Goal: Check status: Check status

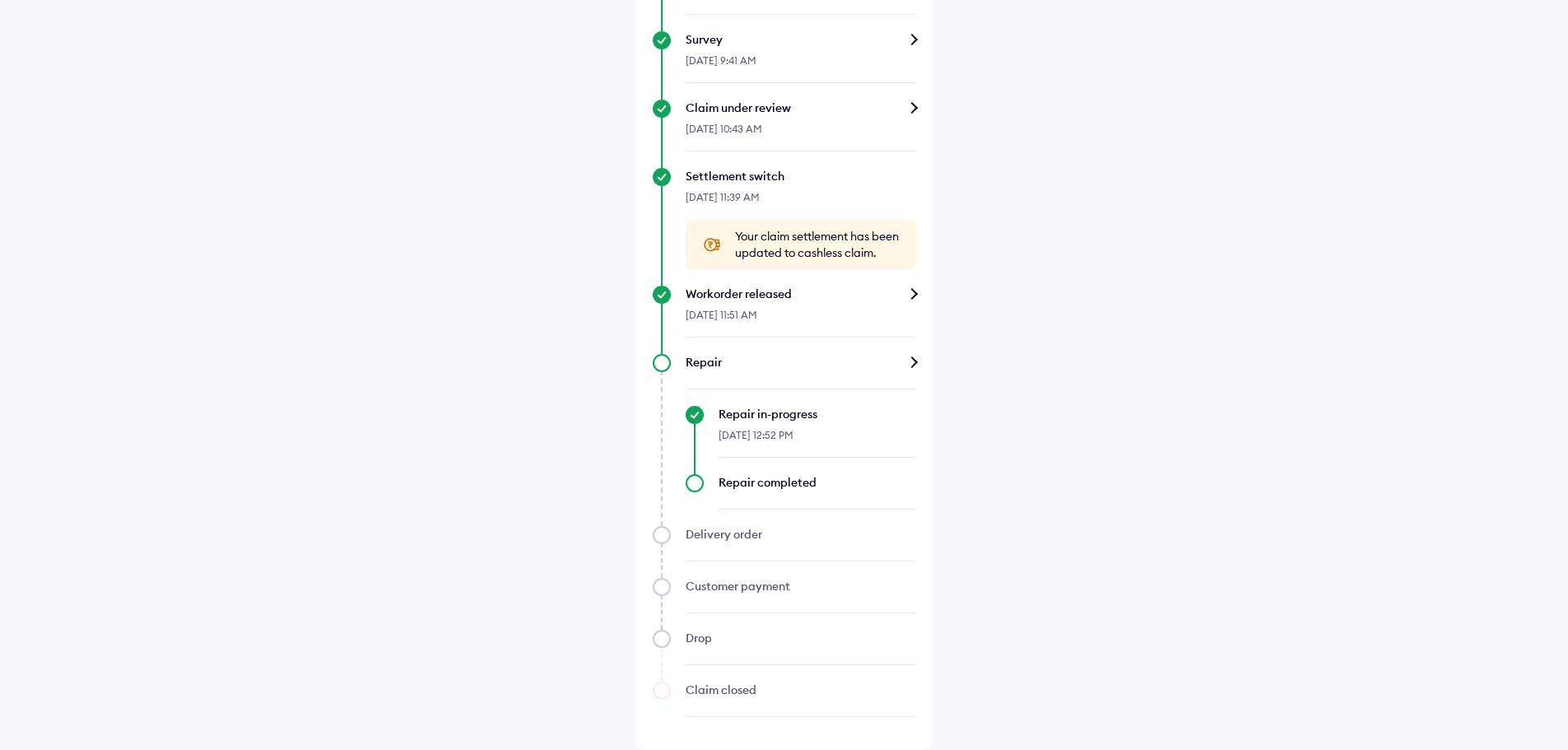
scroll to position [508, 0]
click at [780, 474] on div "Repair completed" at bounding box center [816, 482] width 197 height 16
click at [793, 362] on div "Repair" at bounding box center [801, 361] width 231 height 16
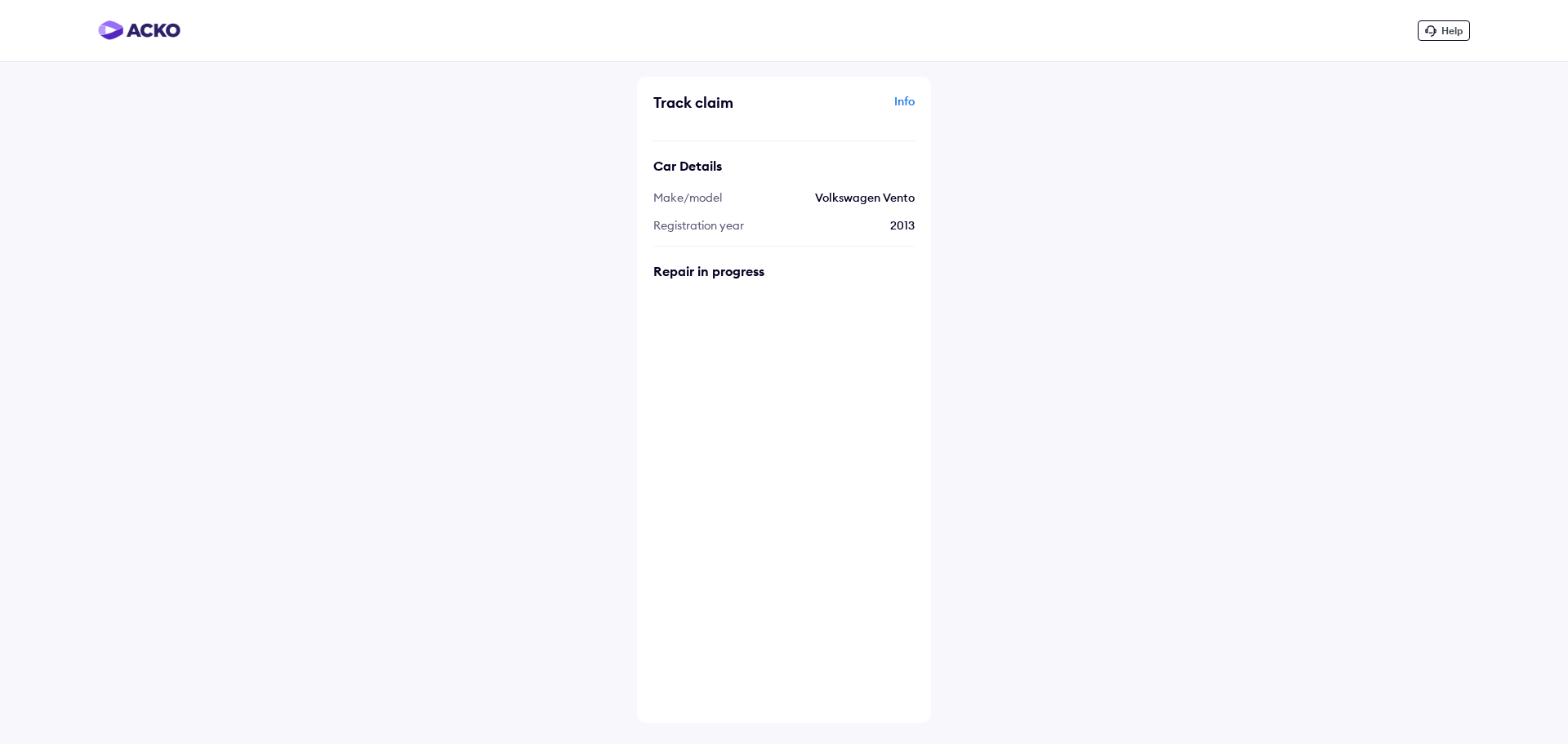
click at [899, 101] on div "Info" at bounding box center [850, 108] width 126 height 31
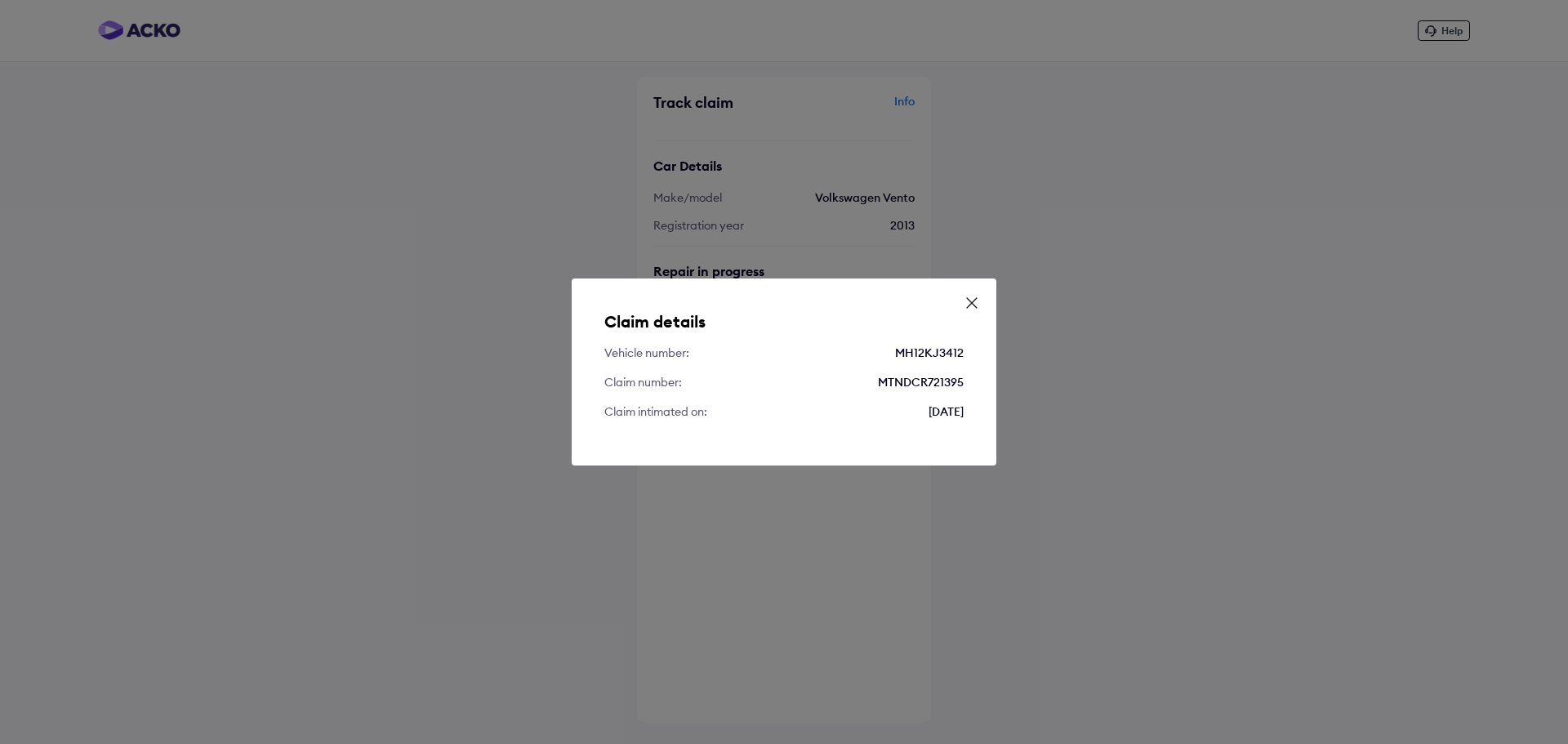
click at [975, 298] on icon at bounding box center [971, 303] width 16 height 16
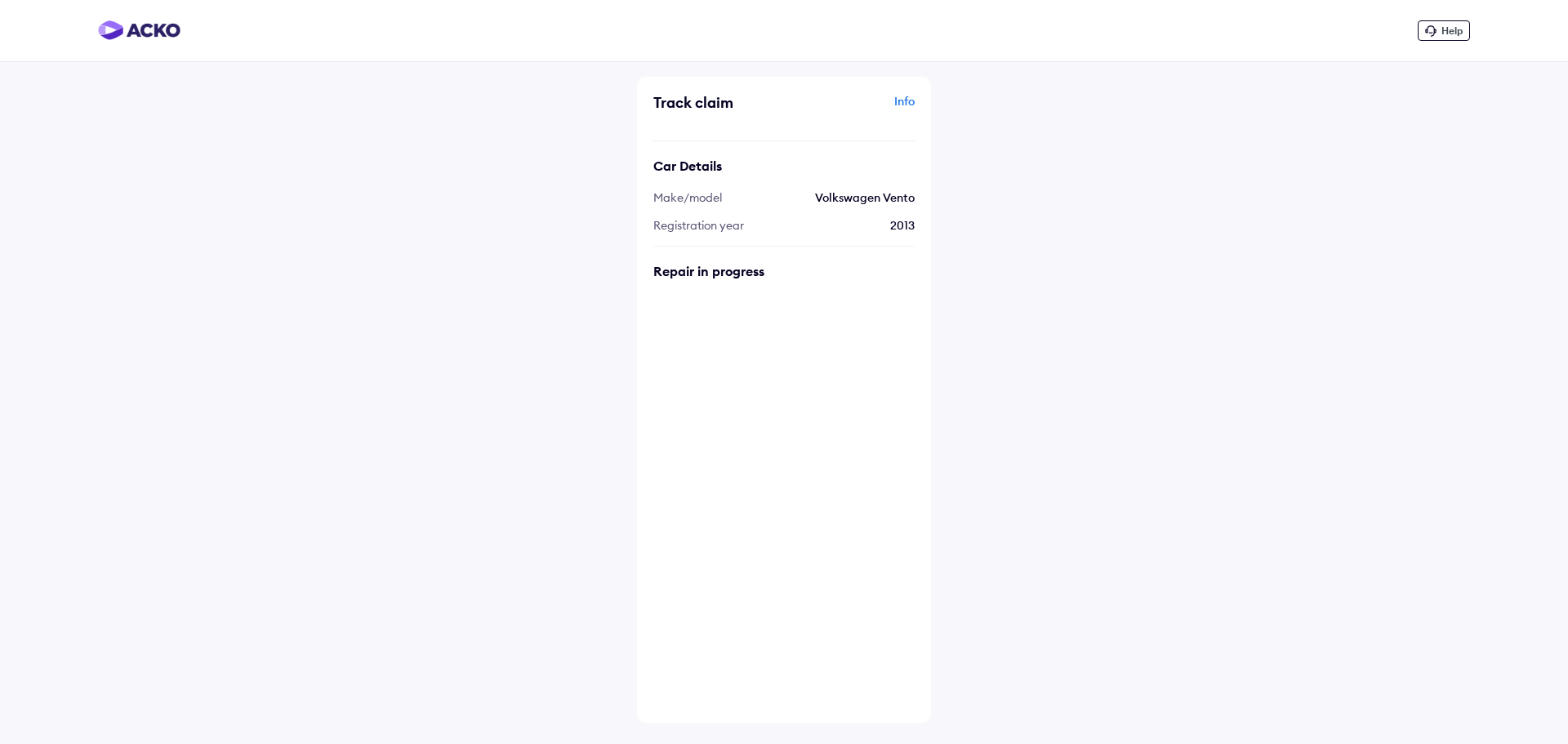
click at [824, 242] on div "Car Details Make/model Volkswagen Vento Registration year 2013" at bounding box center [784, 193] width 261 height 106
click at [767, 206] on div "Car Details Make/model Volkswagen Vento Registration year 2013" at bounding box center [784, 193] width 261 height 106
click at [685, 280] on div "Track claim Info Car Details Make/model Volkswagen Vento Registration year 2013…" at bounding box center [784, 400] width 294 height 646
click at [960, 242] on div "Help Track claim Info Car Details Make/model Volkswagen Vento Registration year…" at bounding box center [784, 372] width 1568 height 744
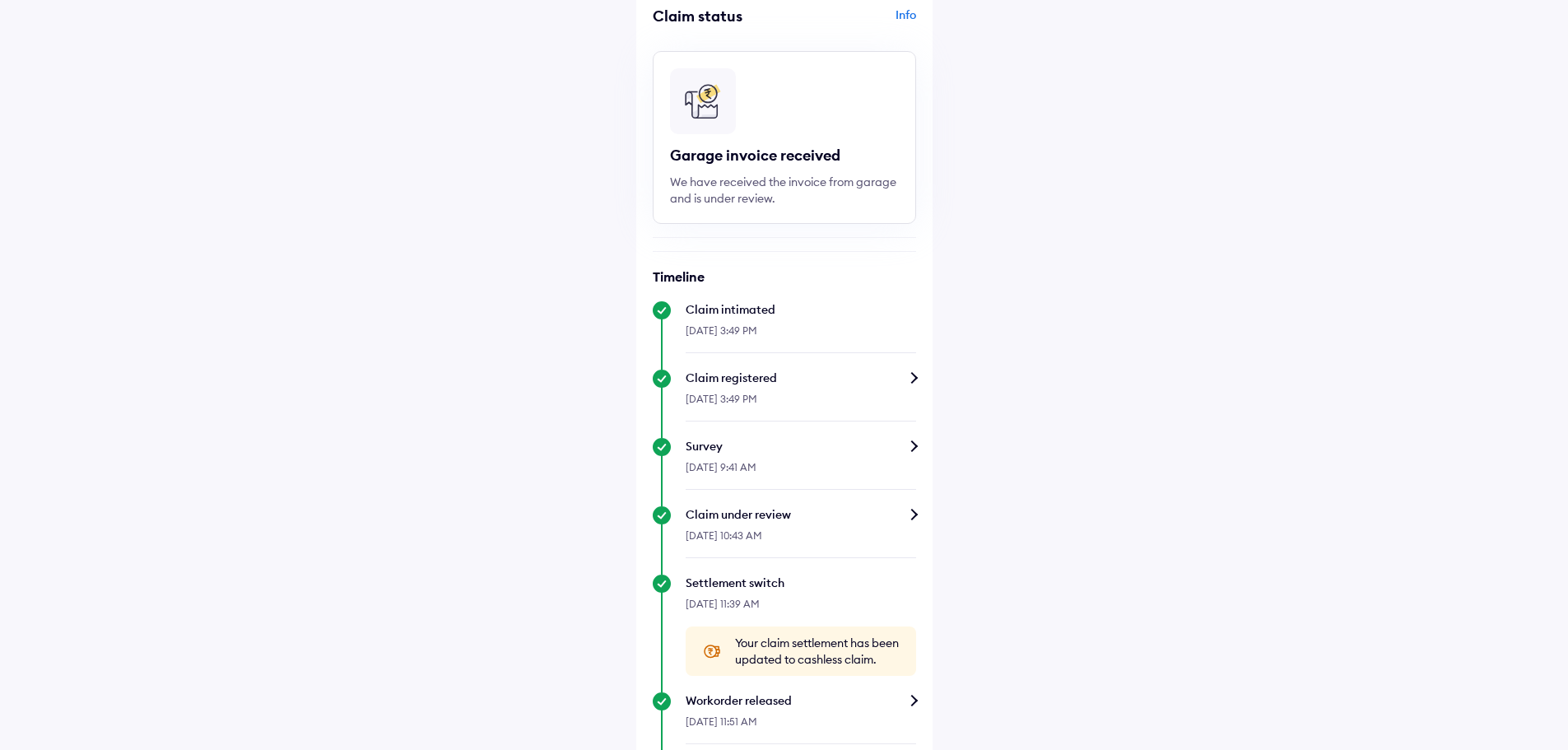
scroll to position [165, 0]
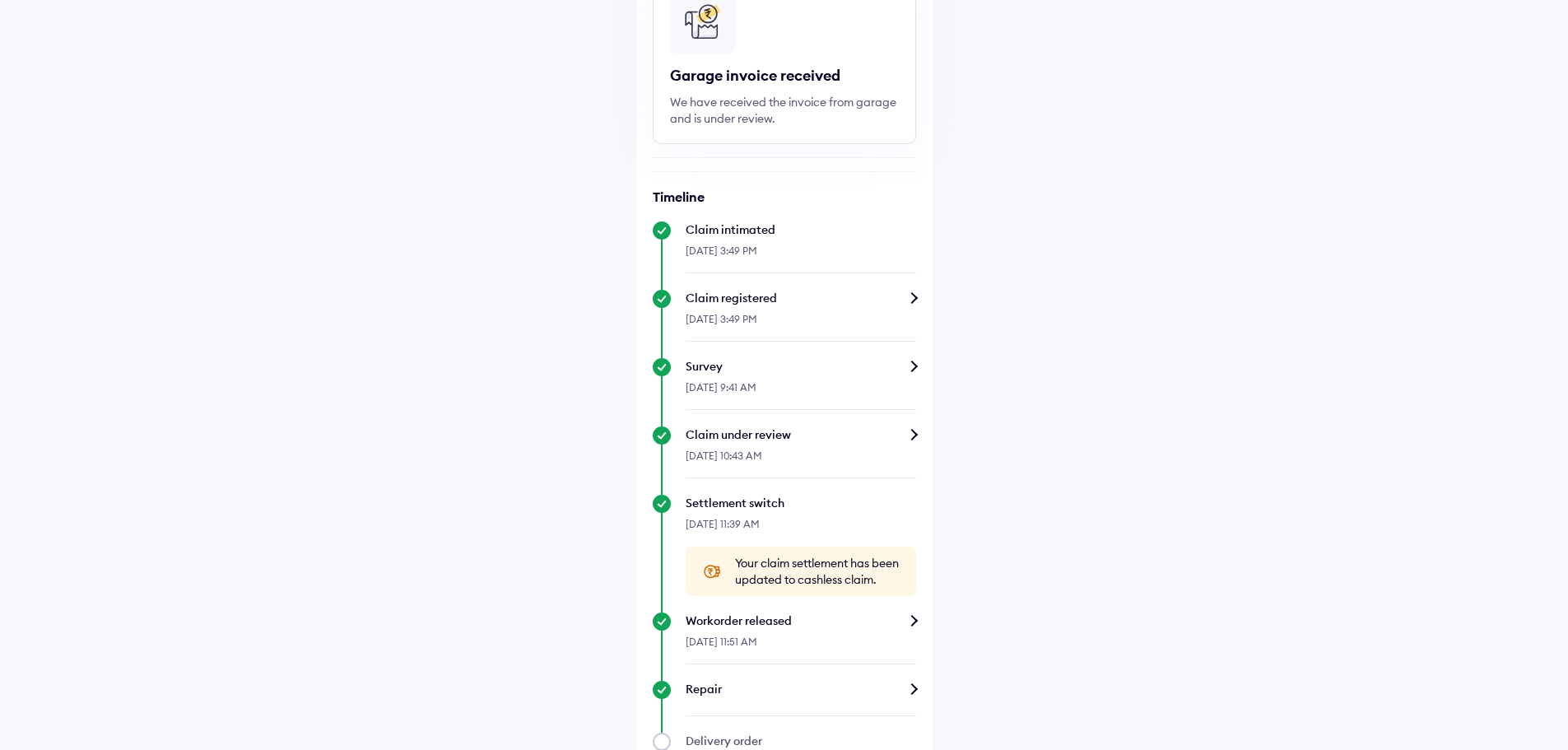
click at [817, 629] on div "Workorder released" at bounding box center [801, 620] width 231 height 16
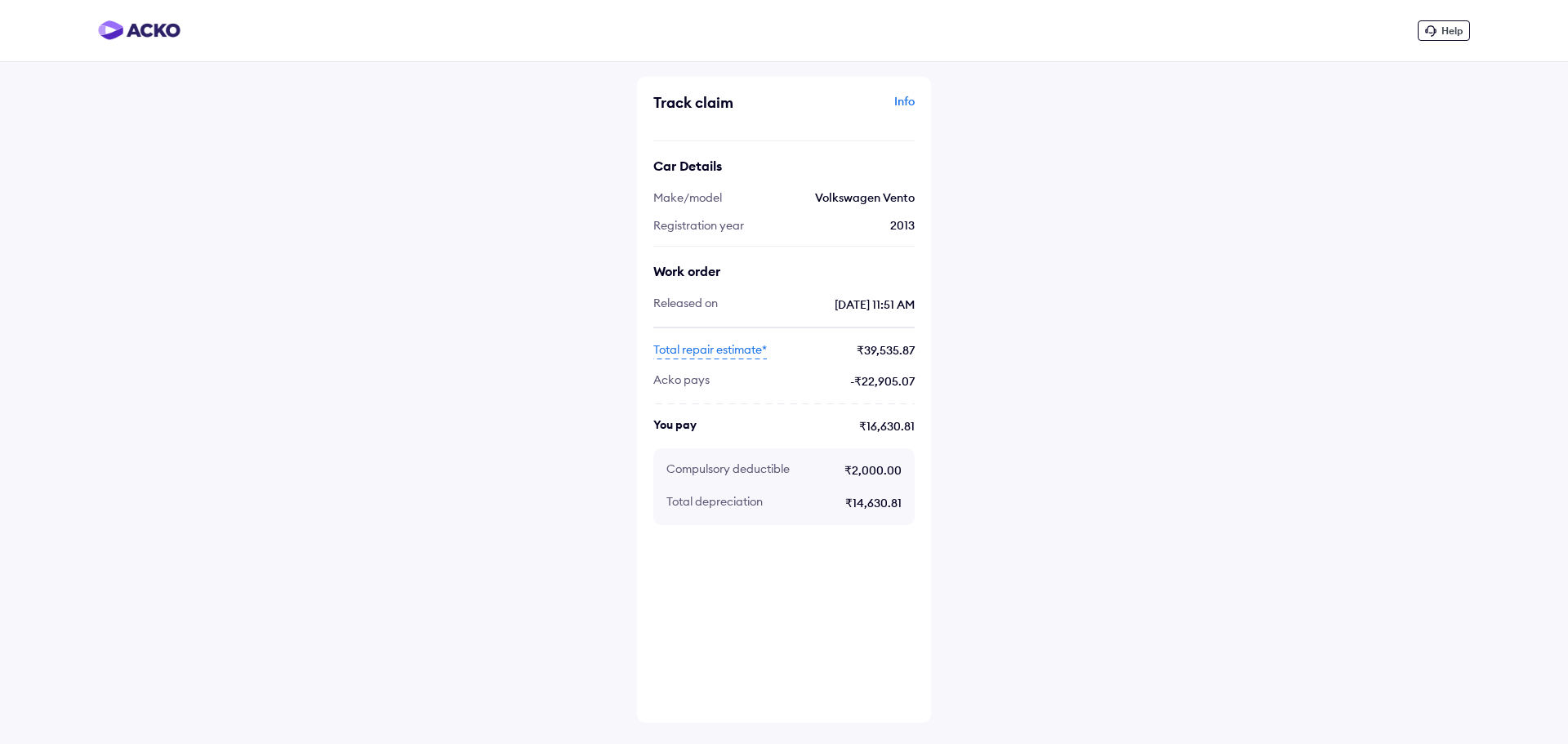
click at [725, 347] on span "Total repair estimate*" at bounding box center [710, 350] width 114 height 18
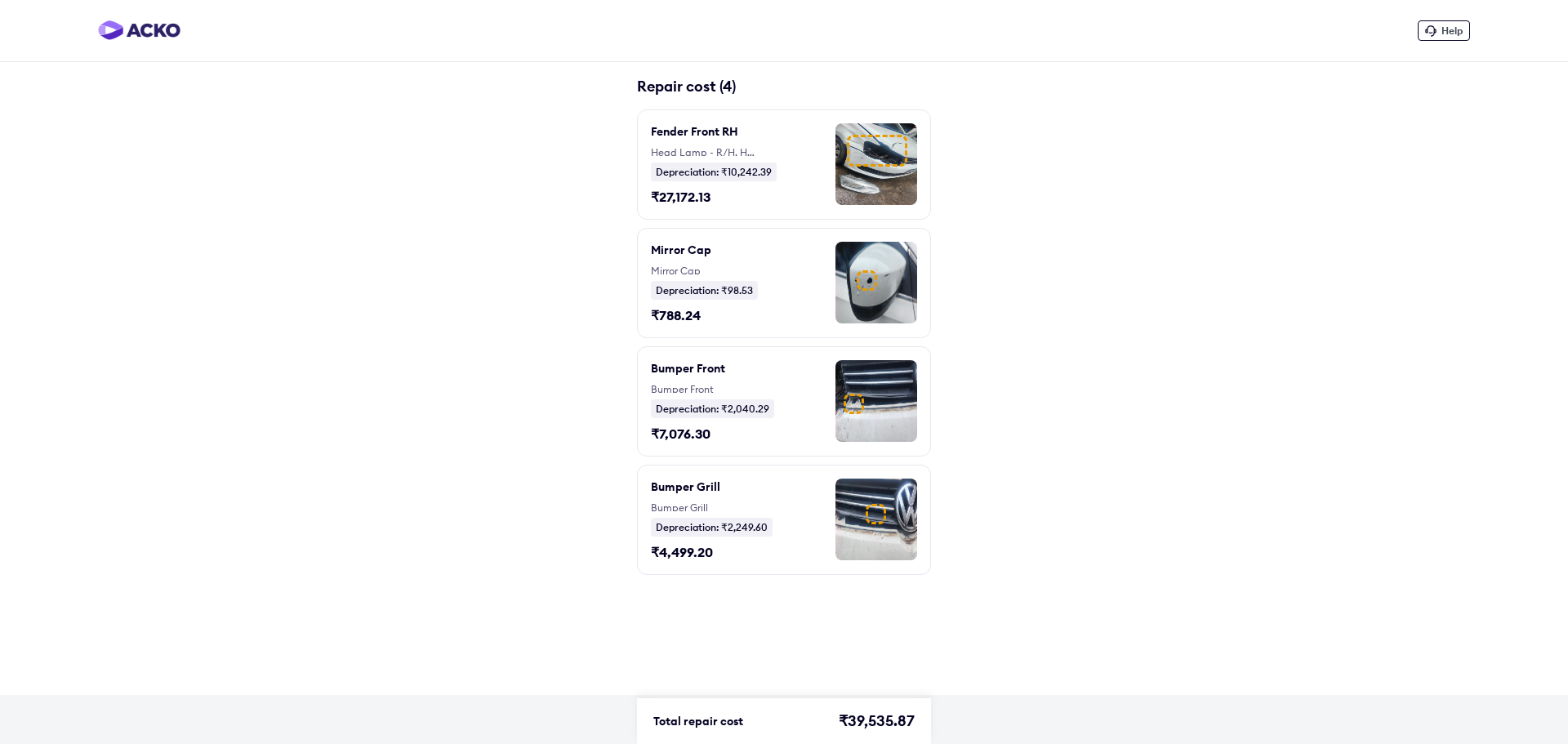
click at [1083, 258] on div "Help Repair cost (4) Fender Front RH Head Lamp - R/H, Hood assy, Fender Front R…" at bounding box center [784, 347] width 1568 height 695
drag, startPoint x: 501, startPoint y: 149, endPoint x: 532, endPoint y: 17, distance: 135.6
click at [501, 129] on div "Help Repair cost (4) Fender Front RH Head Lamp - R/H, Hood assy, Fender Front R…" at bounding box center [784, 347] width 1568 height 695
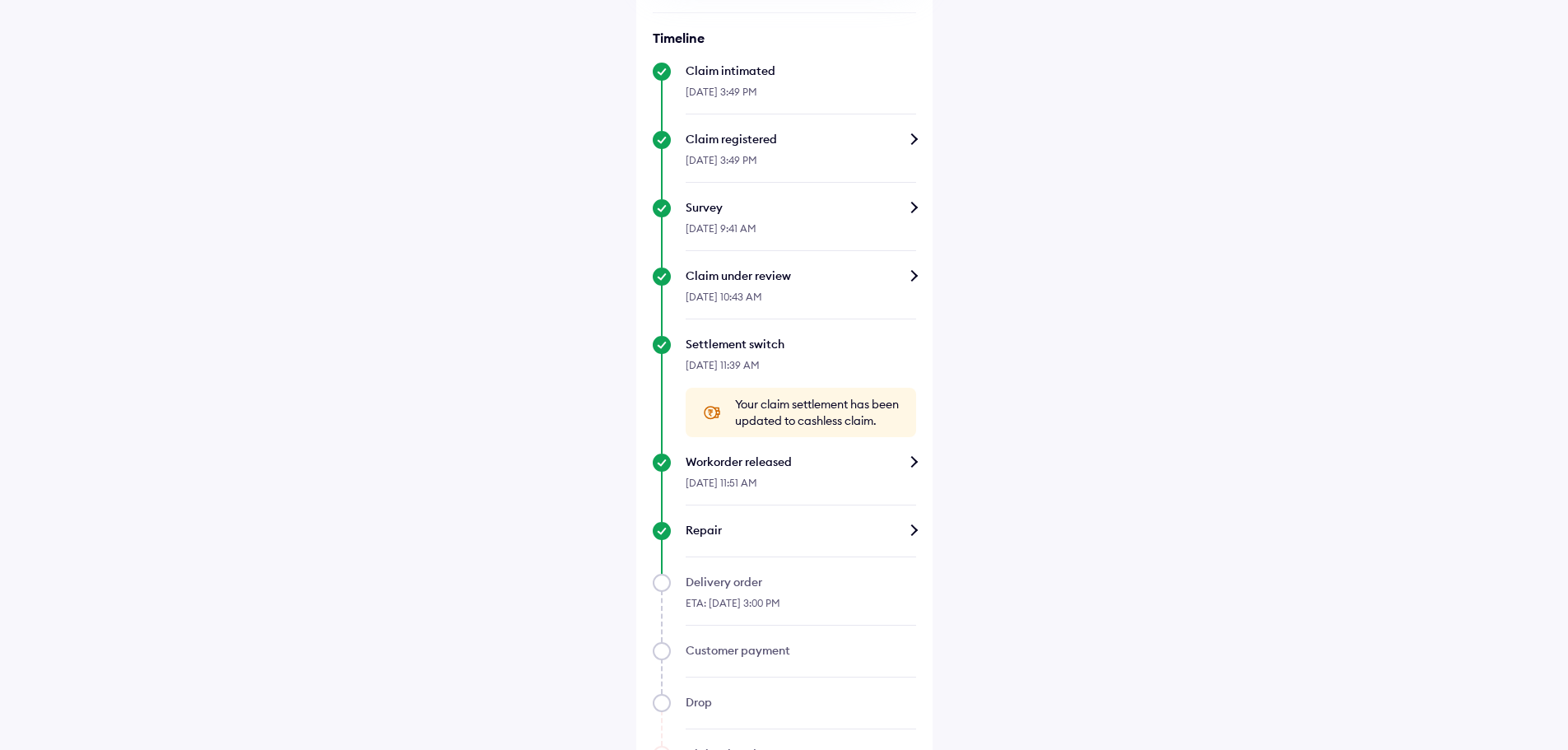
scroll to position [404, 0]
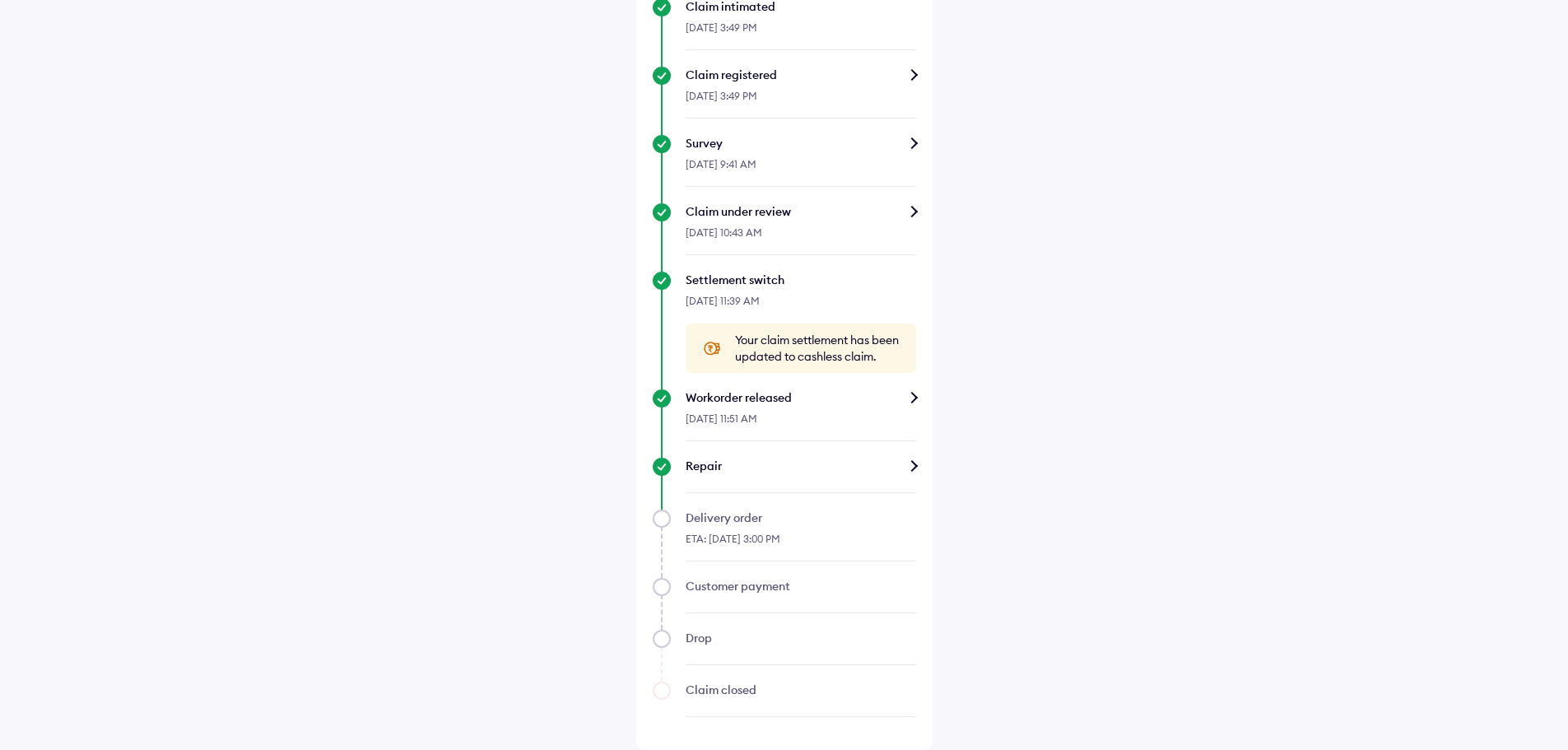
click at [856, 397] on div "Workorder released" at bounding box center [801, 397] width 231 height 16
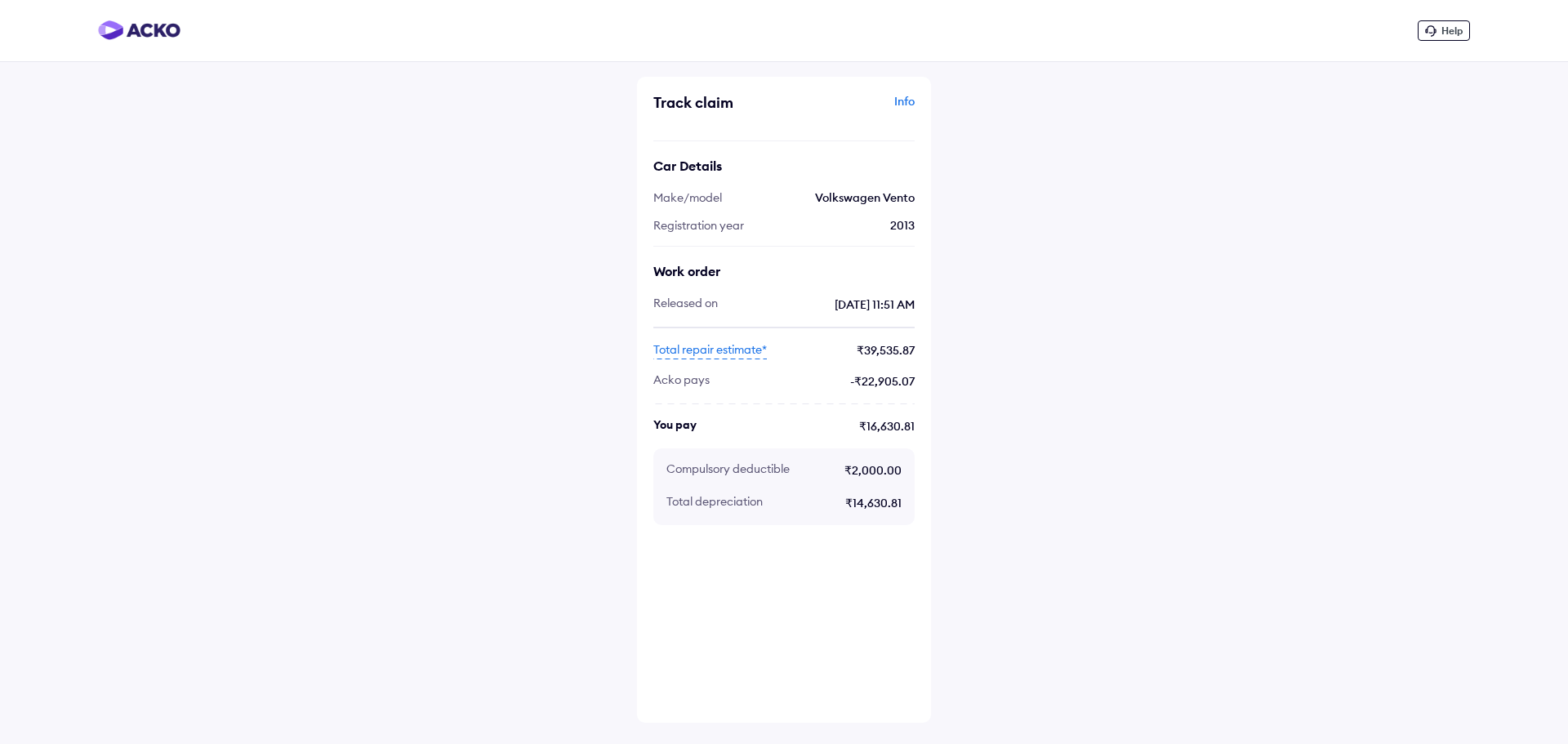
click at [704, 425] on div "You pay ₹16,630.81" at bounding box center [784, 426] width 261 height 18
click at [761, 474] on span "Compulsory deductible" at bounding box center [728, 470] width 124 height 18
click at [734, 500] on span "Total depreciation" at bounding box center [714, 502] width 97 height 18
click at [882, 503] on span "₹14,630.81" at bounding box center [839, 502] width 123 height 18
click at [907, 99] on div "Info" at bounding box center [850, 108] width 126 height 31
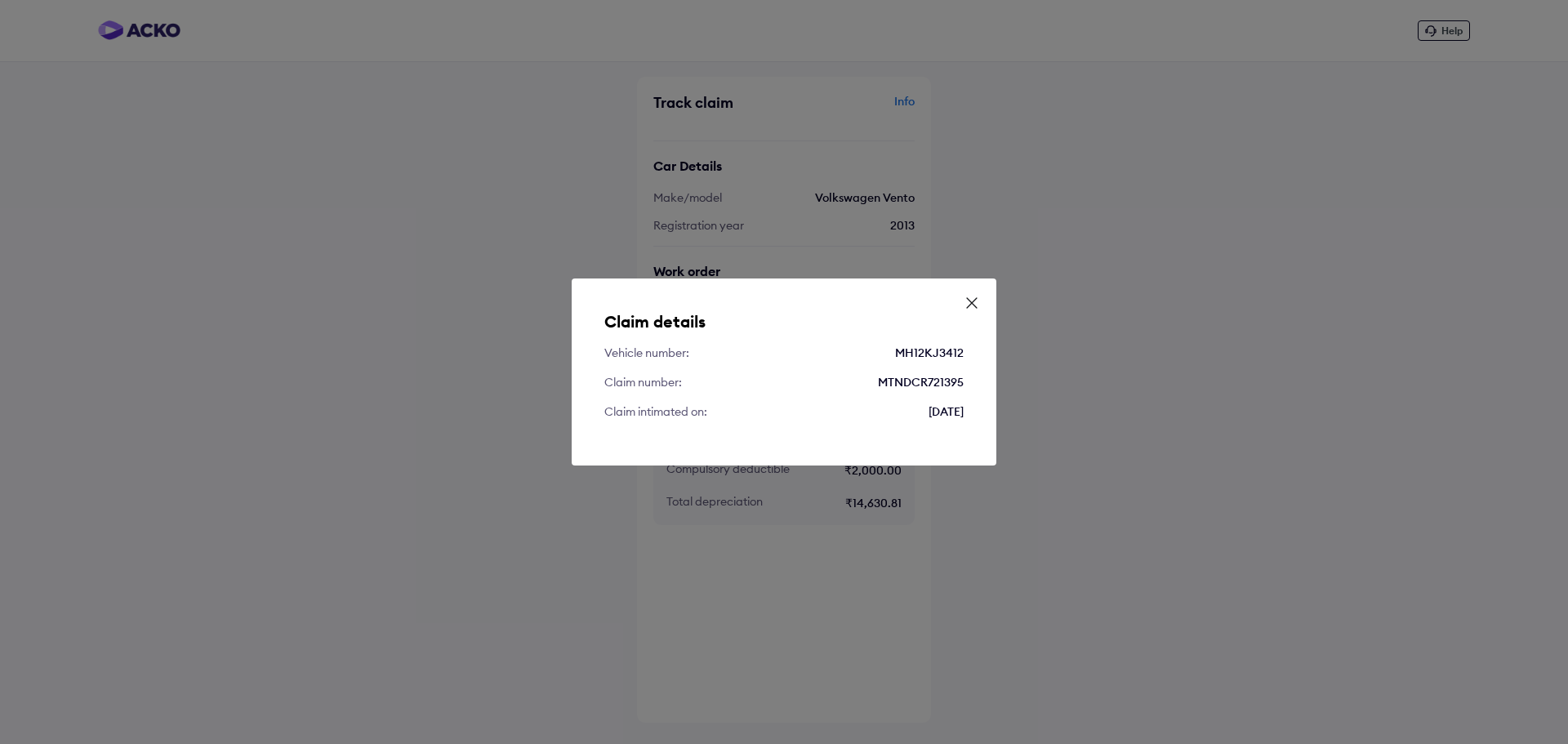
click at [975, 300] on icon at bounding box center [972, 303] width 10 height 10
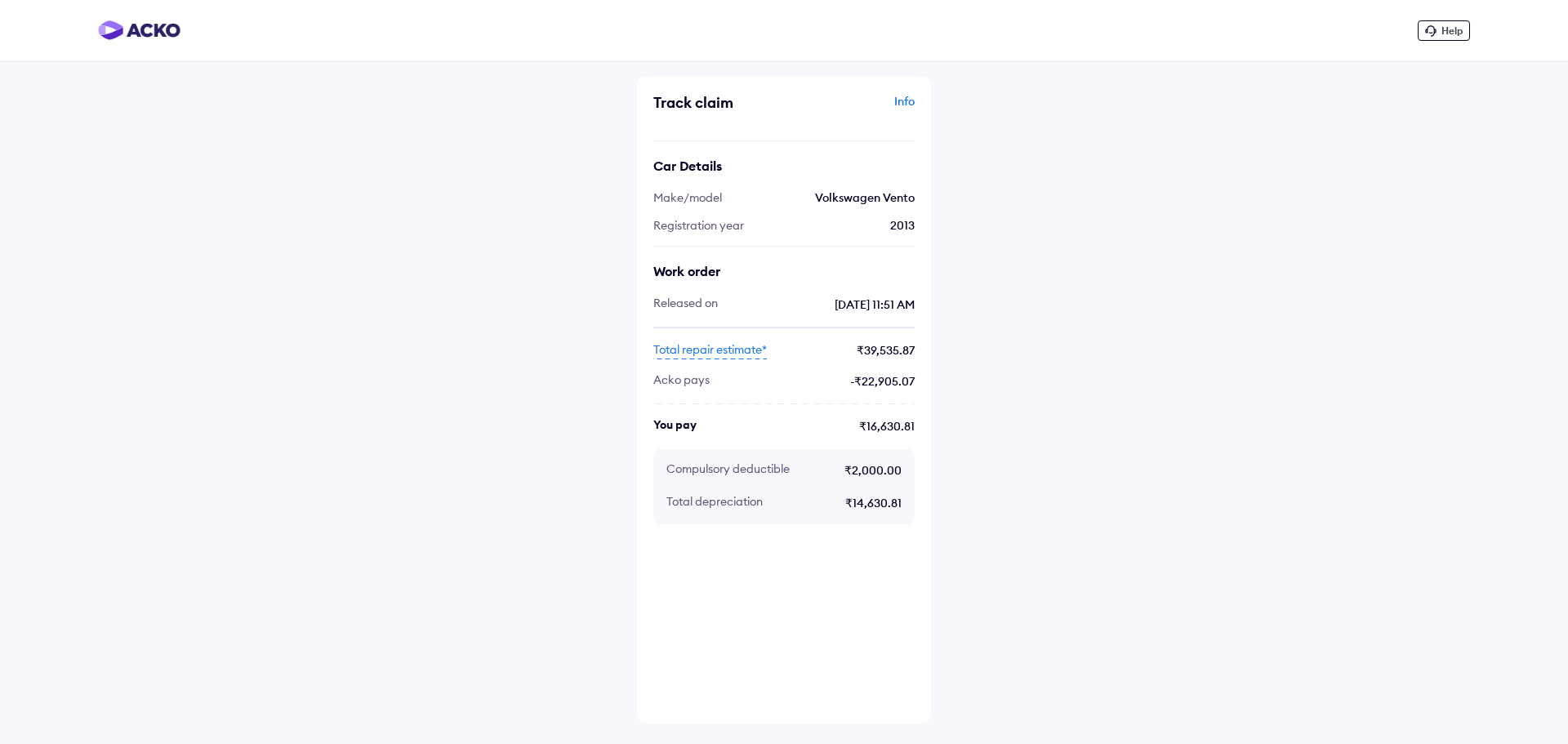
click at [423, 367] on div "Help Track claim Info Car Details Make/model Volkswagen Vento Registration year…" at bounding box center [784, 372] width 1568 height 744
click at [139, 30] on img at bounding box center [139, 30] width 82 height 19
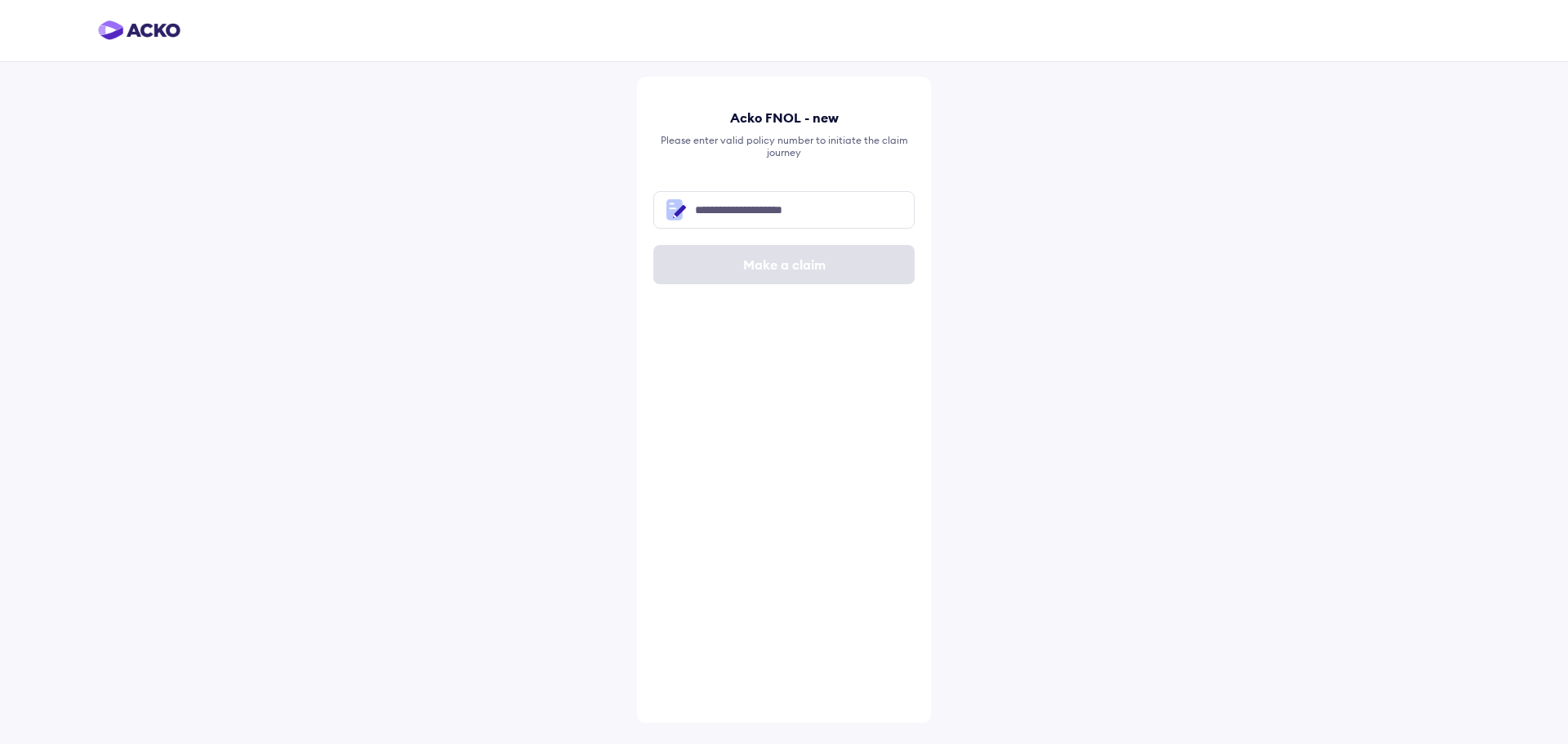
click at [750, 121] on div "Acko FNOL - new" at bounding box center [784, 117] width 261 height 16
drag, startPoint x: 446, startPoint y: 187, endPoint x: 466, endPoint y: 131, distance: 59.5
click at [446, 182] on div "Acko FNOL - new Please enter valid policy number to initiate the claim journey …" at bounding box center [784, 372] width 1568 height 744
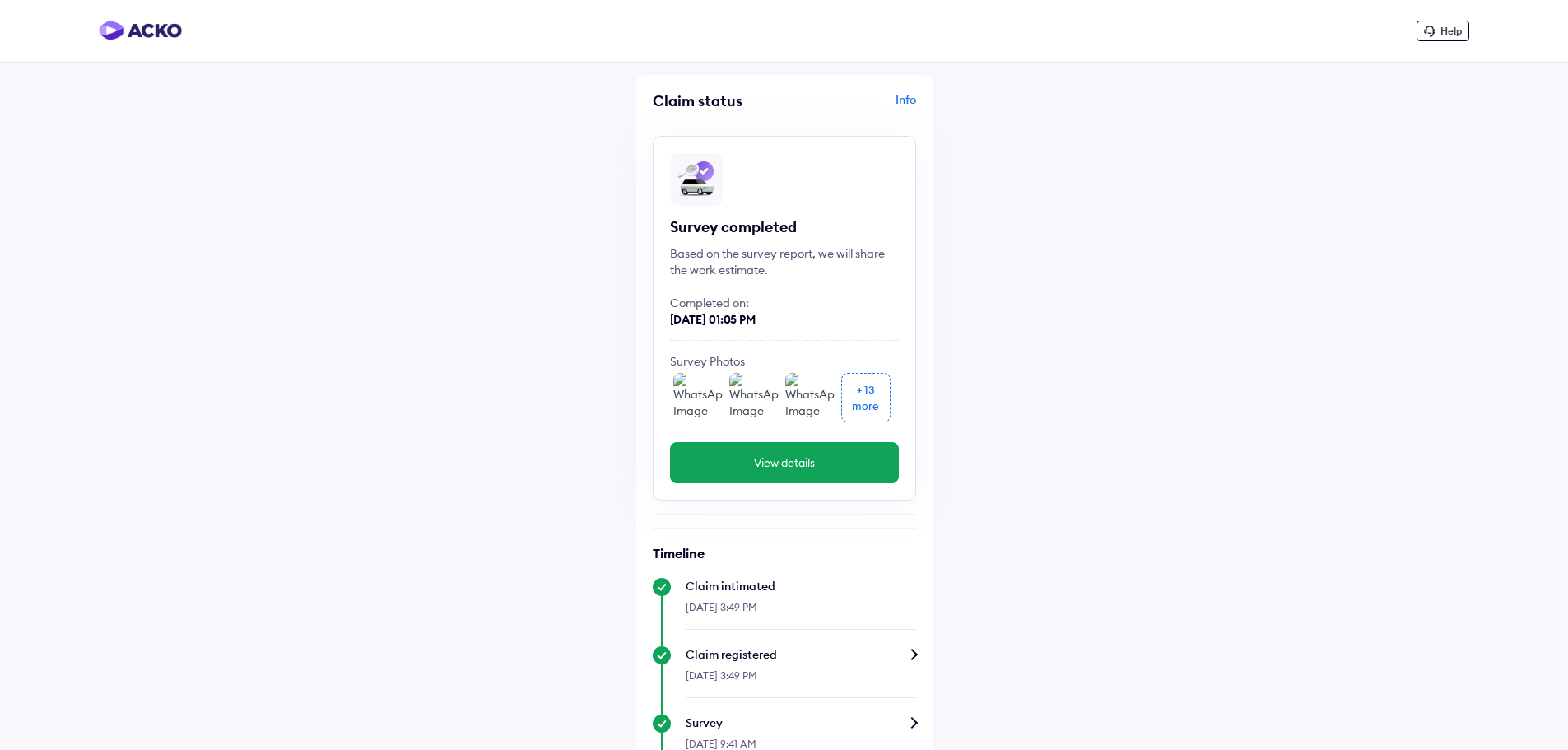
click at [693, 401] on img at bounding box center [698, 398] width 50 height 50
click at [1110, 288] on div "Help Claim status Info Survey completed Based on the survey report, we will sha…" at bounding box center [784, 742] width 1568 height 1485
click at [856, 457] on button "View details" at bounding box center [785, 463] width 229 height 41
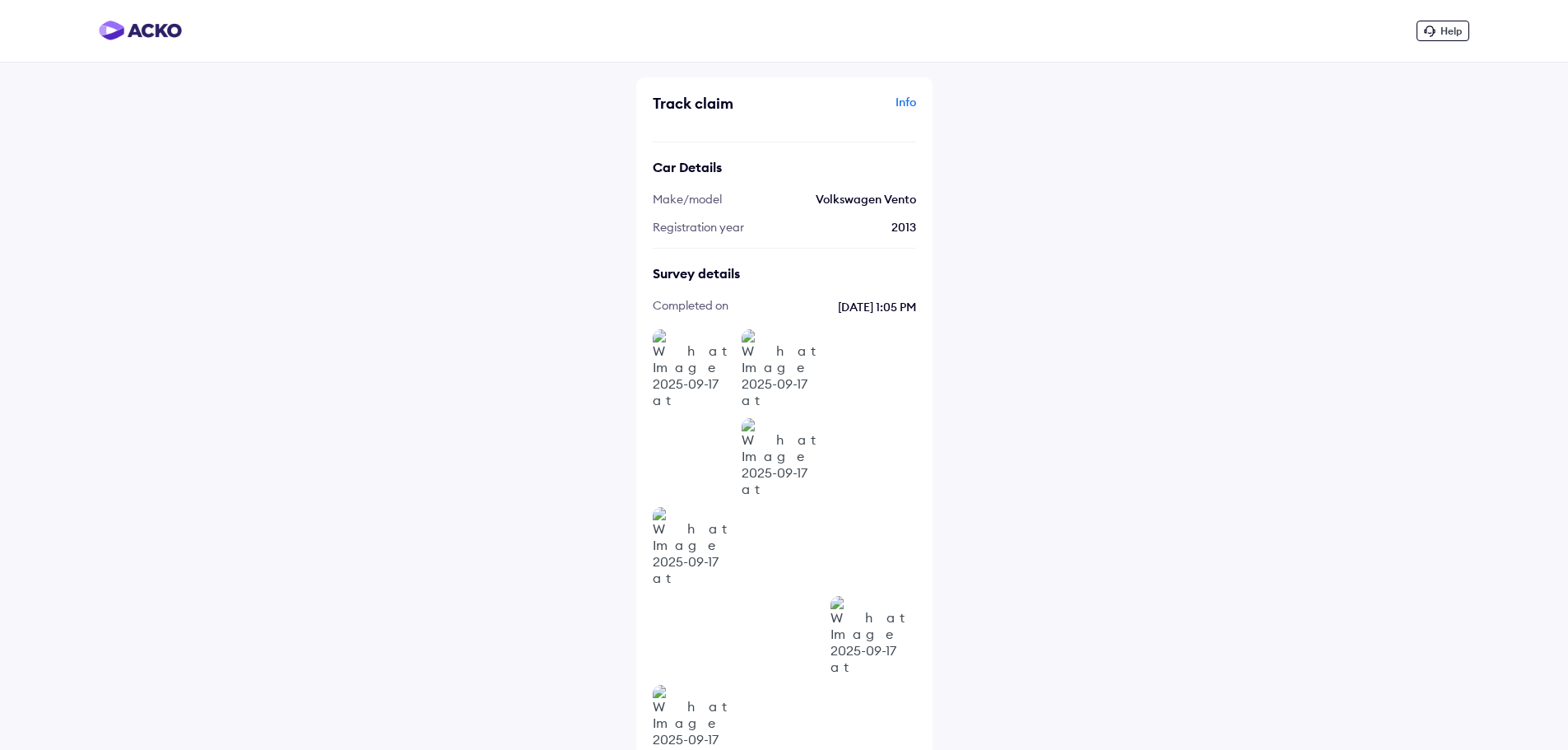
click at [722, 394] on img at bounding box center [693, 371] width 82 height 82
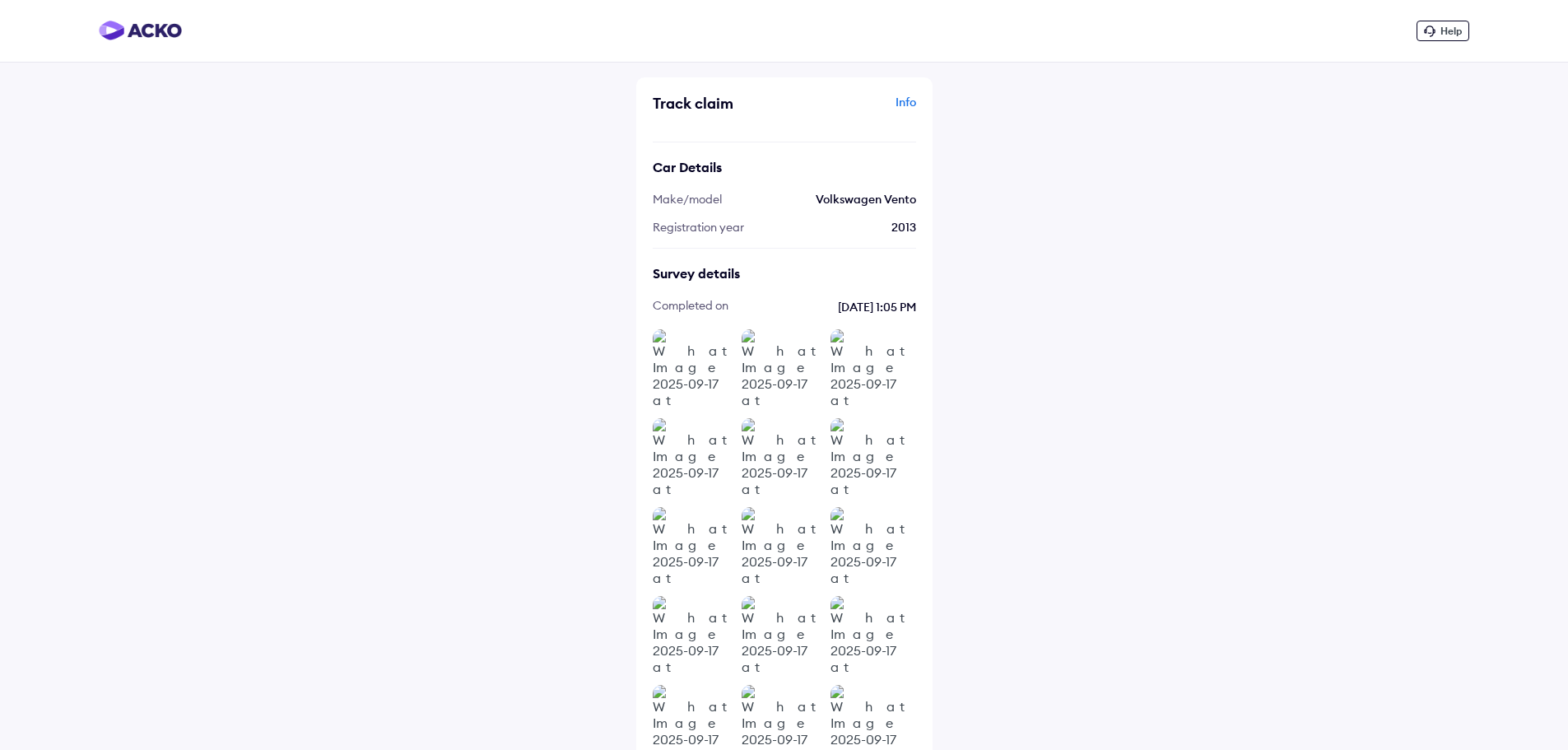
click at [719, 289] on div "Survey details completed On 17 Sep | 1:05 PM" at bounding box center [784, 560] width 263 height 591
click at [705, 304] on span "completed On" at bounding box center [690, 307] width 76 height 18
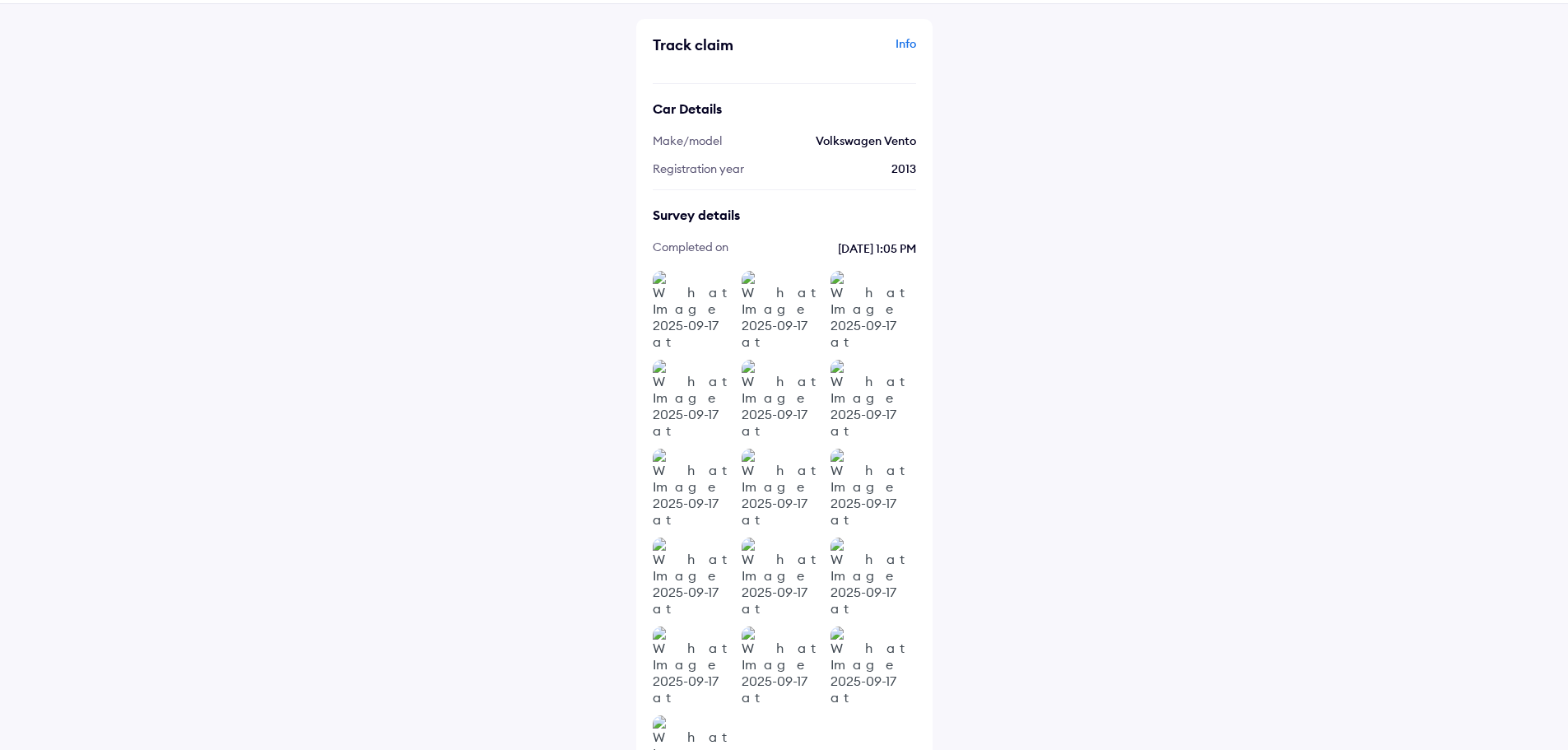
scroll to position [123, 0]
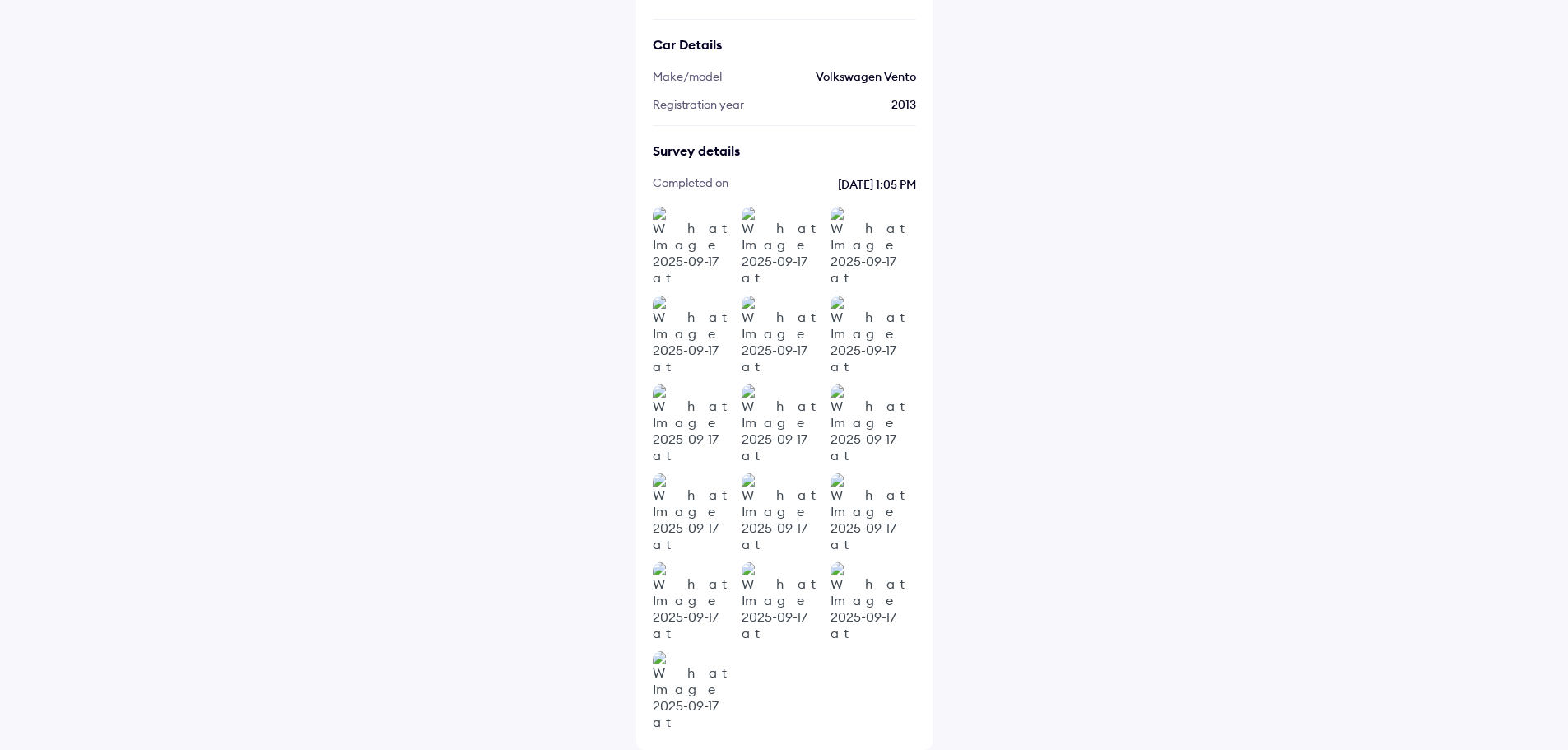
click at [699, 255] on img at bounding box center [693, 248] width 82 height 82
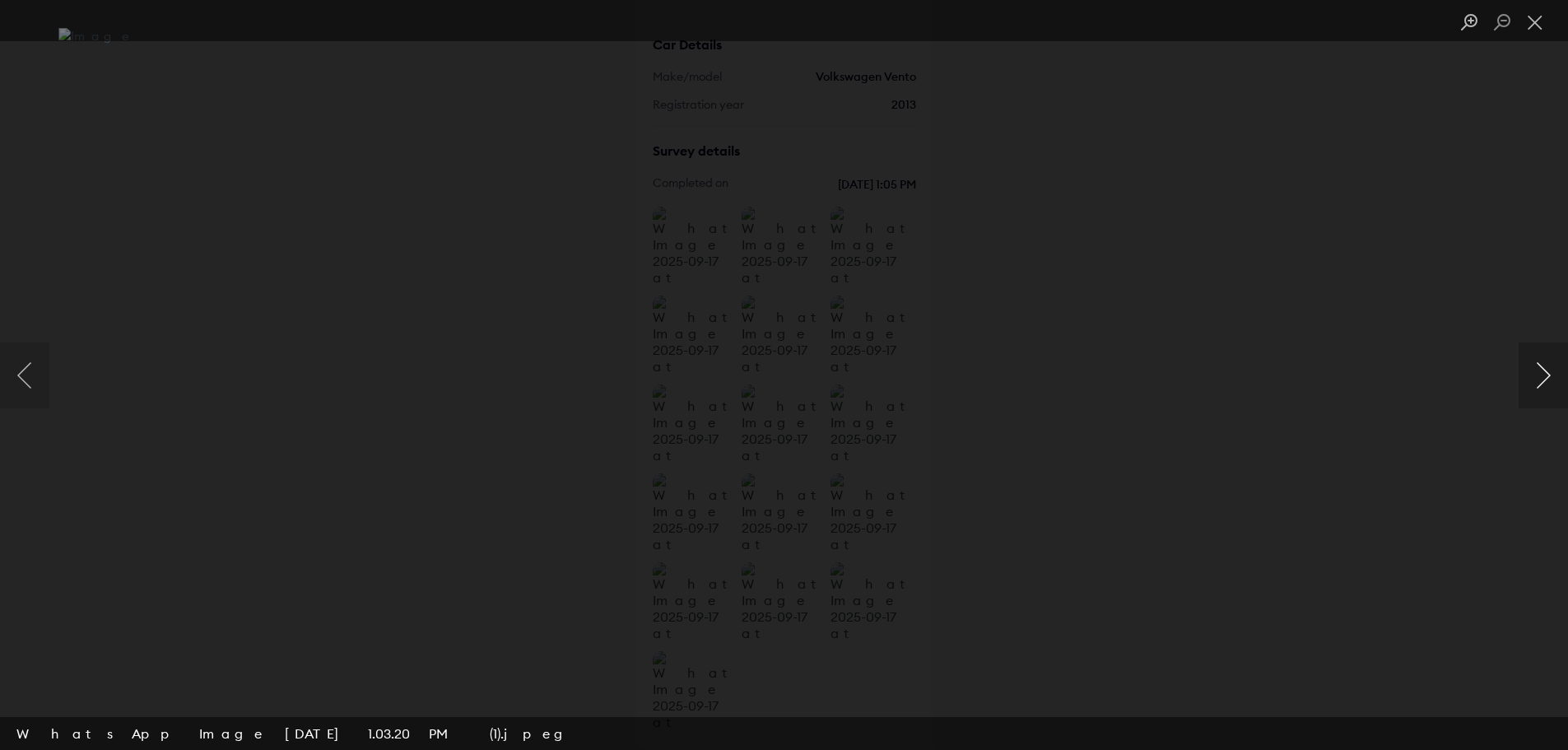
click at [1548, 373] on button "Next image" at bounding box center [1543, 375] width 50 height 66
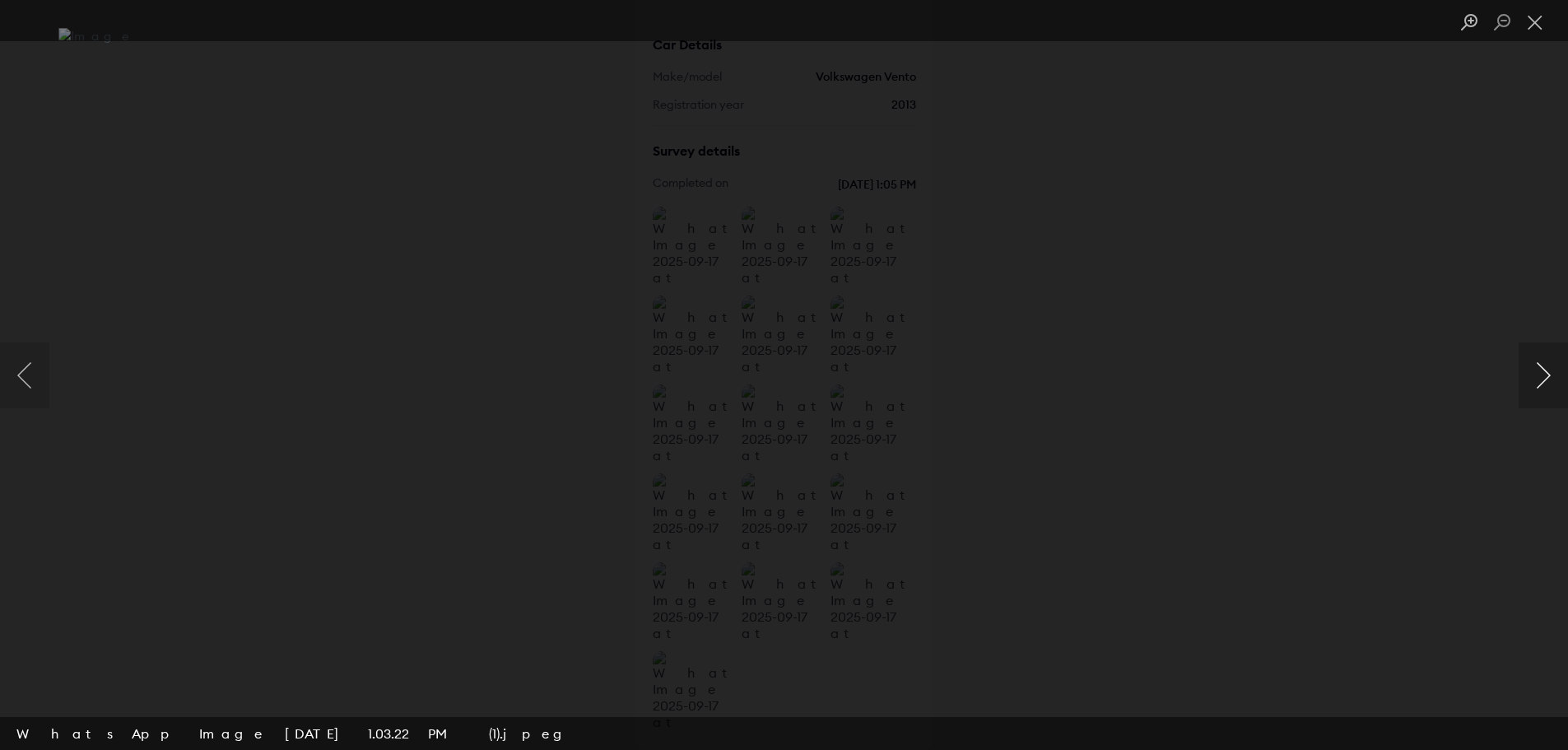
click at [1548, 373] on button "Next image" at bounding box center [1543, 375] width 50 height 66
click at [31, 372] on button "Previous image" at bounding box center [25, 375] width 50 height 66
click at [1555, 373] on button "Next image" at bounding box center [1543, 375] width 50 height 66
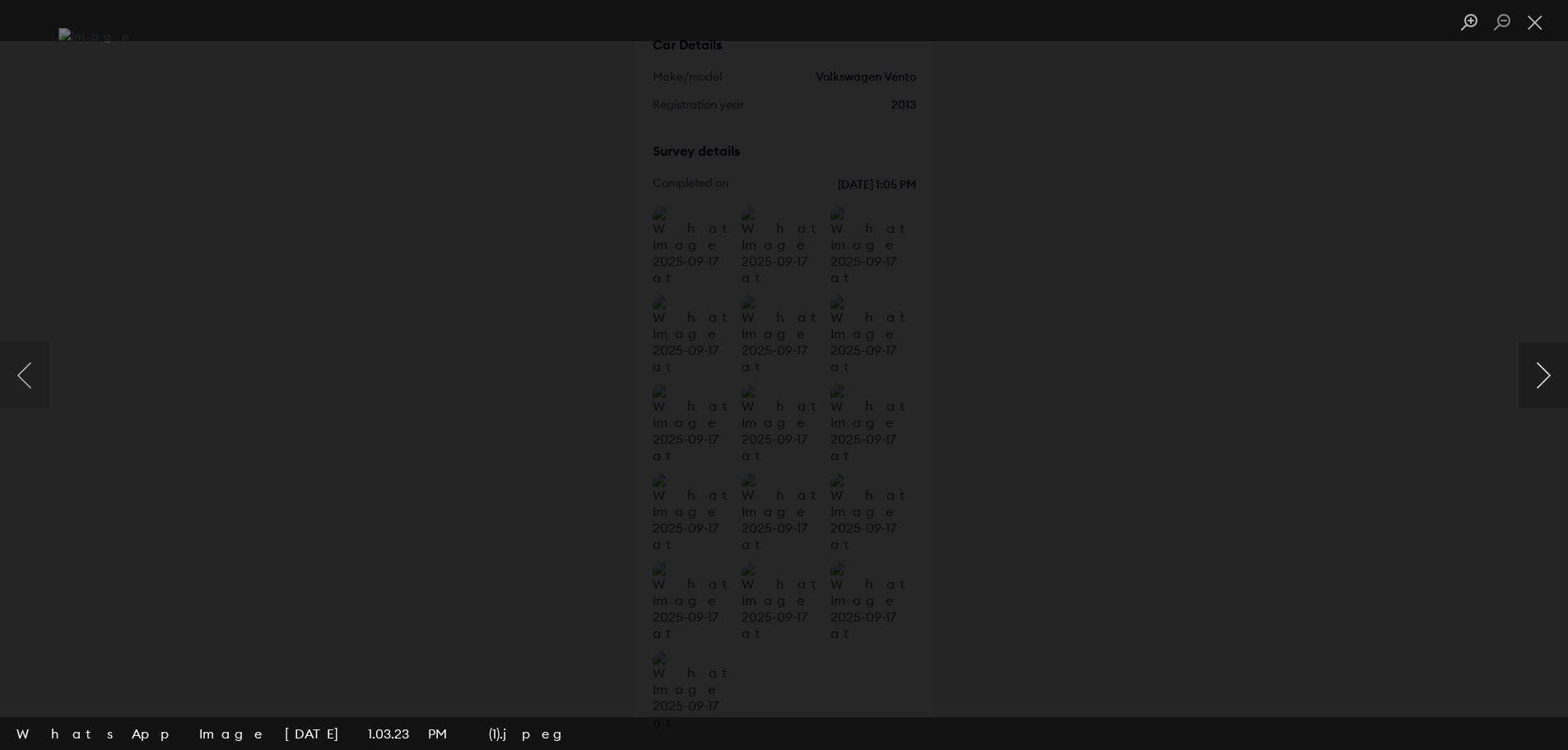
click at [1555, 373] on button "Next image" at bounding box center [1543, 375] width 50 height 66
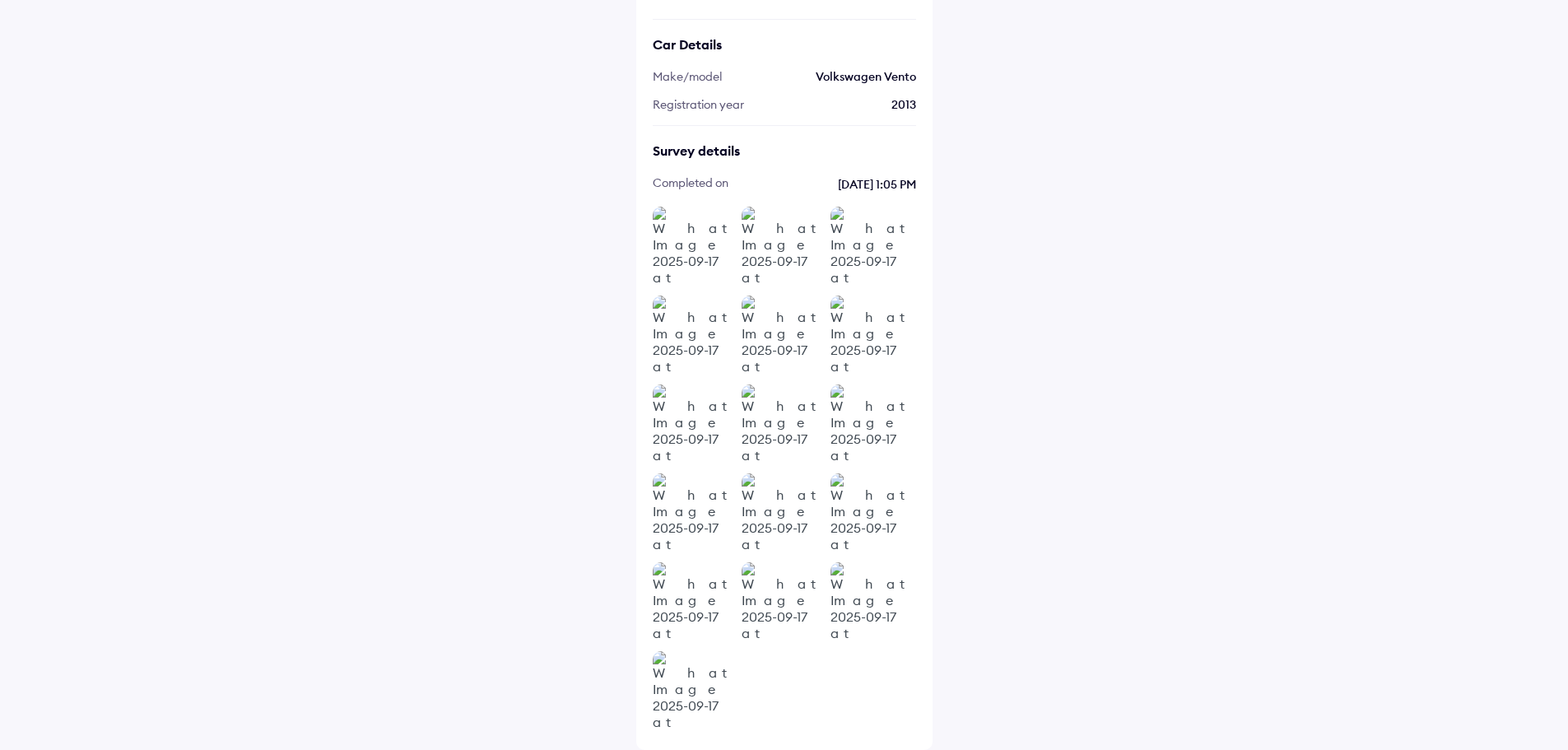
click at [1065, 208] on div "Help Track claim Info Car Details Make/model Volkswagen Vento Registration year…" at bounding box center [784, 313] width 1568 height 873
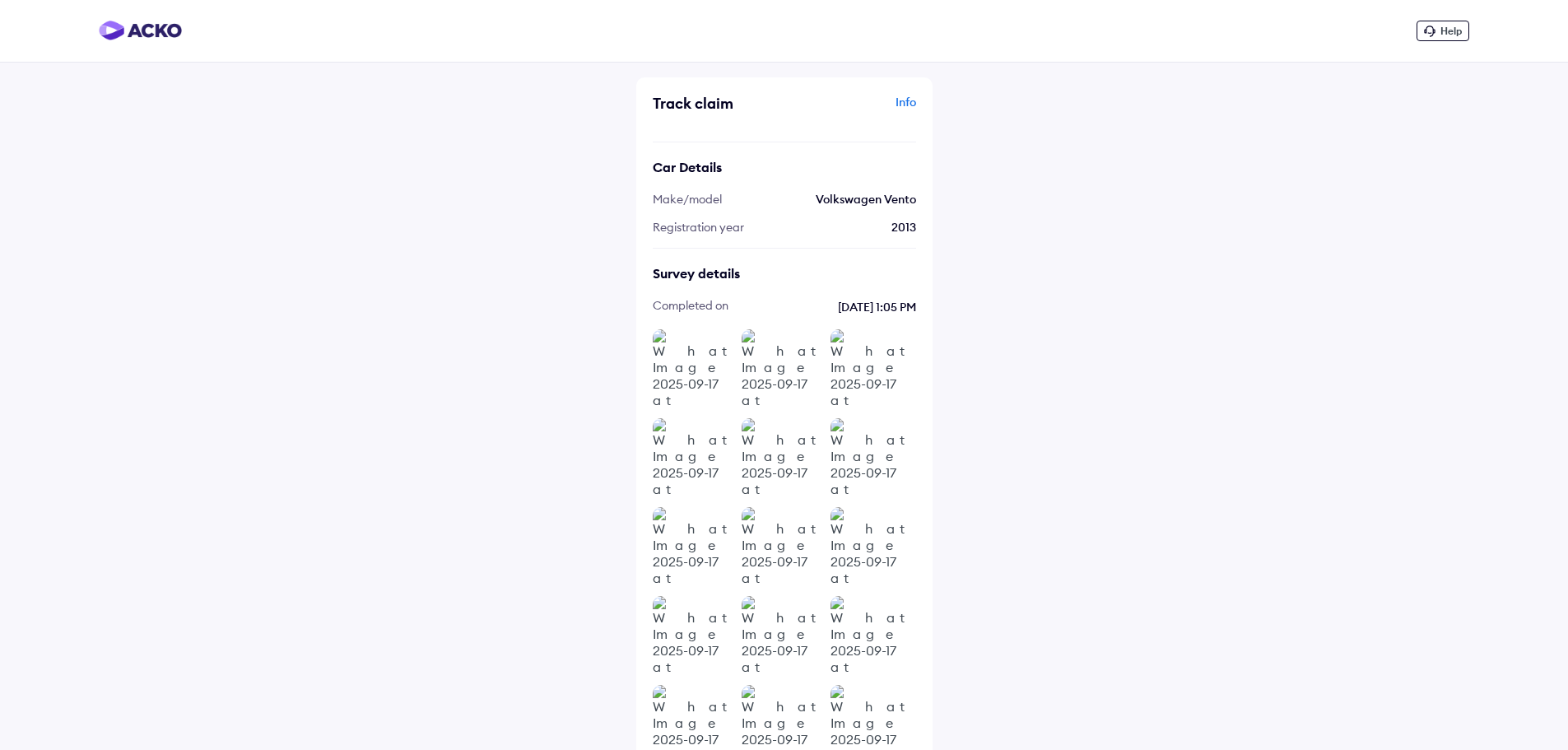
click at [1126, 304] on div "Help Track claim Info Car Details Make/model Volkswagen Vento Registration year…" at bounding box center [784, 437] width 1568 height 873
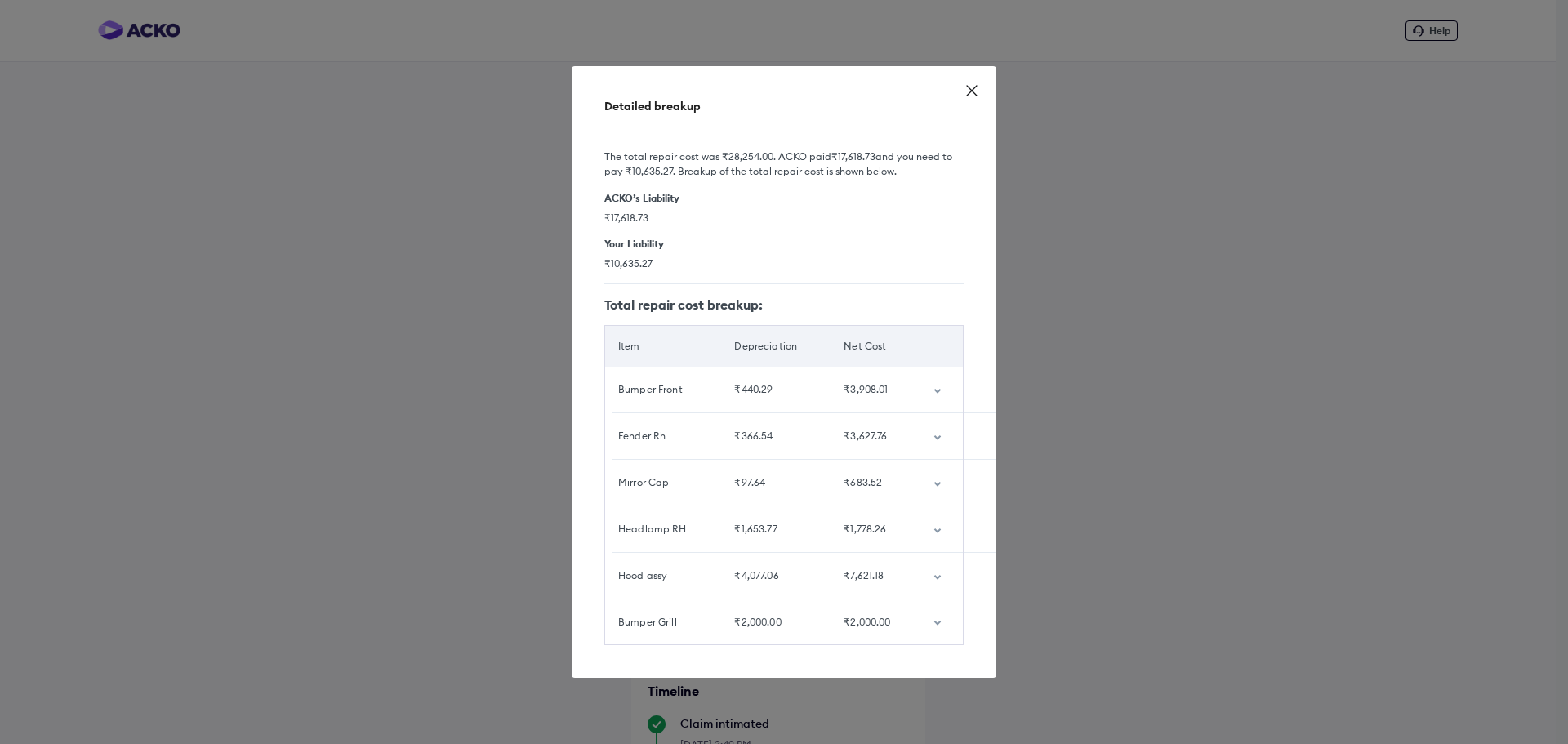
click at [938, 389] on icon "customized table" at bounding box center [938, 391] width 8 height 5
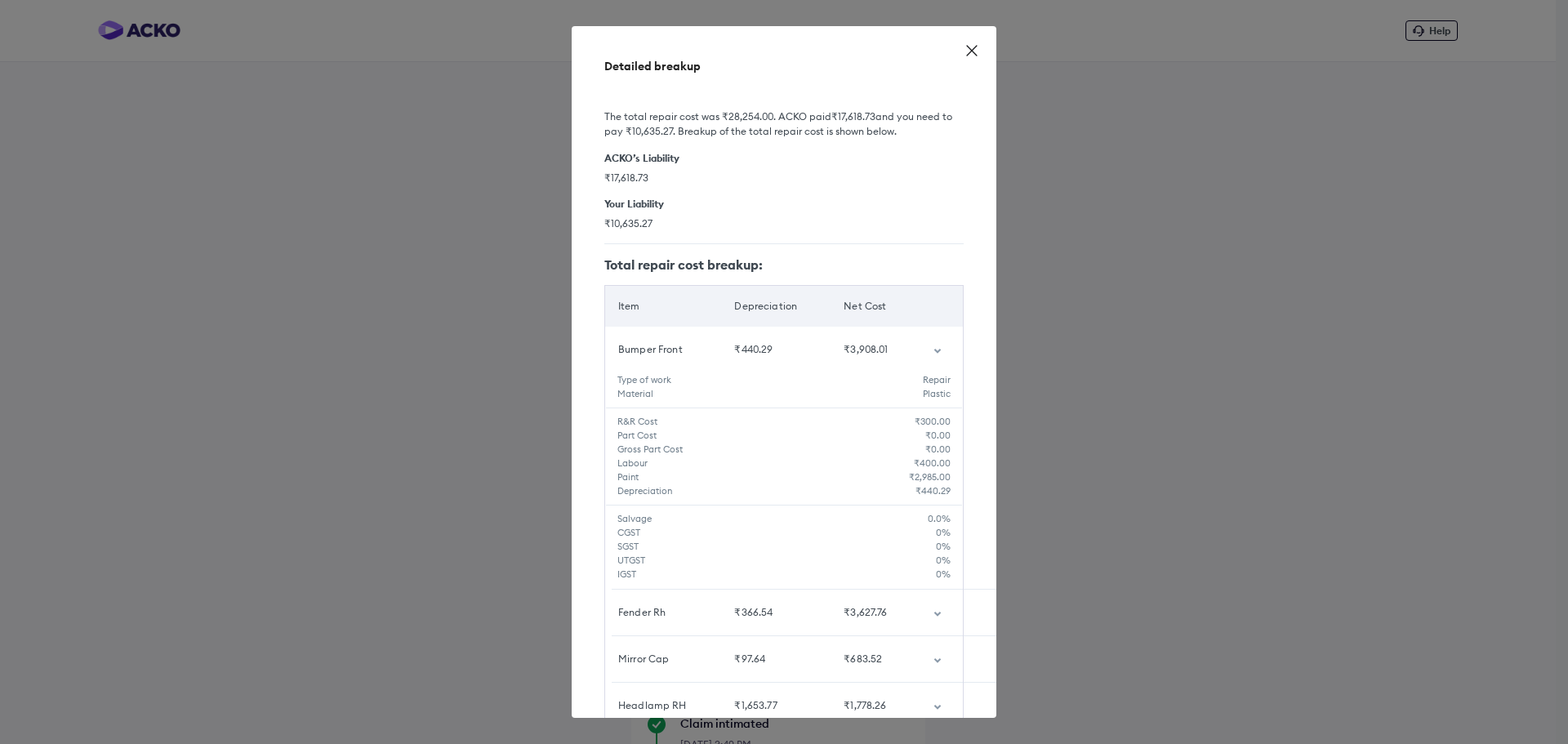
click at [927, 347] on td "customized table" at bounding box center [941, 350] width 42 height 46
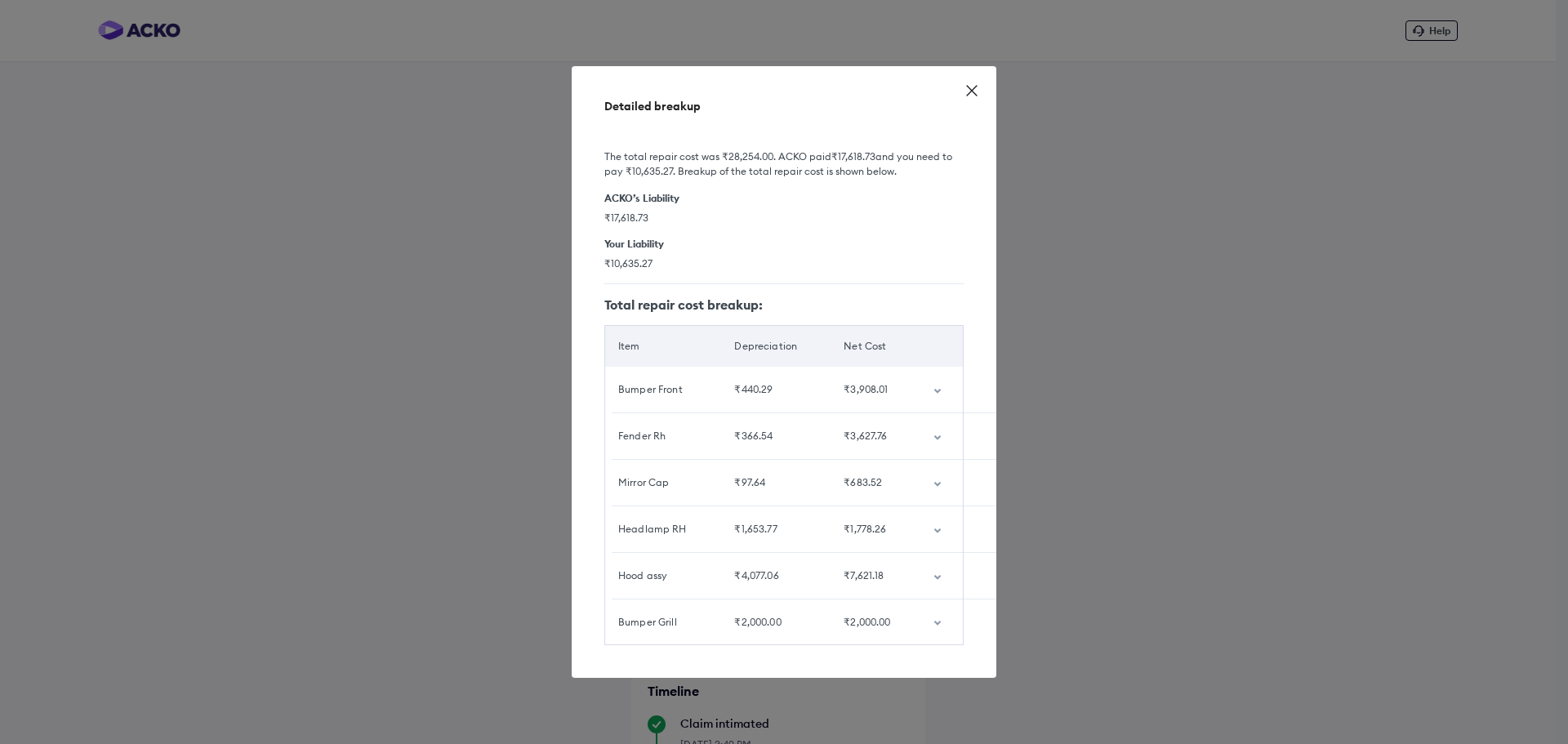
click at [968, 83] on icon at bounding box center [971, 90] width 16 height 16
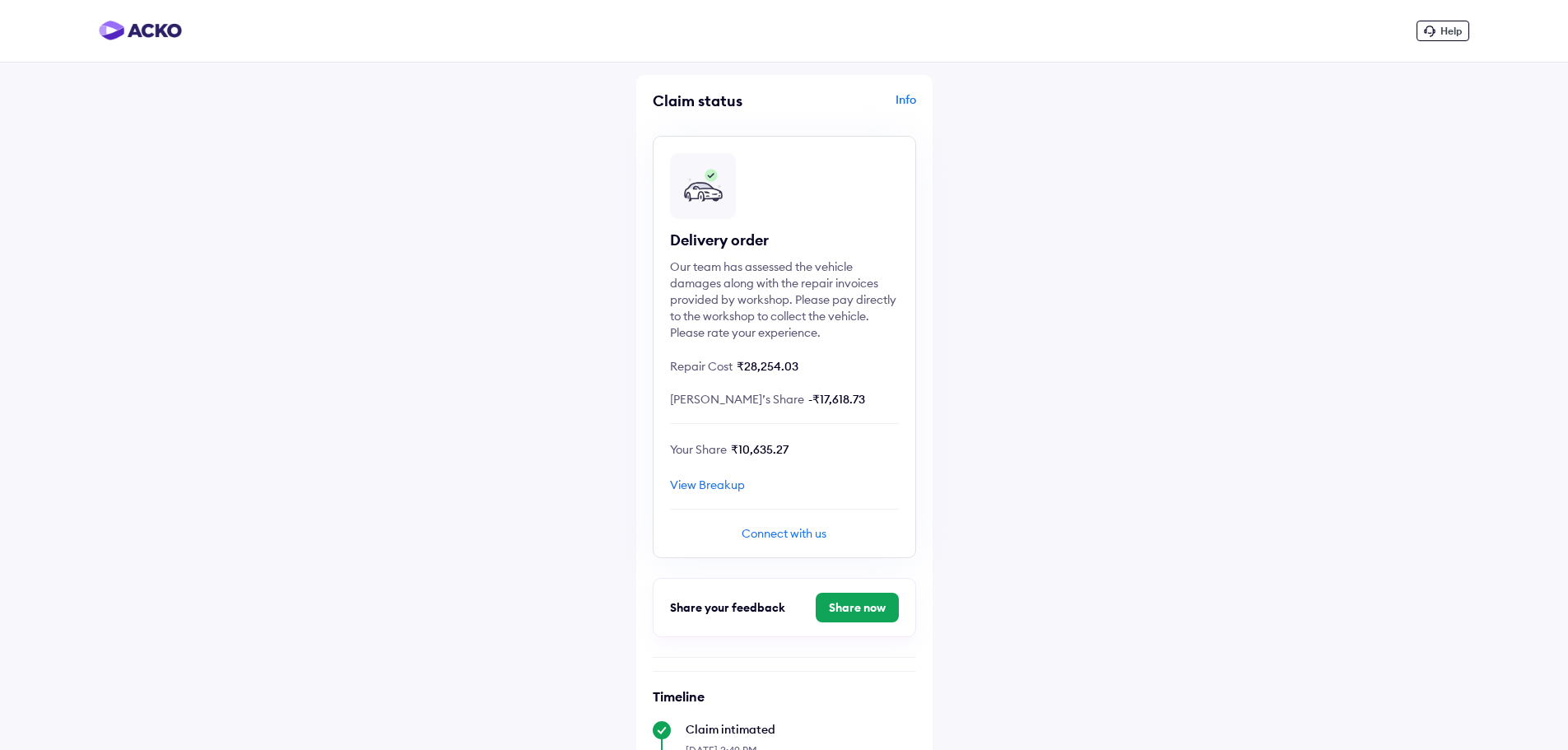
click at [712, 486] on div "View Breakup" at bounding box center [708, 484] width 75 height 15
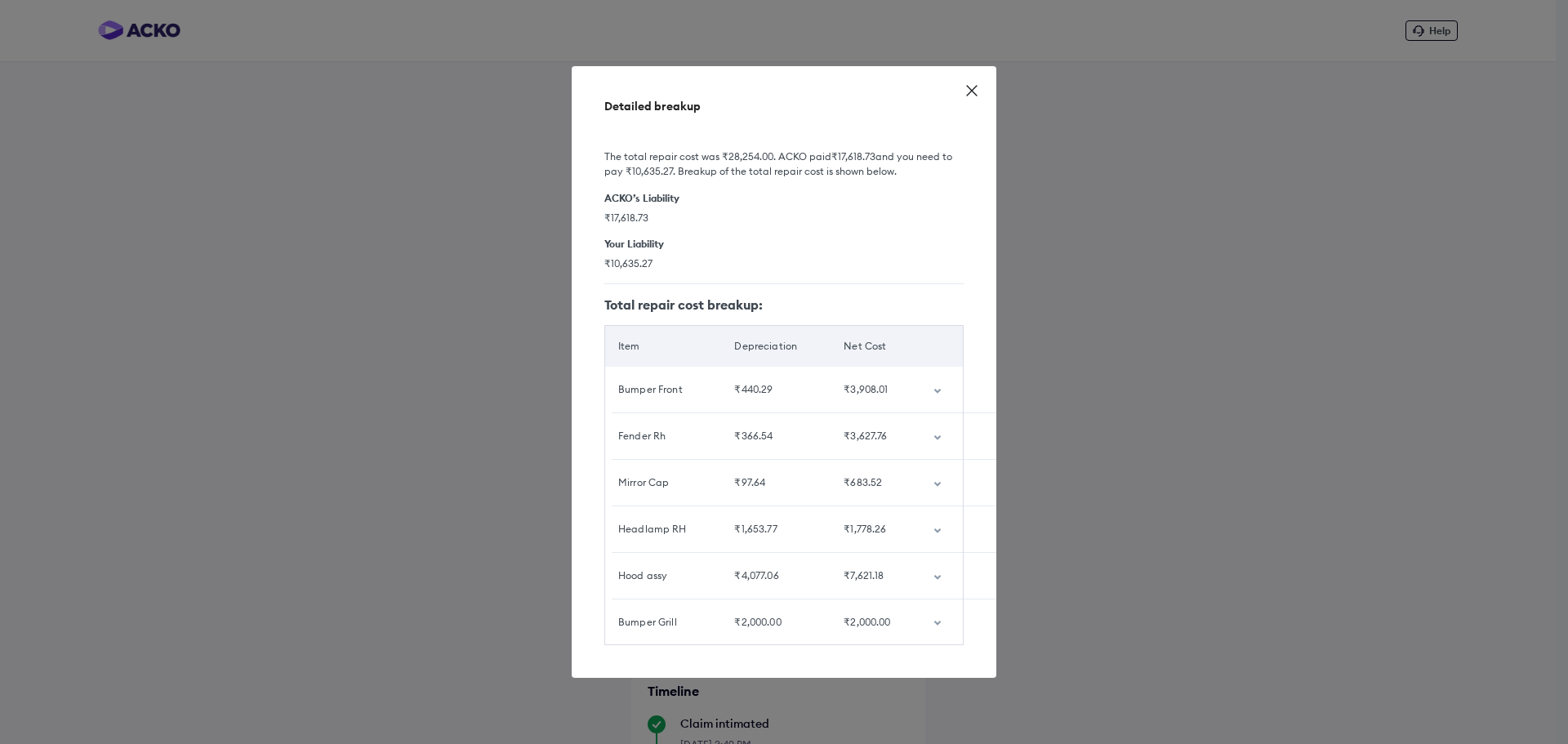
click at [939, 620] on td "customized table" at bounding box center [941, 622] width 42 height 46
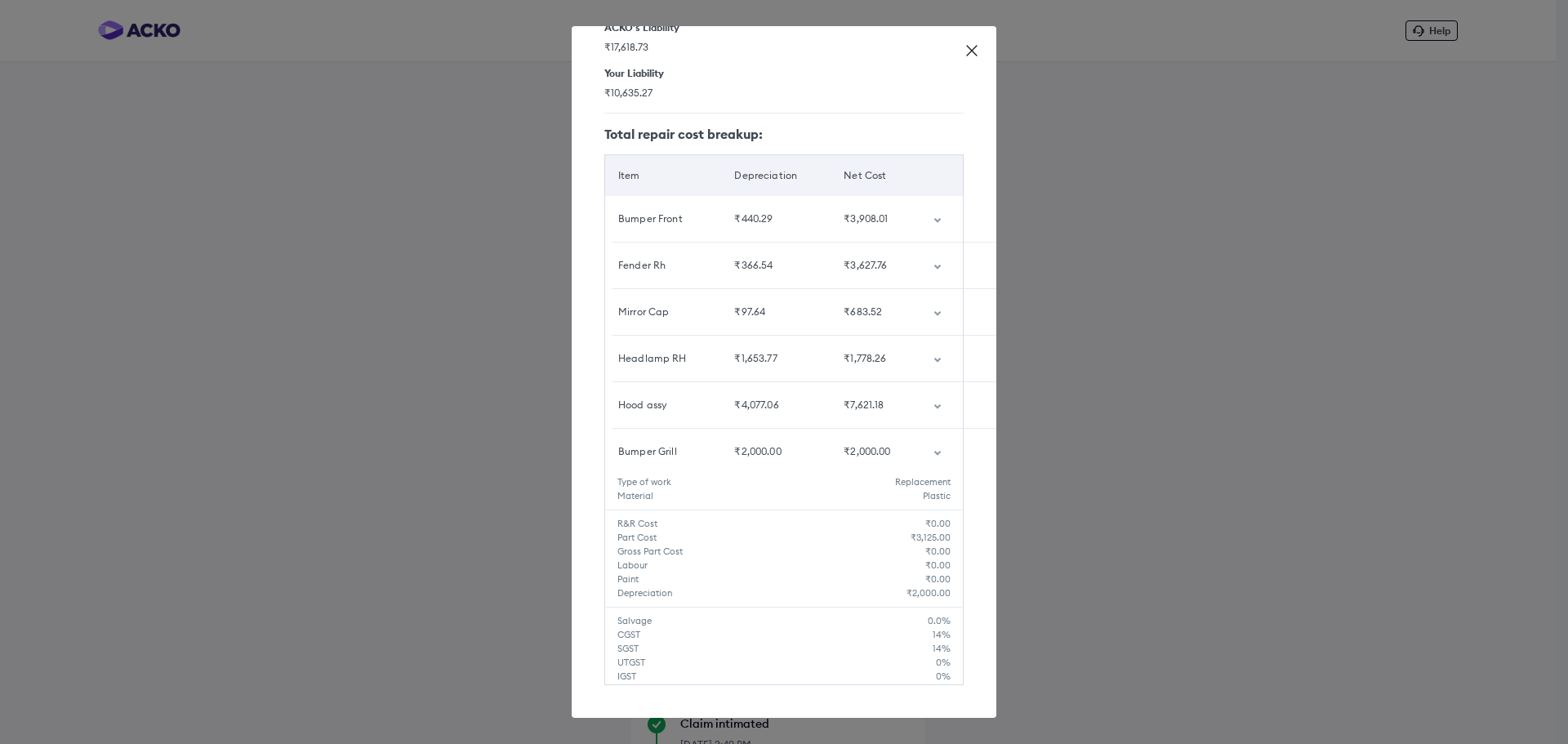
scroll to position [143, 0]
click at [934, 451] on icon "customized table" at bounding box center [938, 453] width 7 height 5
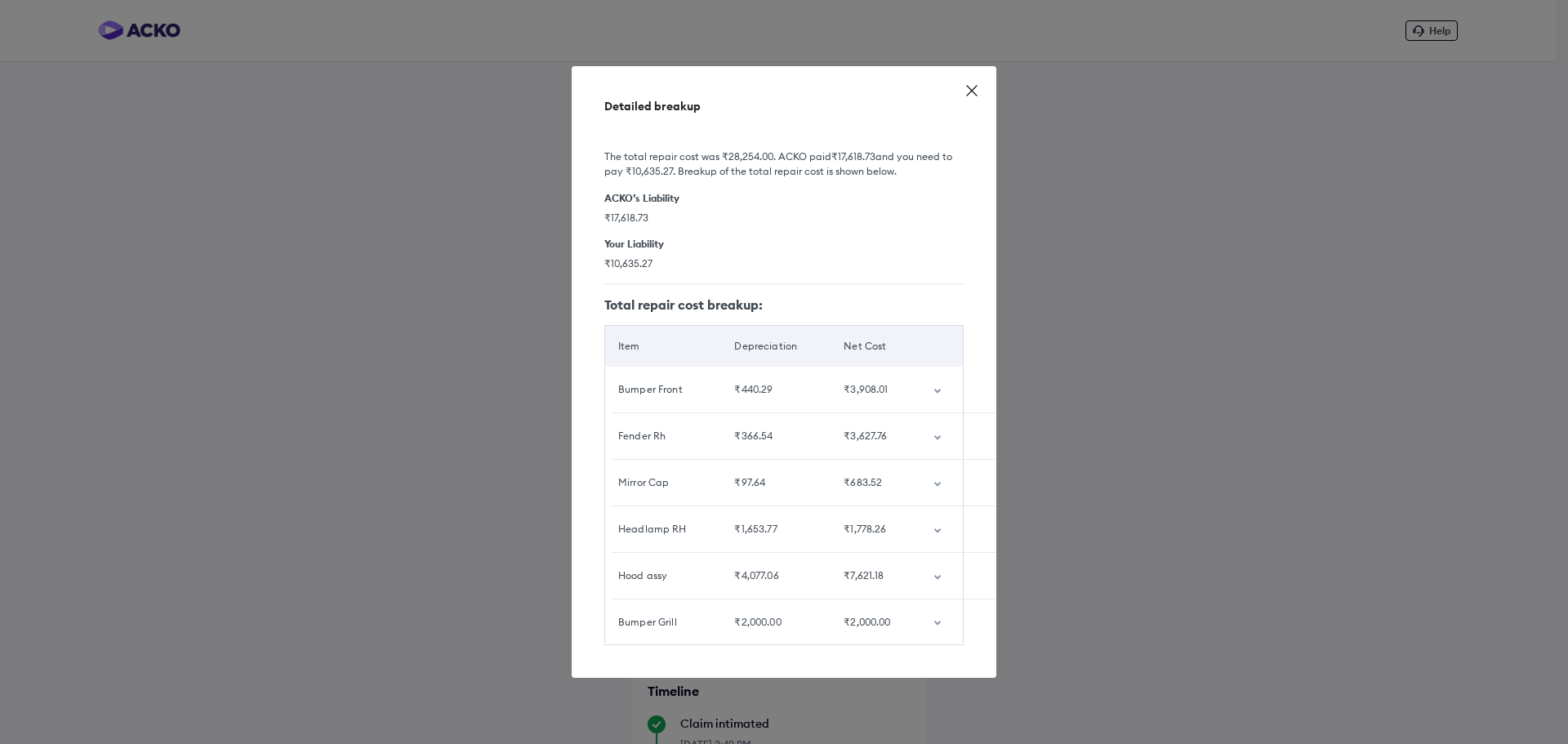
click at [938, 575] on icon "customized table" at bounding box center [938, 578] width 7 height 5
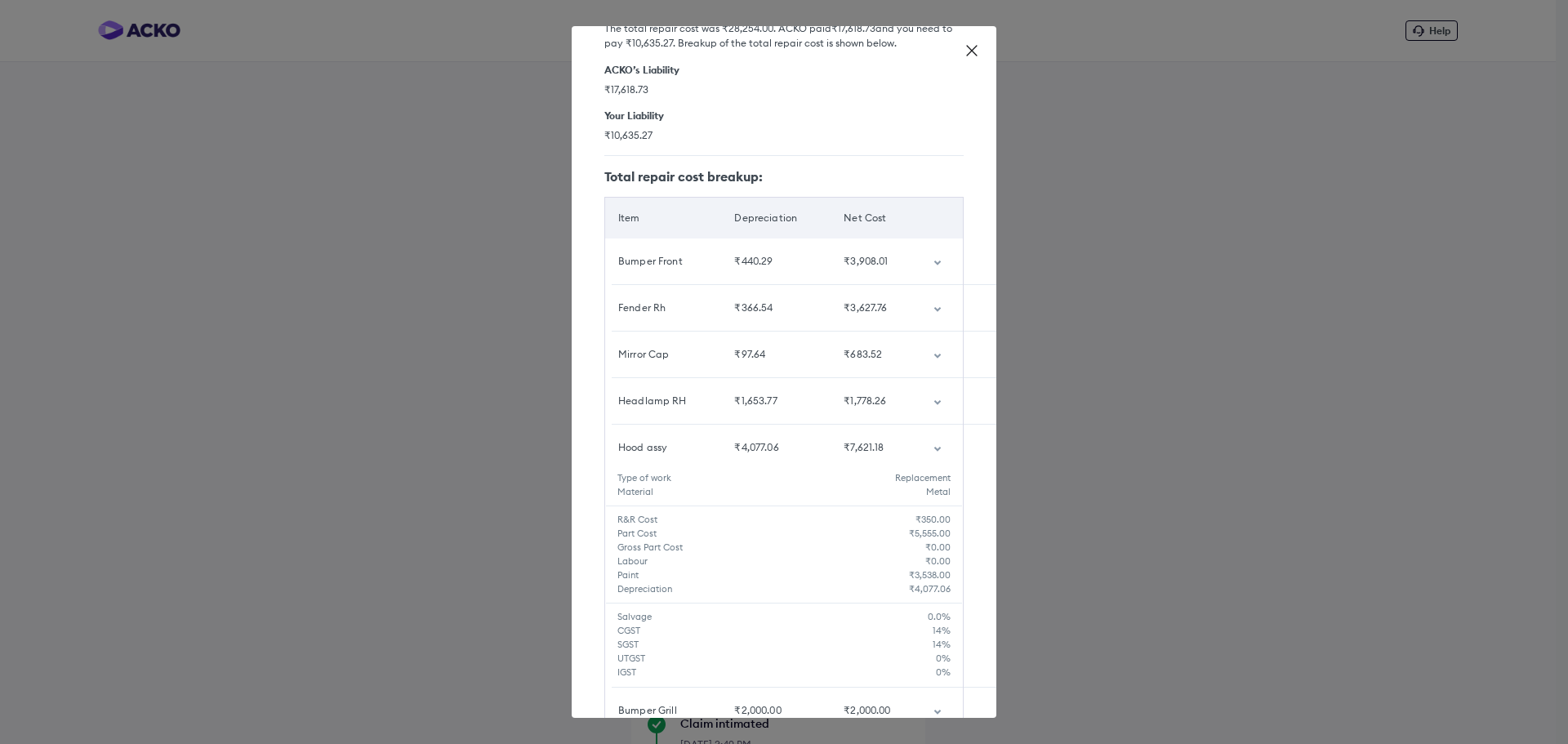
scroll to position [149, 0]
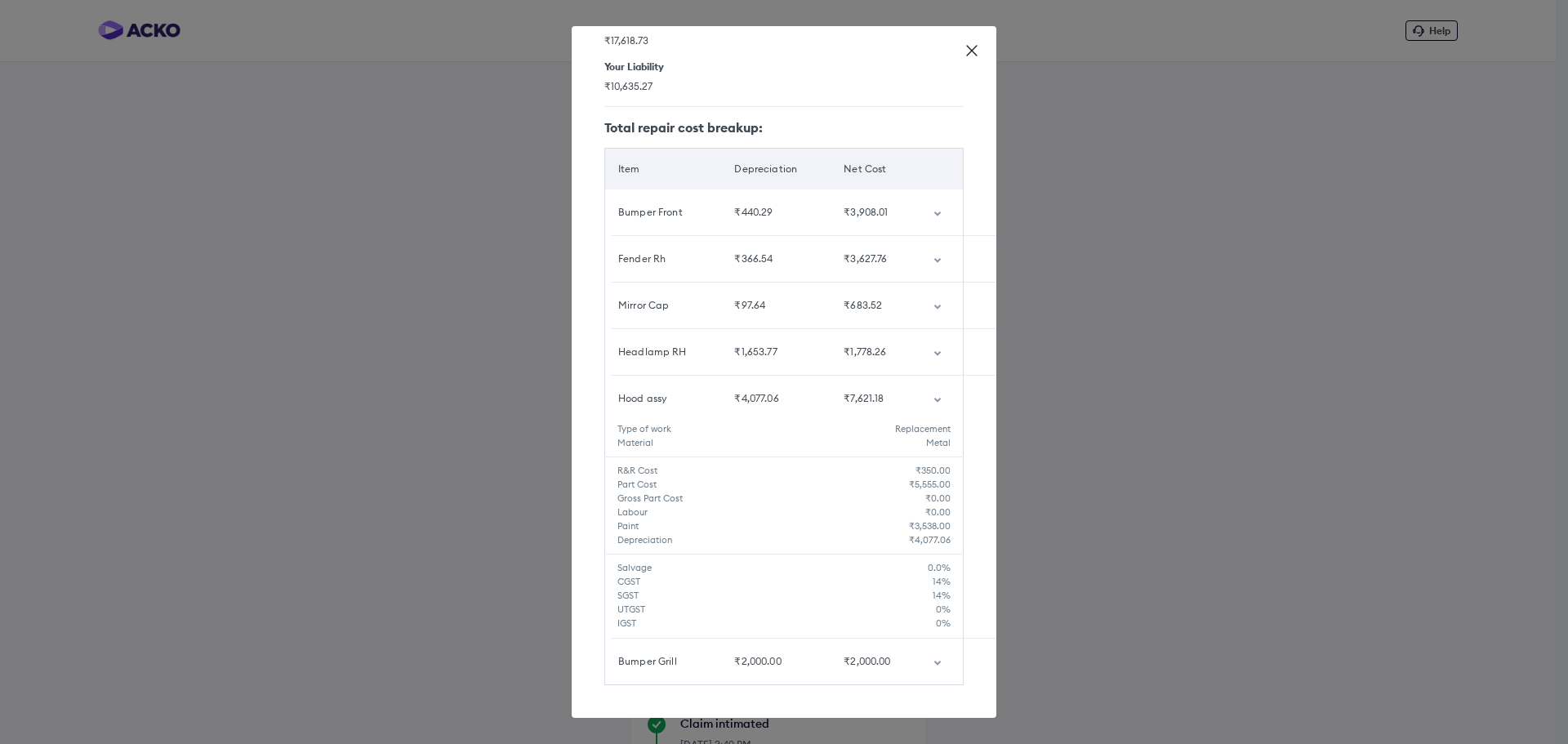
click at [929, 393] on td "customized table" at bounding box center [941, 398] width 42 height 46
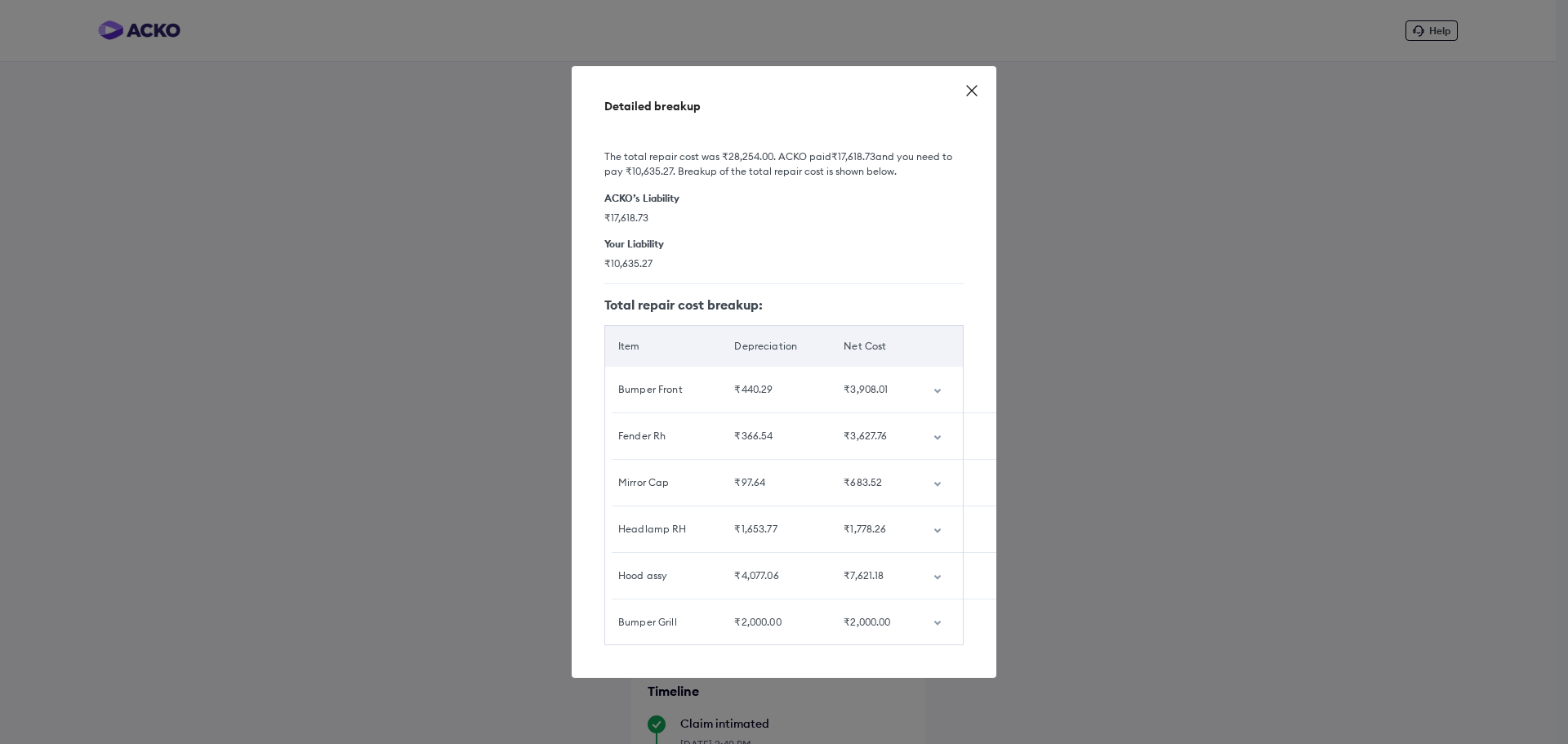
scroll to position [0, 0]
click at [927, 379] on td "customized table" at bounding box center [941, 390] width 42 height 46
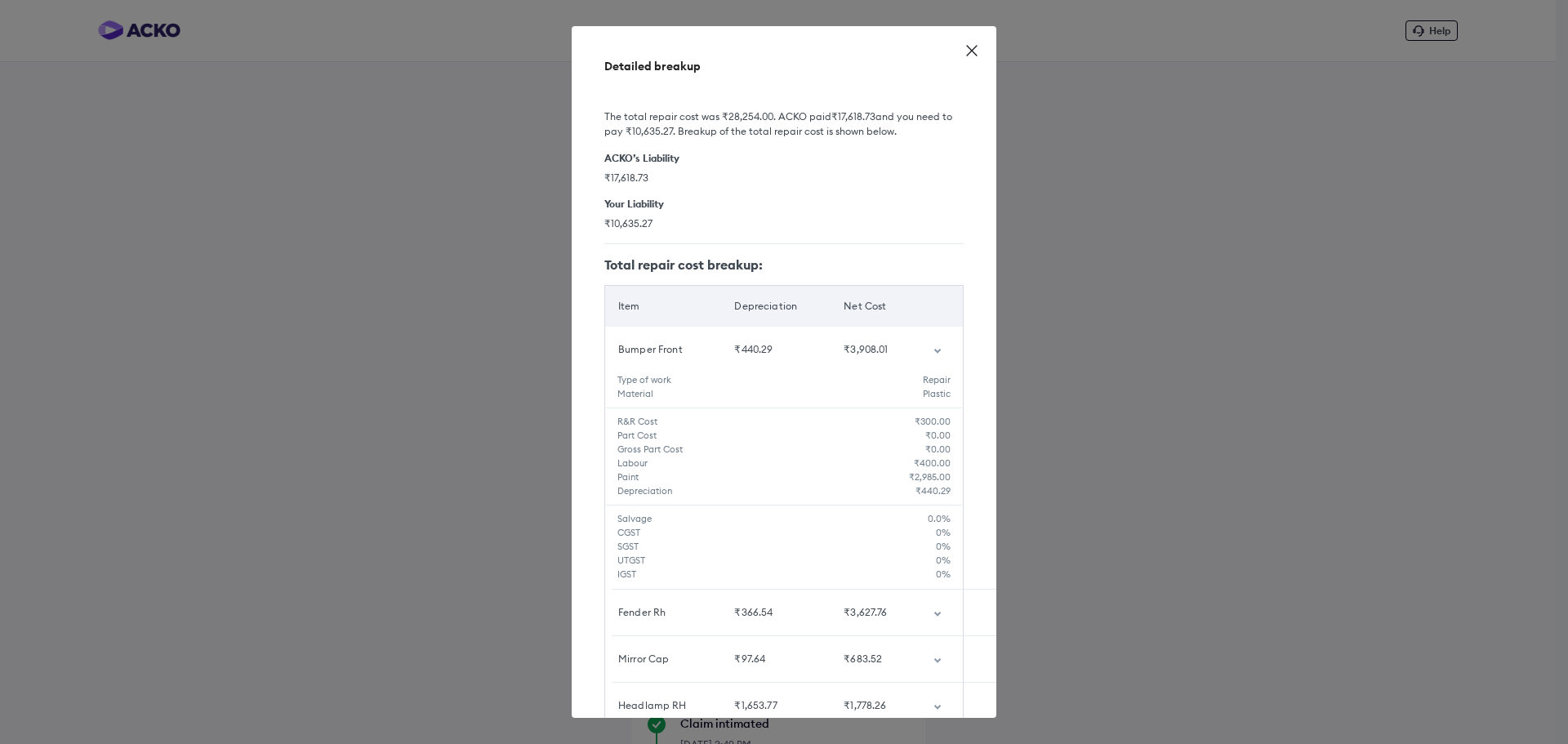
click at [926, 346] on td "customized table" at bounding box center [941, 350] width 42 height 46
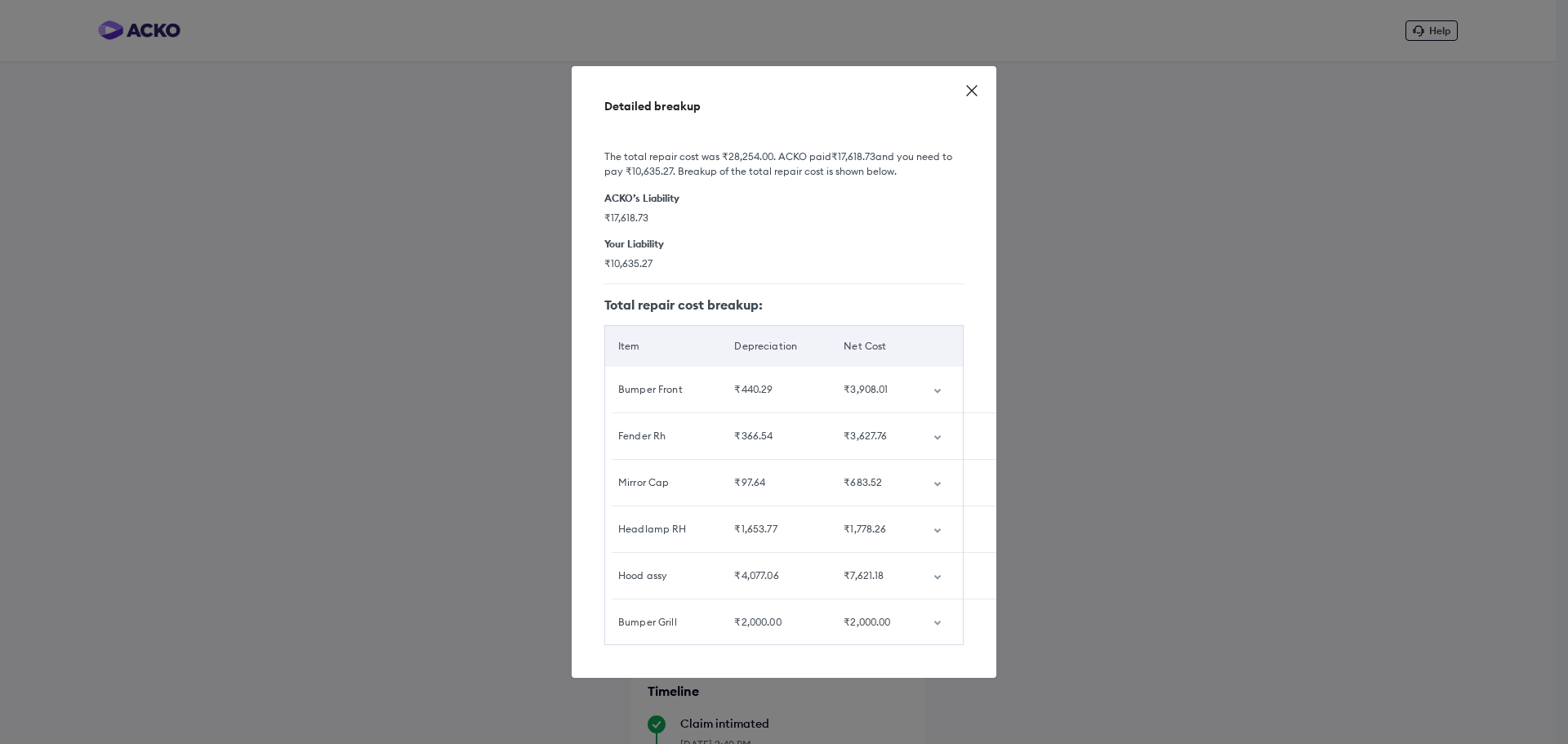
click at [937, 436] on icon "customized table" at bounding box center [938, 438] width 8 height 5
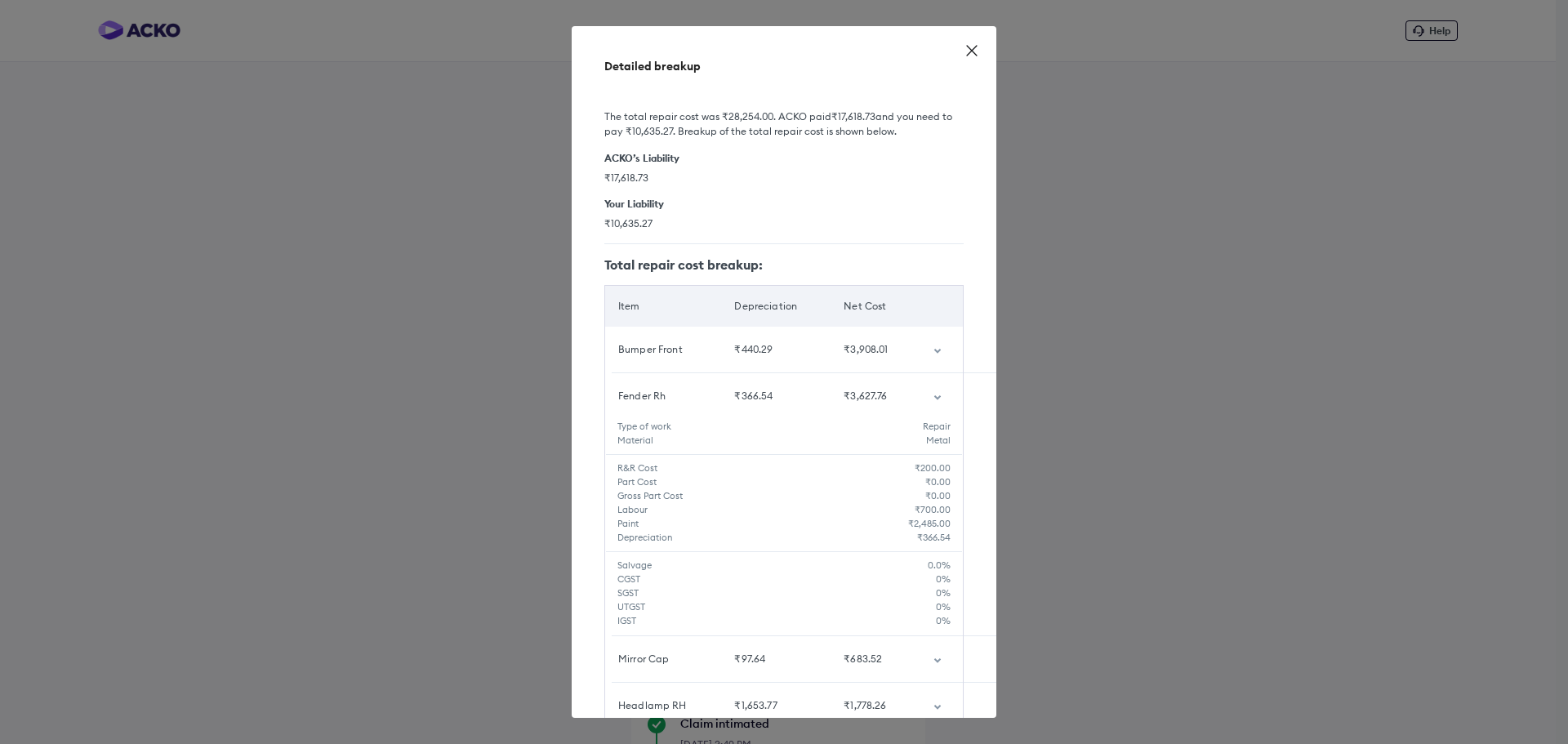
click at [920, 400] on td "customized table" at bounding box center [941, 396] width 42 height 46
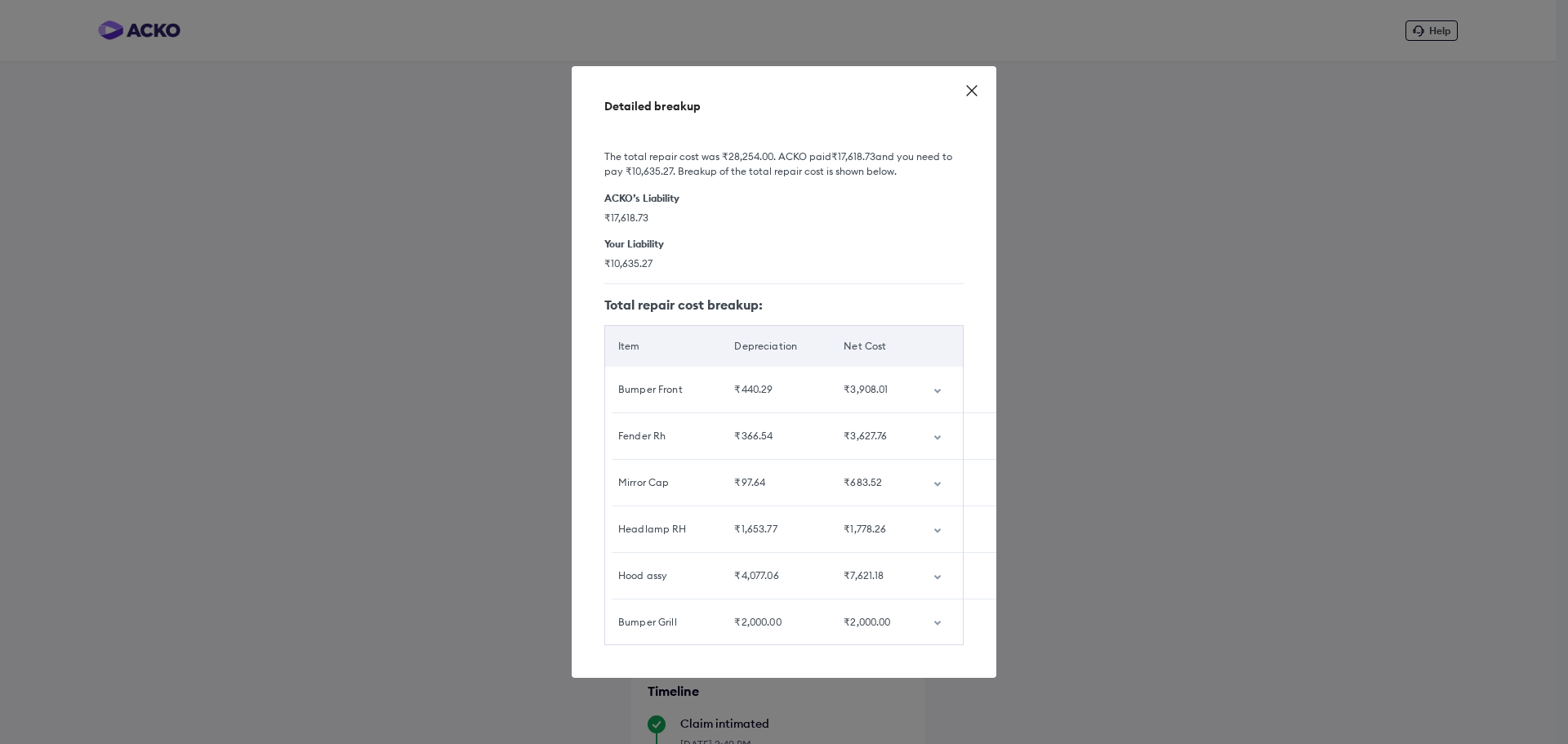
click at [928, 477] on td "customized table" at bounding box center [941, 483] width 42 height 46
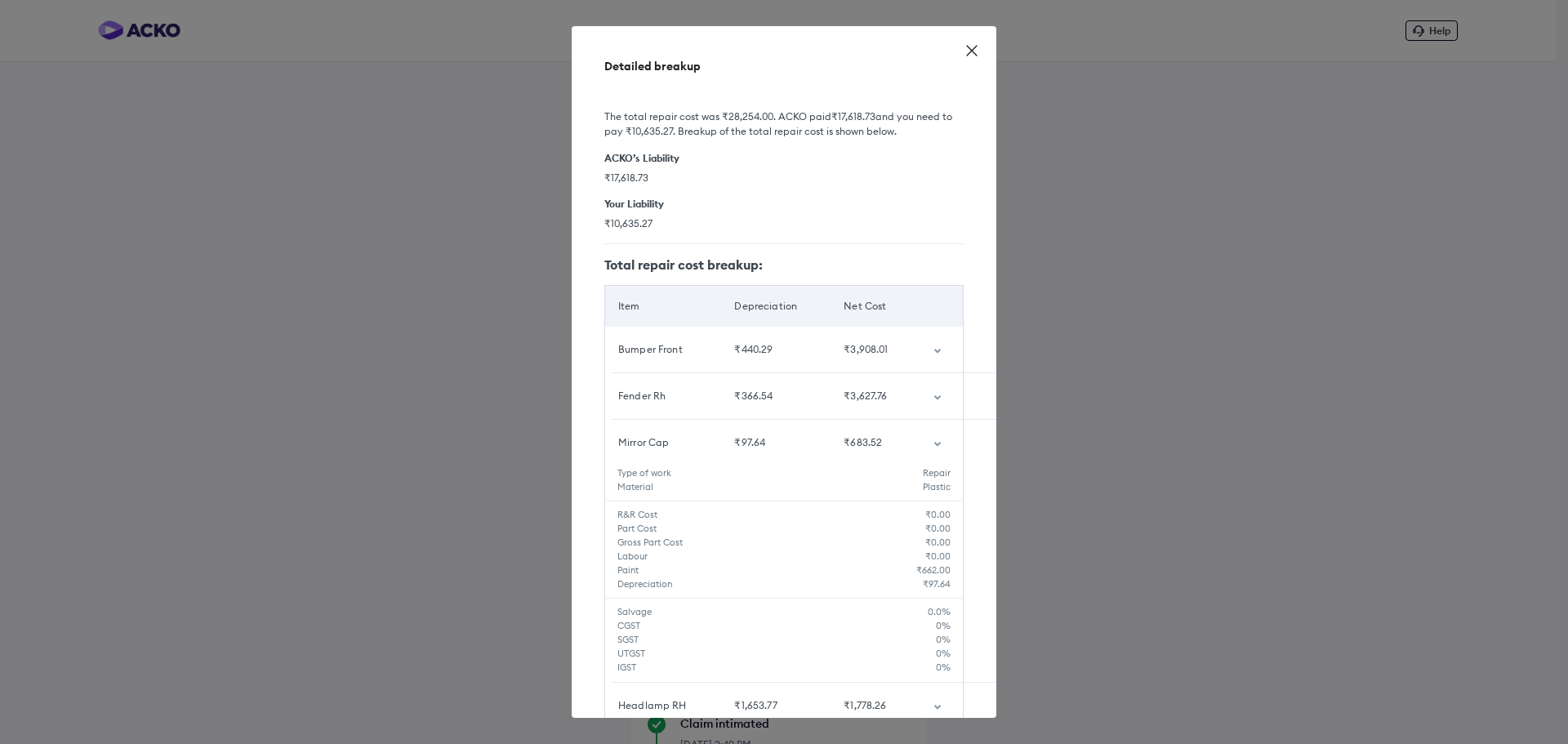
click at [921, 441] on td "customized table" at bounding box center [941, 442] width 42 height 46
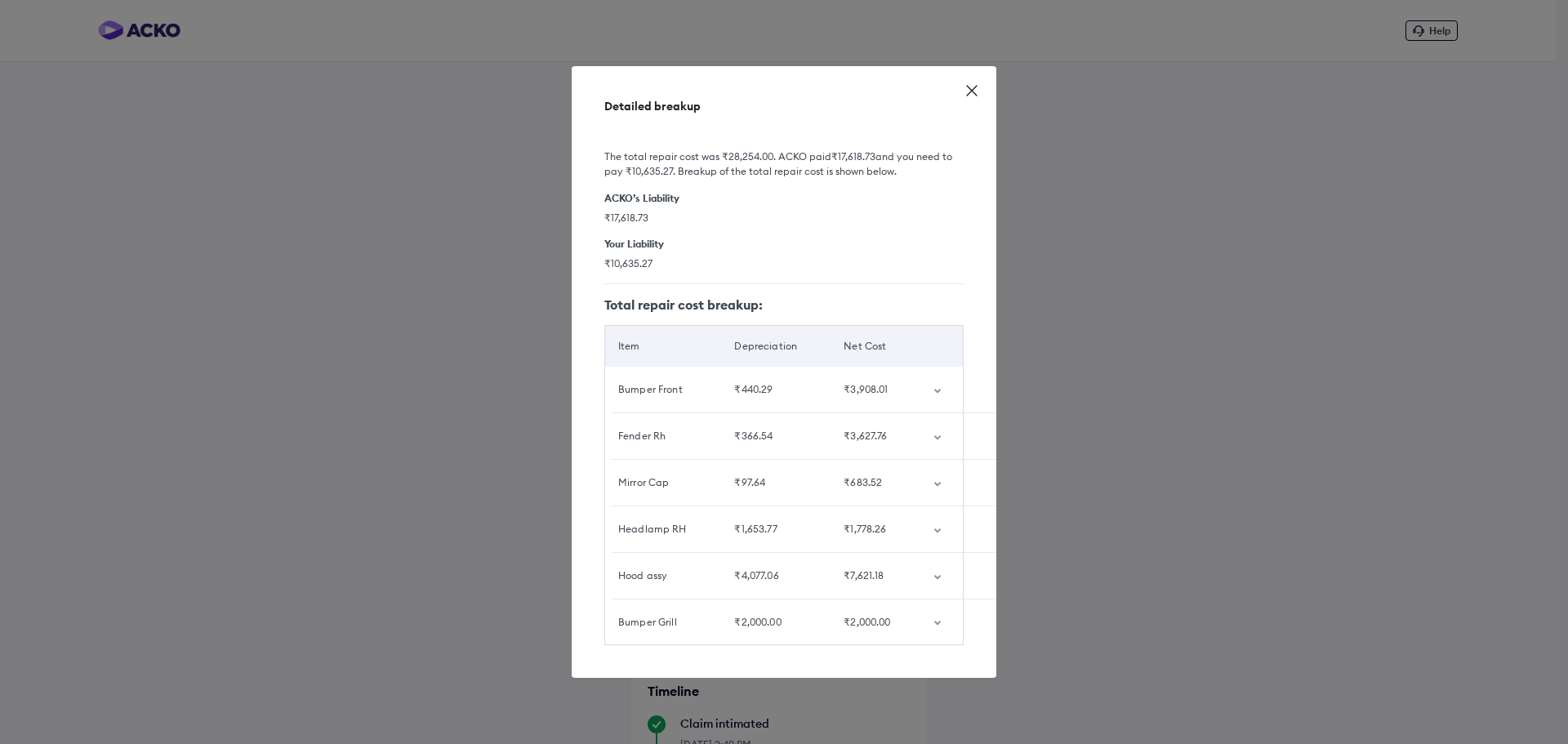
click at [929, 525] on td "customized table" at bounding box center [941, 530] width 42 height 46
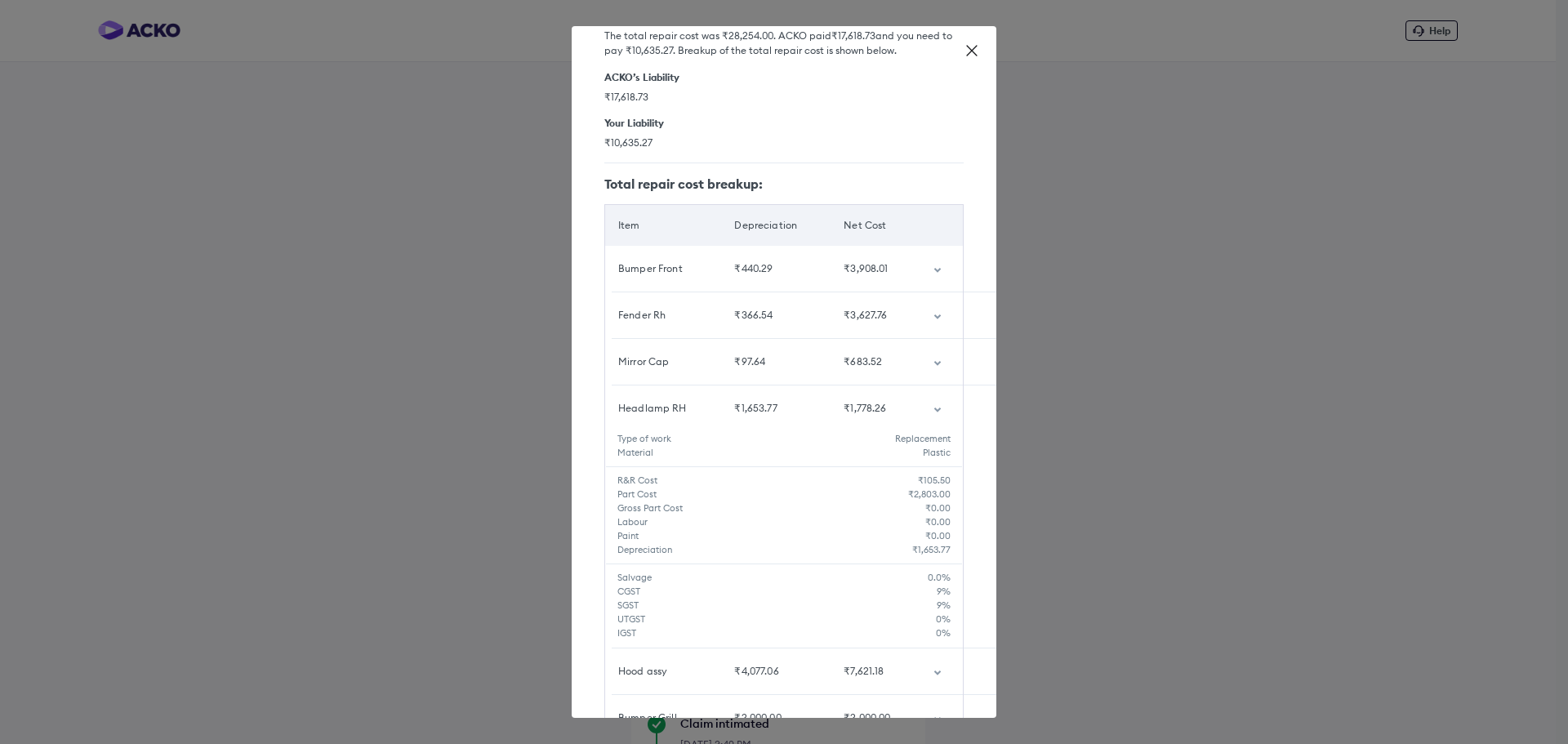
scroll to position [149, 0]
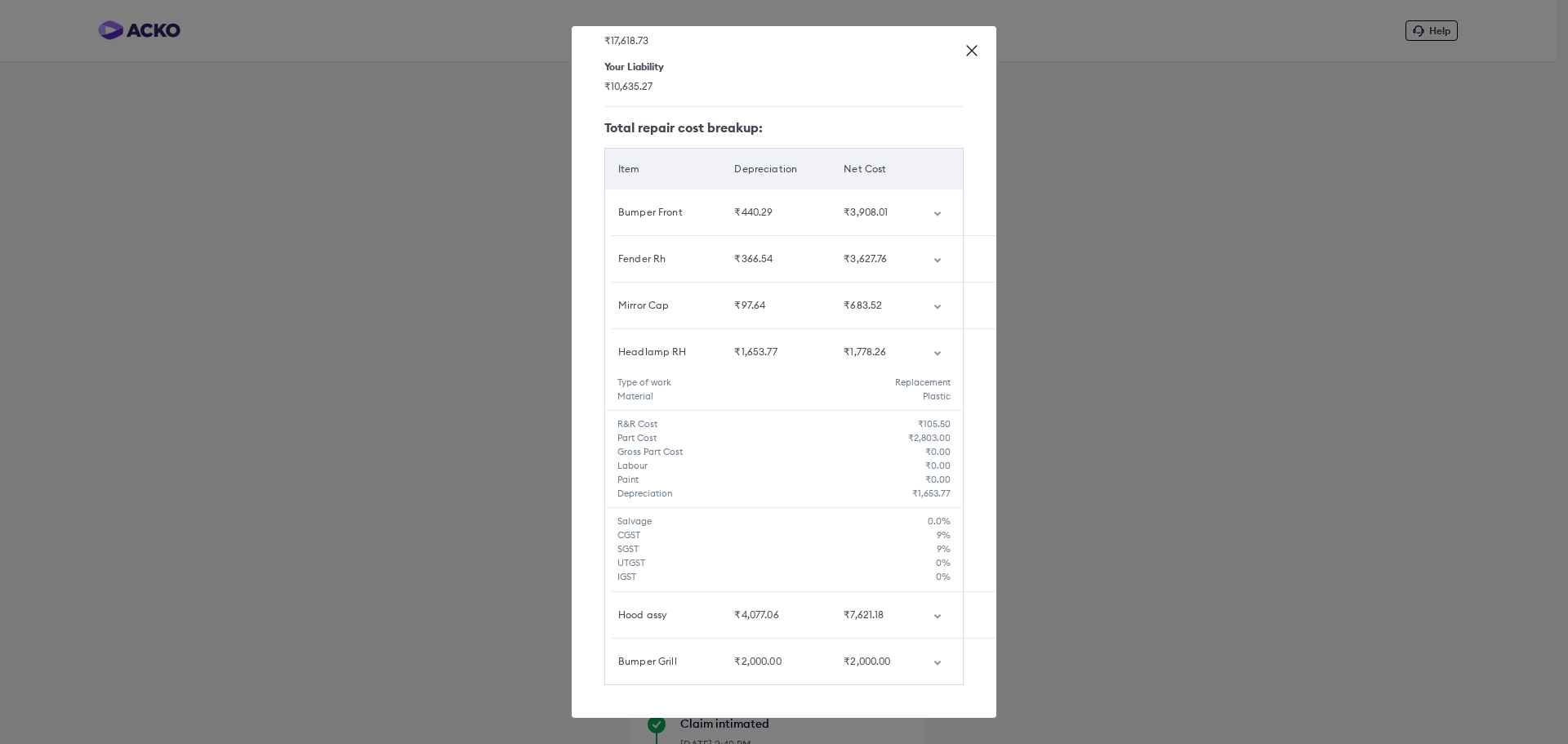
click at [920, 339] on td "customized table" at bounding box center [941, 352] width 42 height 46
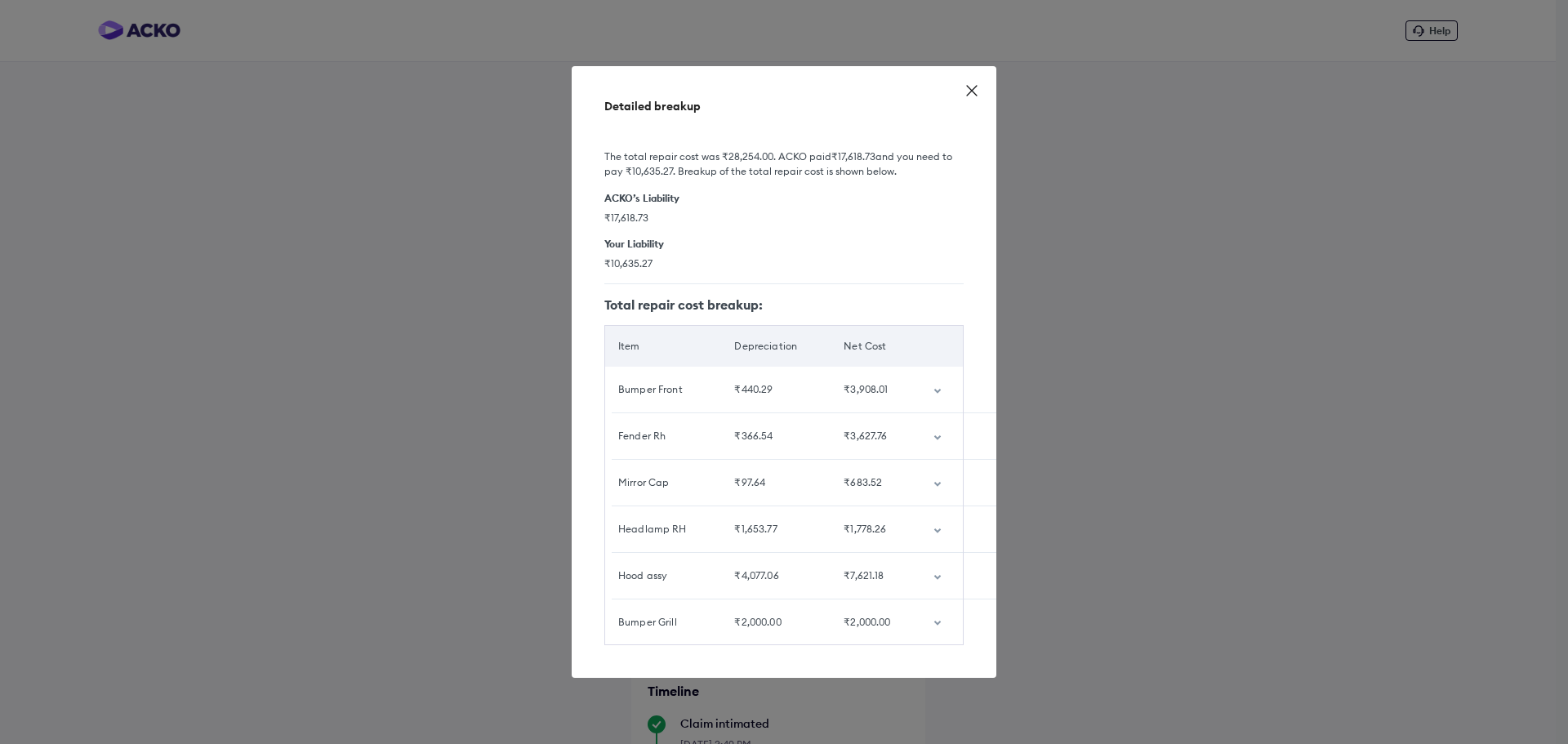
click at [935, 575] on icon "customized table" at bounding box center [938, 578] width 7 height 5
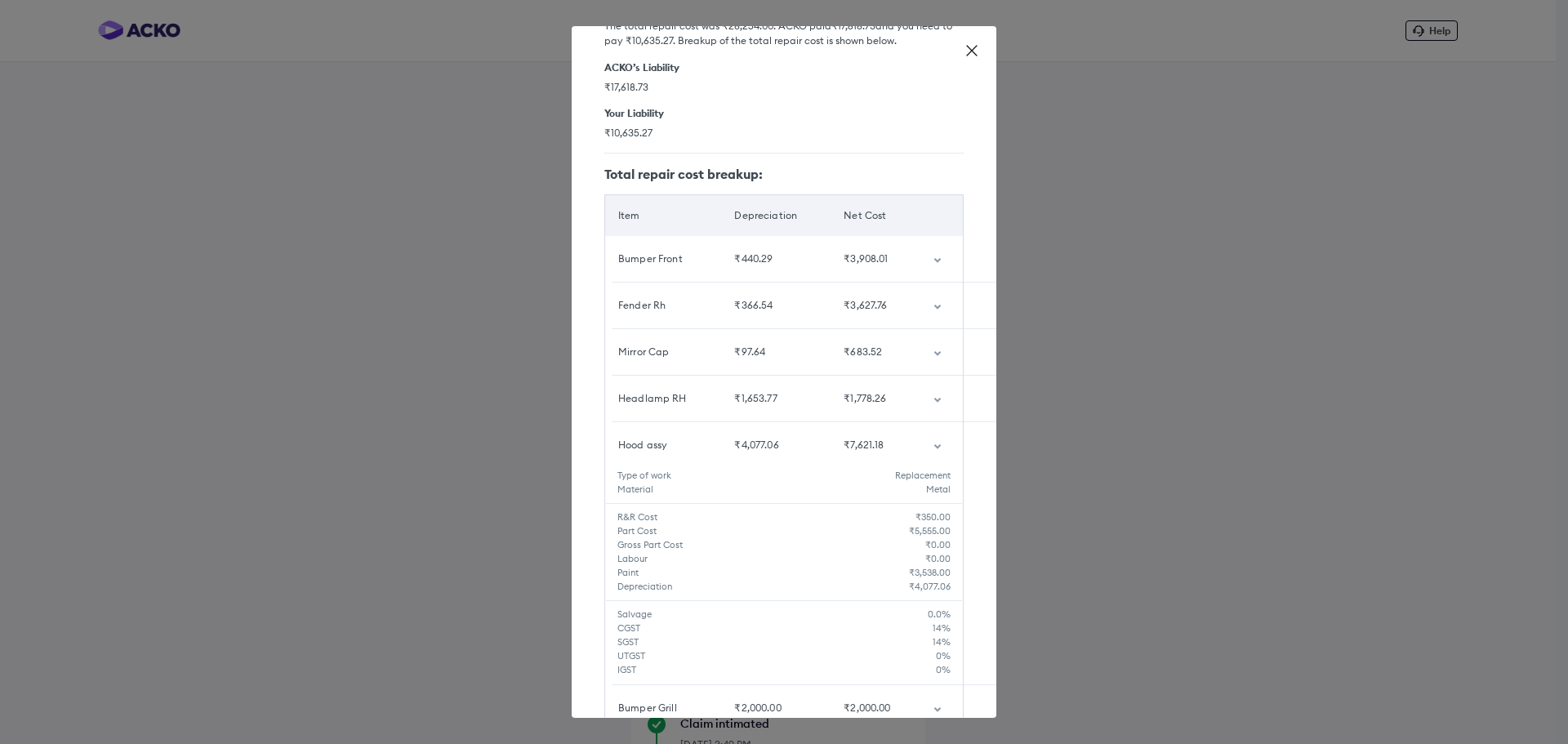
scroll to position [149, 0]
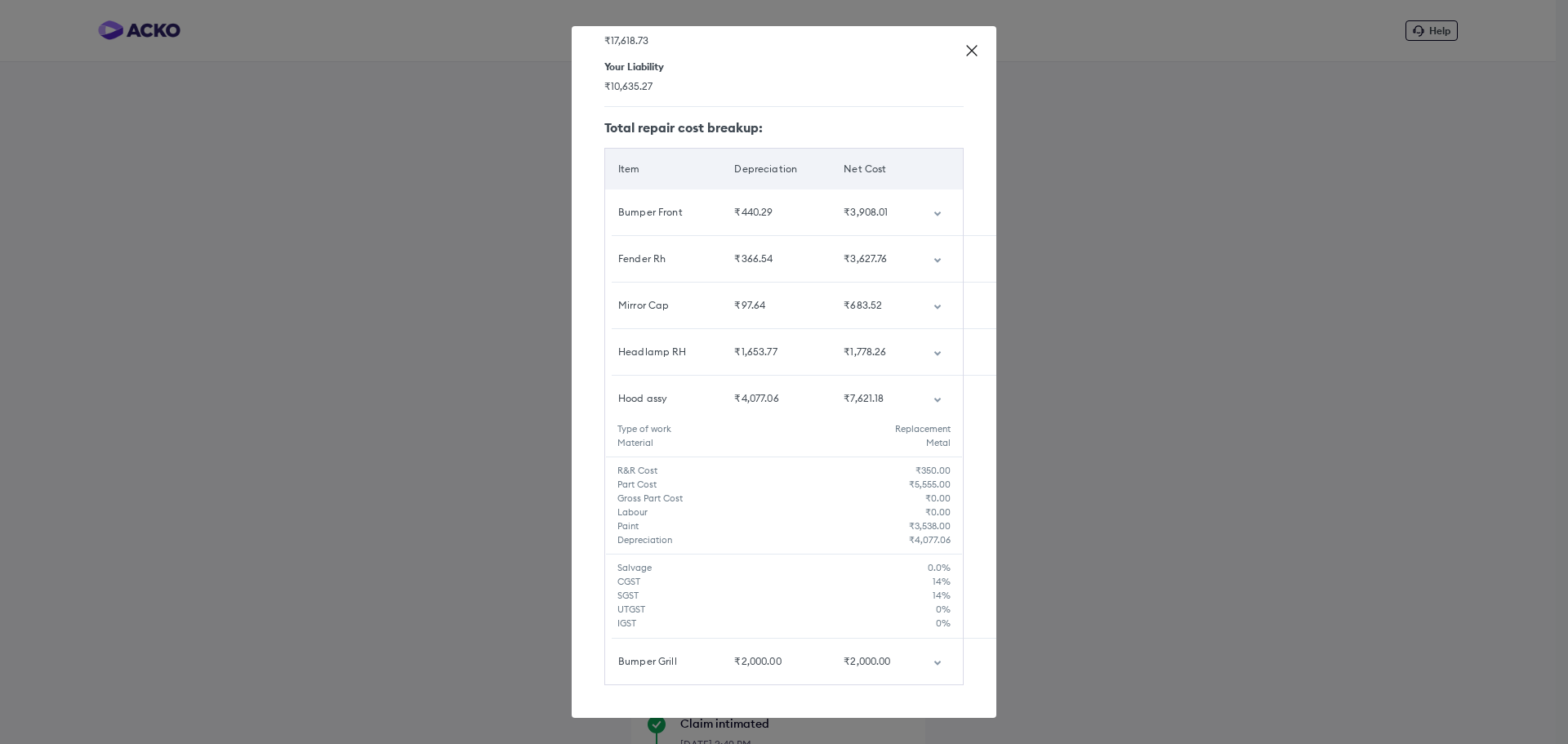
click at [928, 393] on td "customized table" at bounding box center [941, 398] width 42 height 46
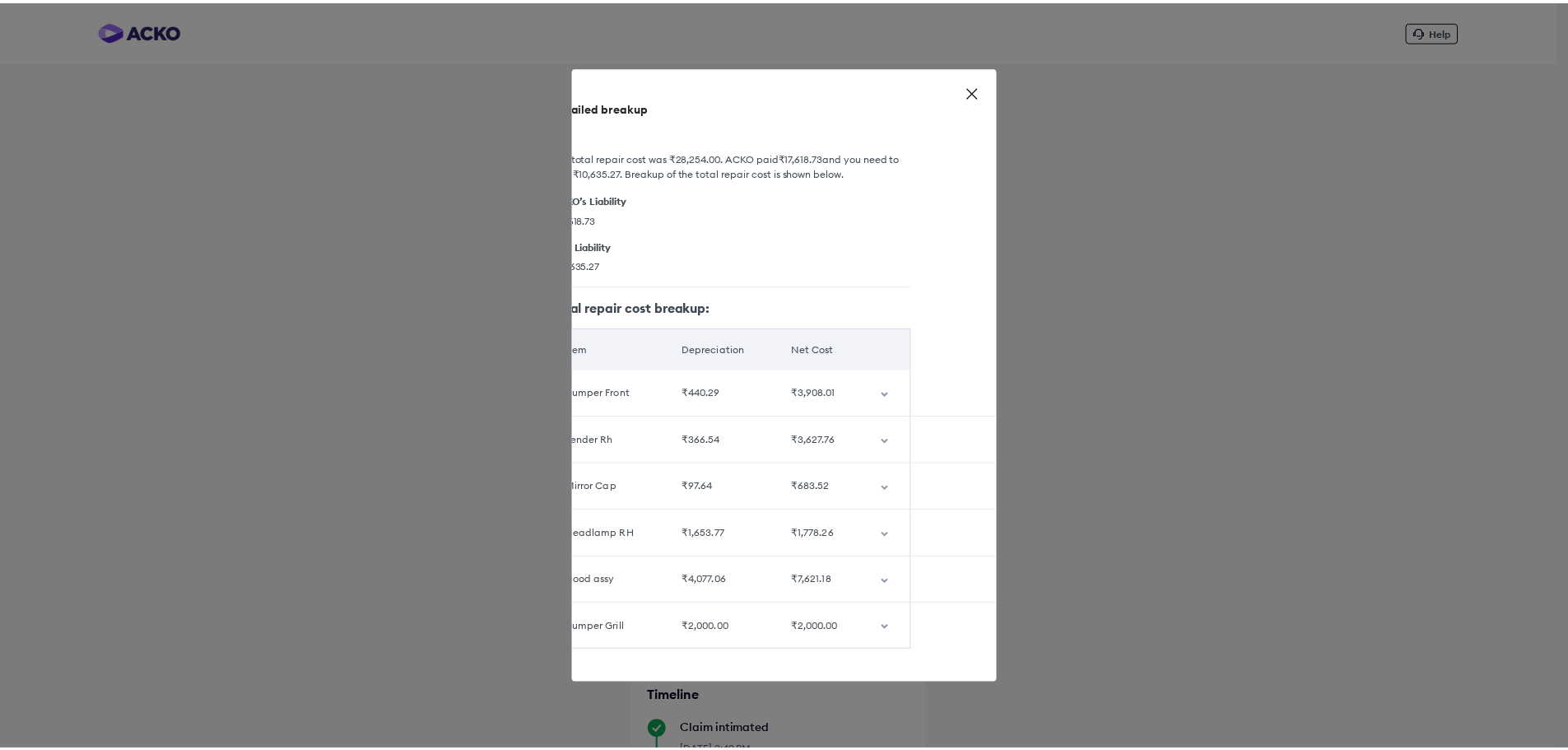
scroll to position [0, 0]
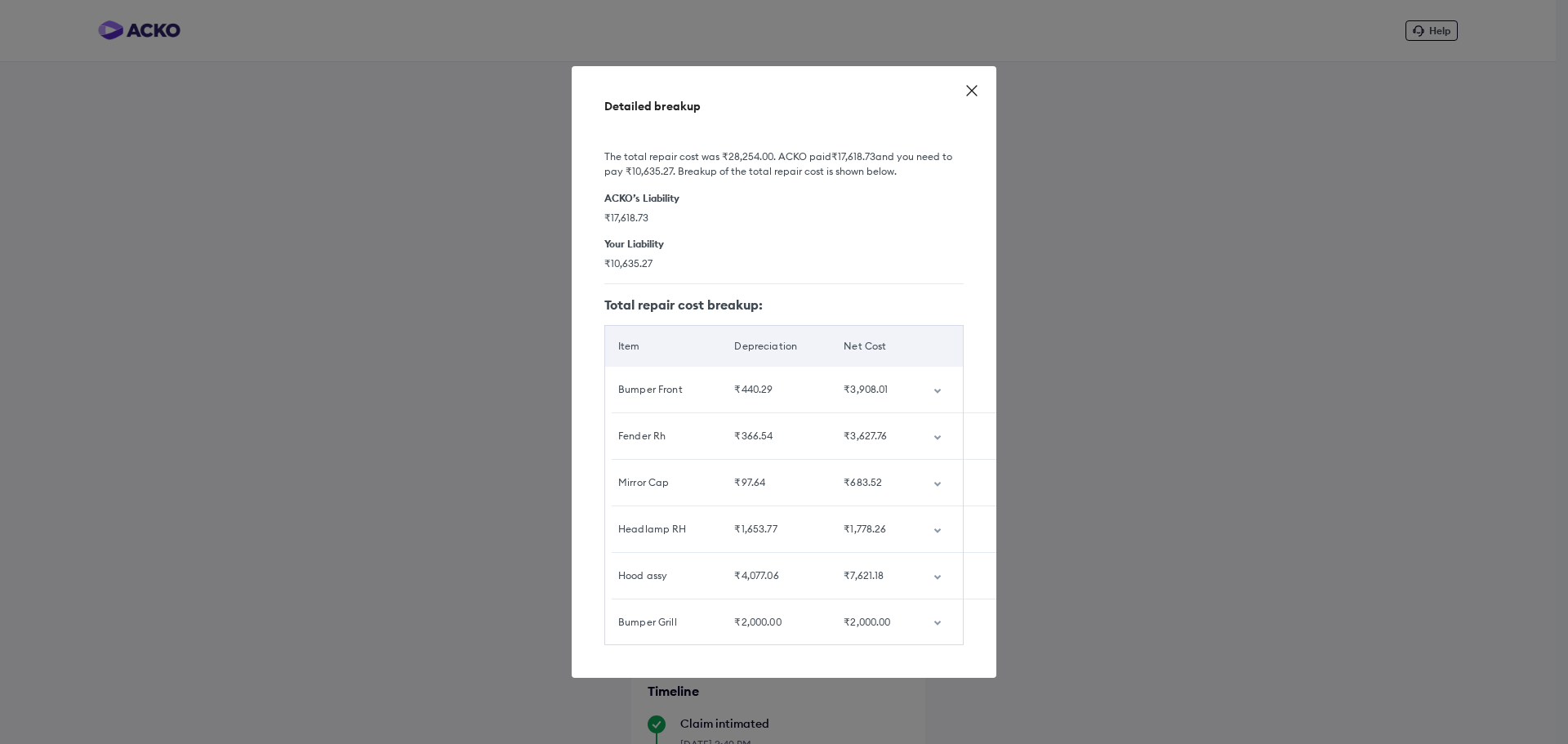
drag, startPoint x: 975, startPoint y: 95, endPoint x: 975, endPoint y: 80, distance: 15.0
click at [976, 95] on div "Detailed breakup The total repair cost was ₹28,254.00 . ACKO paid ₹17,618.73 an…" at bounding box center [784, 372] width 424 height 613
click at [972, 82] on icon at bounding box center [971, 90] width 16 height 16
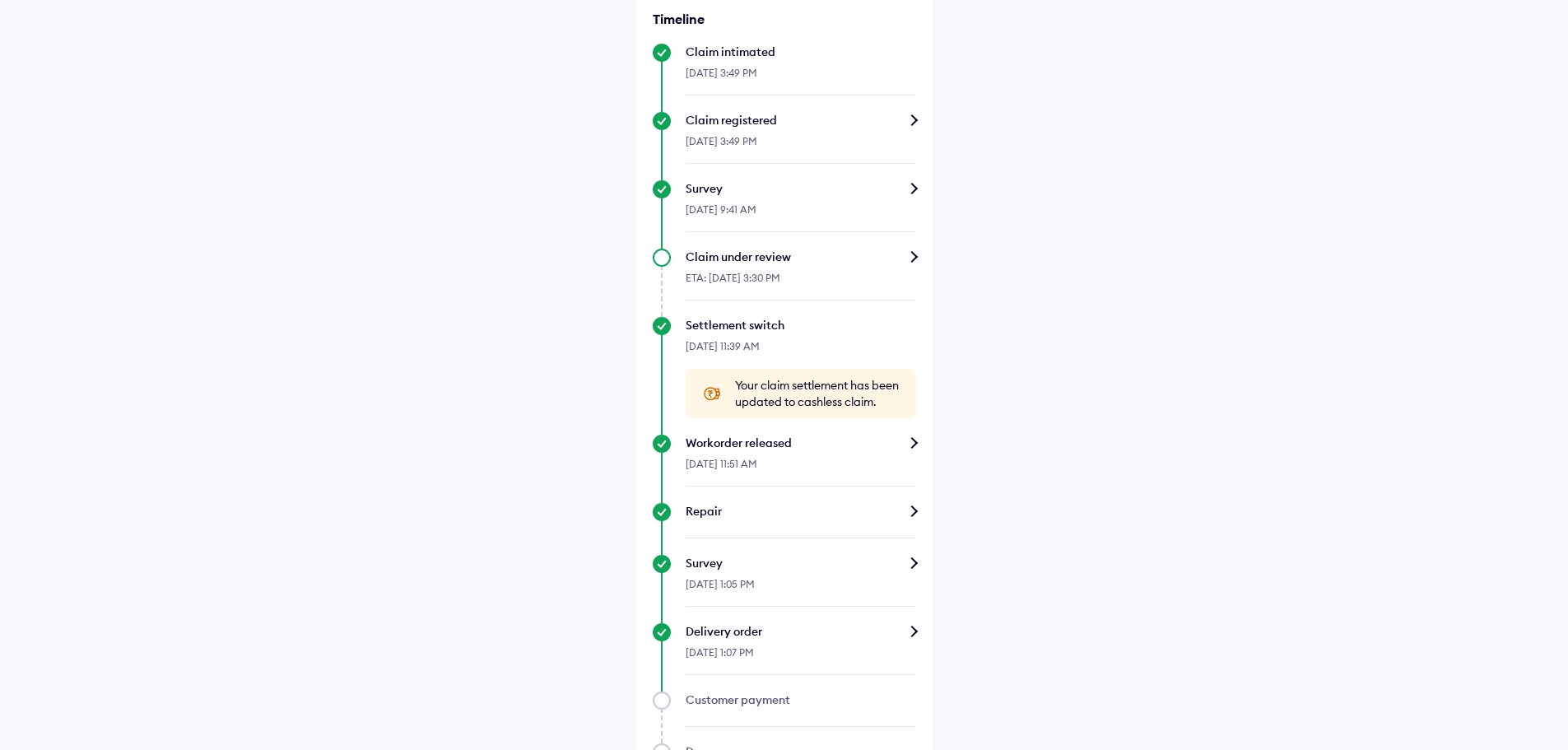
scroll to position [741, 0]
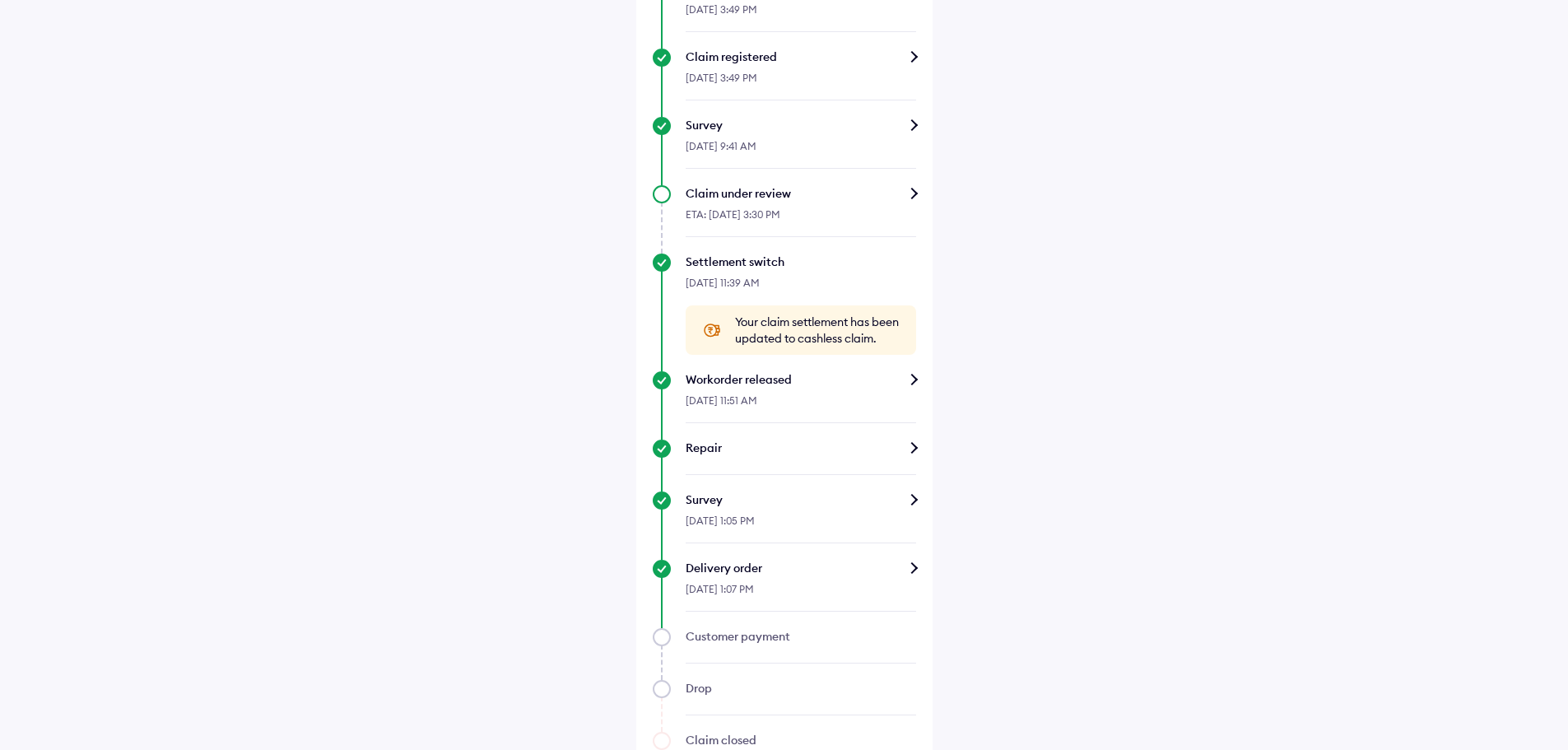
click at [793, 339] on span "Your claim settlement has been updated to cashless claim." at bounding box center [817, 330] width 165 height 33
click at [1056, 352] on div "Help Claim status Info Delivery order Our team has assessed the vehicle damages…" at bounding box center [784, 30] width 1568 height 1541
click at [781, 577] on div "Delivery order" at bounding box center [801, 567] width 231 height 16
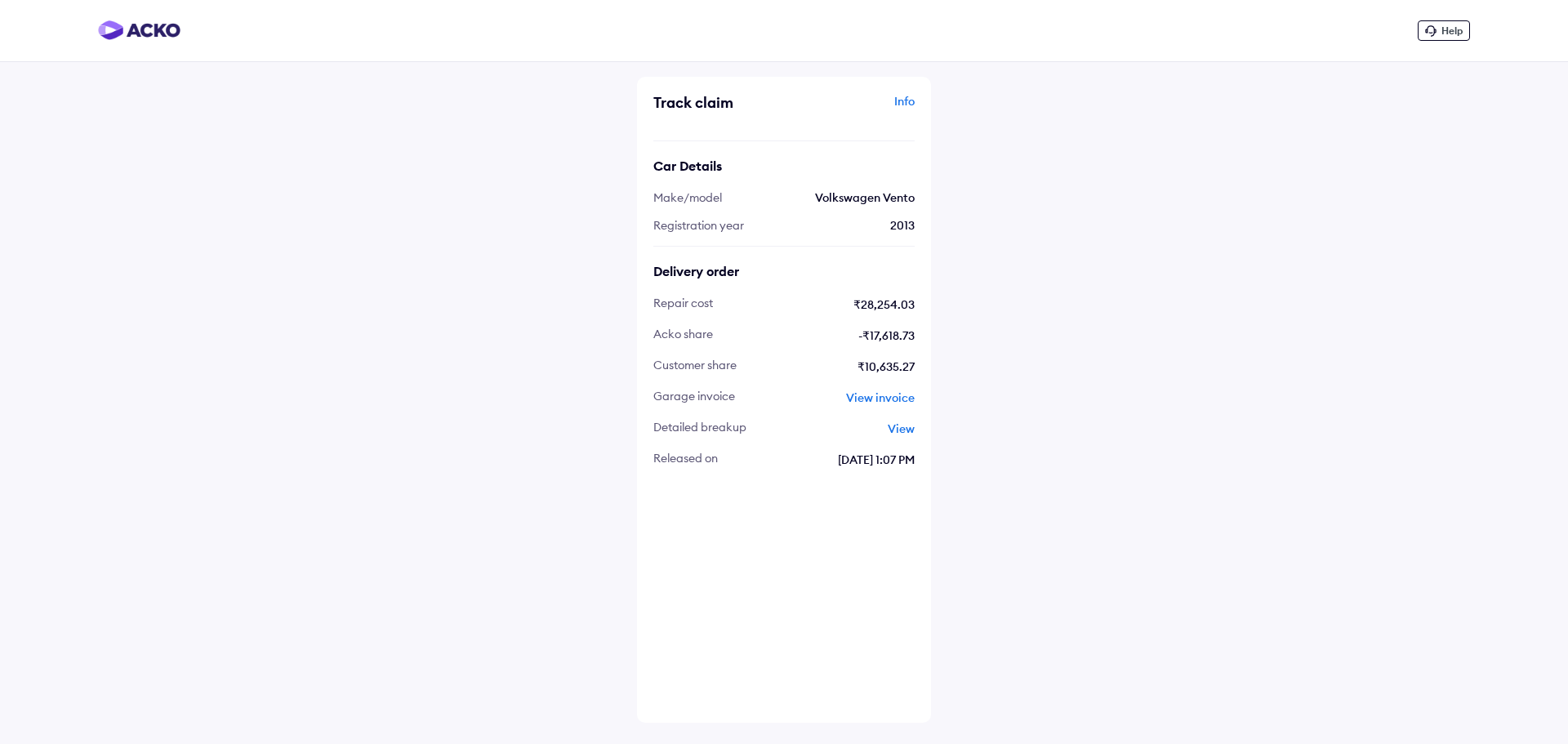
click at [864, 397] on span "View invoice" at bounding box center [880, 397] width 69 height 14
drag, startPoint x: 1168, startPoint y: 228, endPoint x: 1236, endPoint y: 187, distance: 79.4
click at [1190, 223] on div "Help Track claim Info Car Details Make/model Volkswagen Vento Registration year…" at bounding box center [784, 372] width 1568 height 744
click at [904, 425] on span "View" at bounding box center [901, 428] width 27 height 14
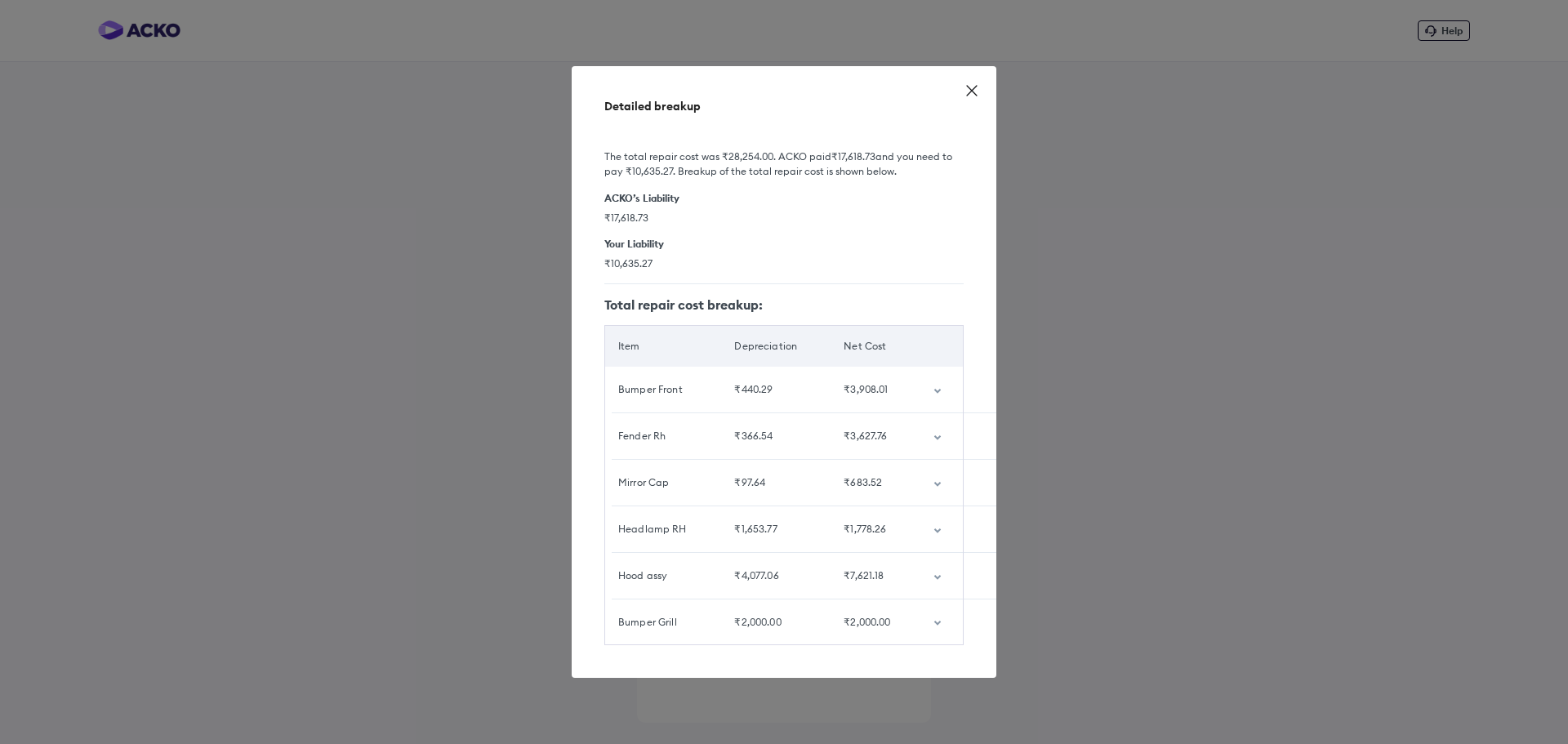
click at [960, 92] on div "Detailed breakup The total repair cost was ₹28,254.00 . ACKO paid ₹17,618.73 an…" at bounding box center [784, 372] width 424 height 613
click at [967, 85] on icon at bounding box center [971, 90] width 16 height 16
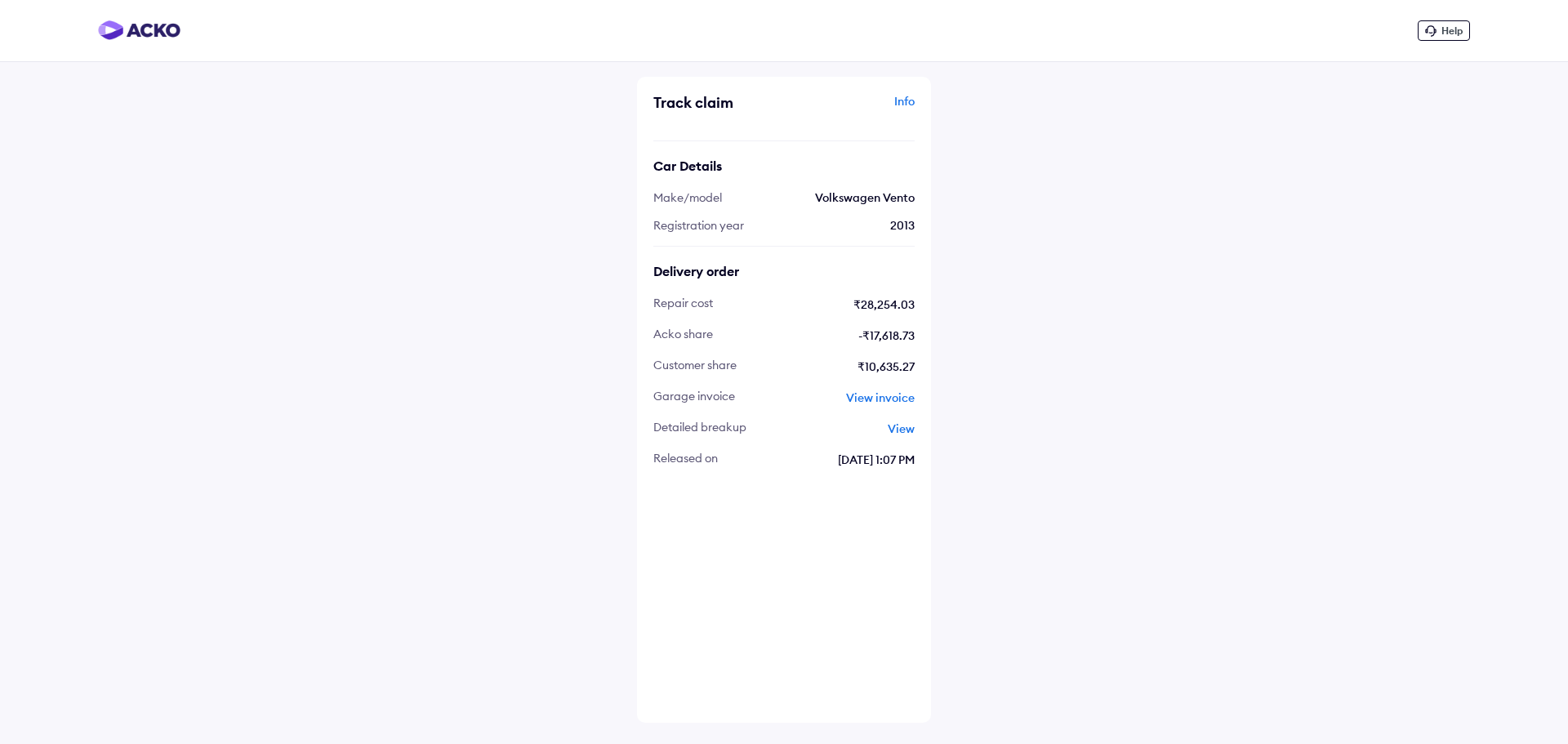
click at [897, 397] on span "View invoice" at bounding box center [880, 397] width 69 height 14
click at [1119, 289] on div "Help Track claim Info Car Details Make/model Volkswagen Vento Registration year…" at bounding box center [784, 372] width 1568 height 744
click at [900, 428] on span "View" at bounding box center [901, 428] width 27 height 14
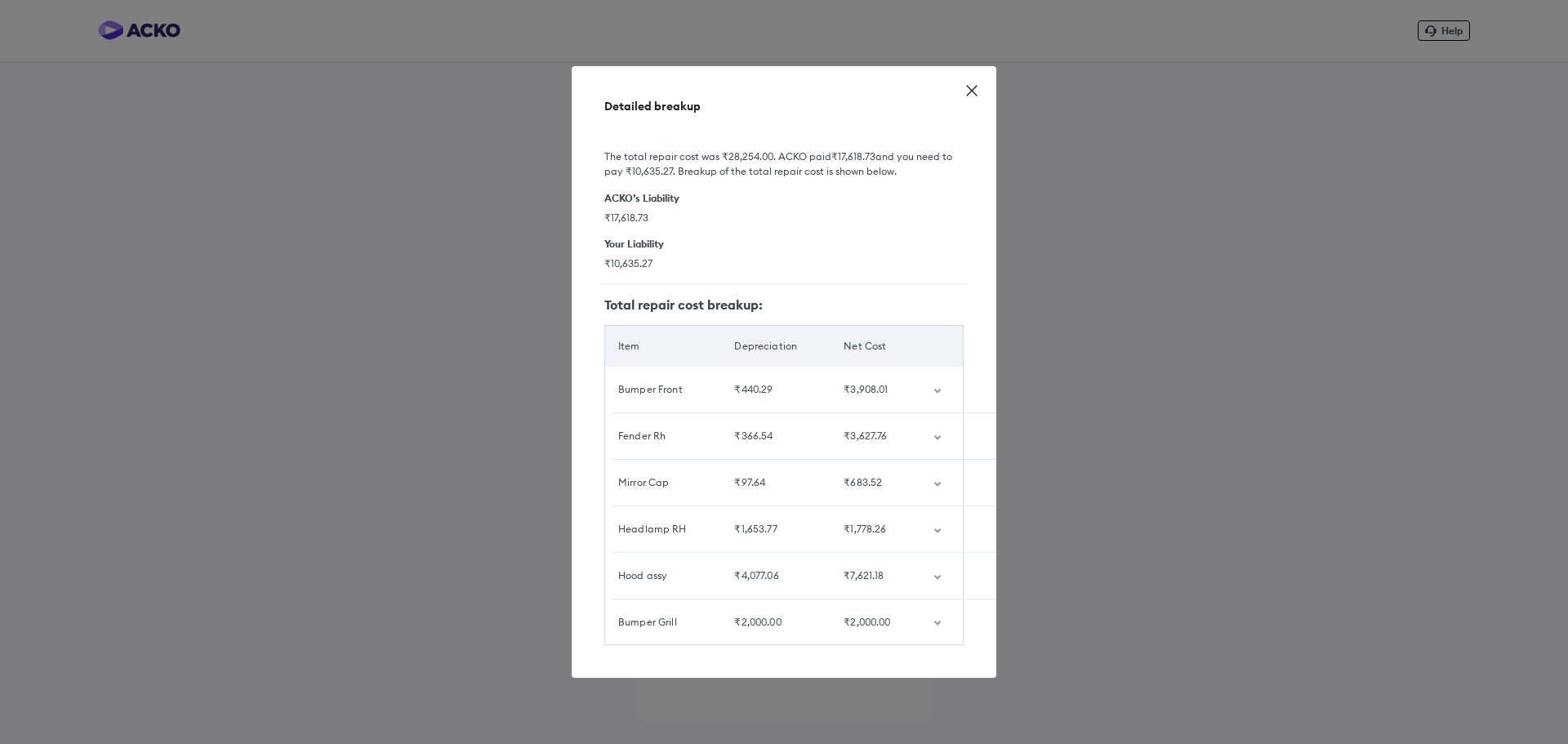
click at [973, 84] on icon at bounding box center [971, 90] width 16 height 16
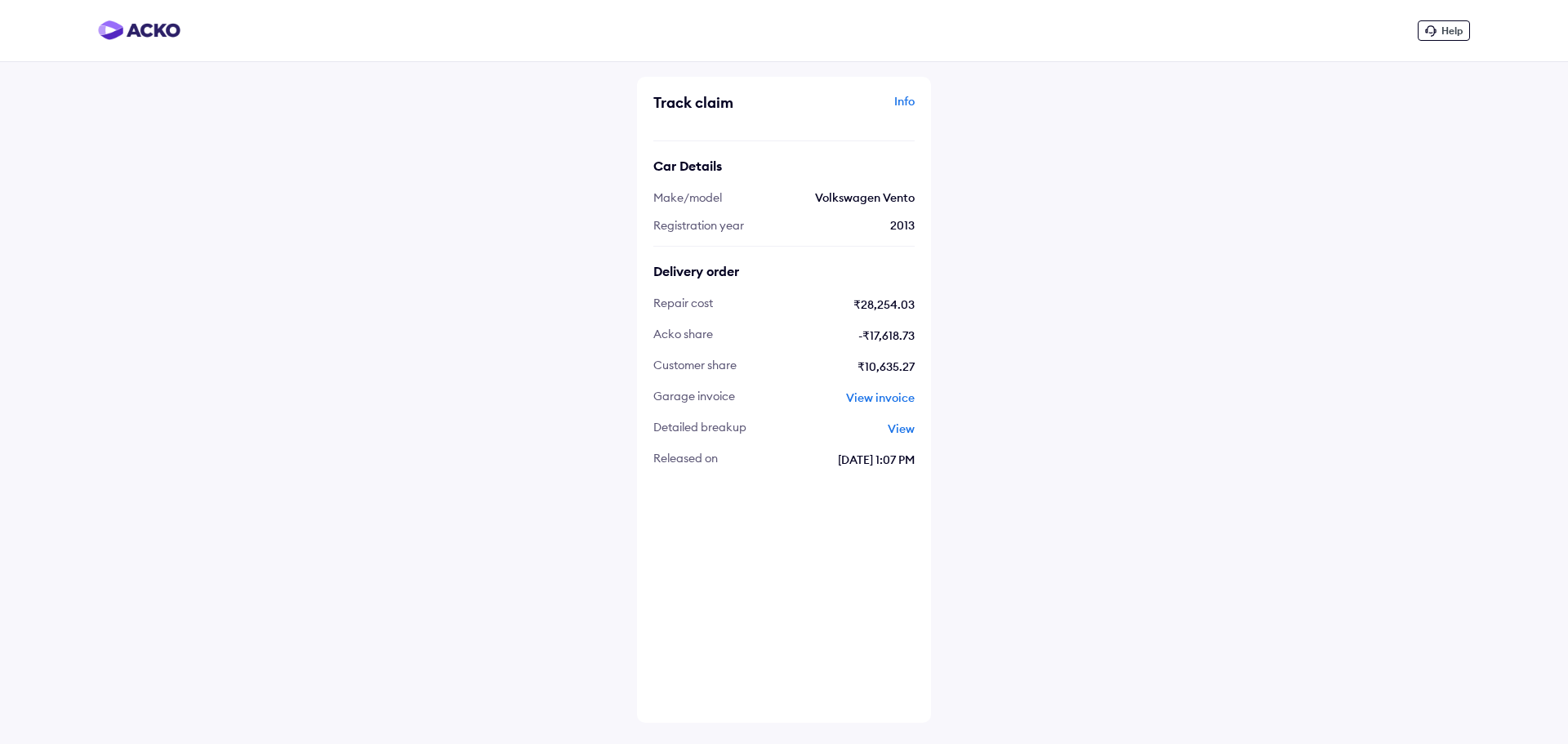
click at [1080, 300] on div "Help Track claim Info Car Details Make/model Volkswagen Vento Registration year…" at bounding box center [784, 372] width 1568 height 744
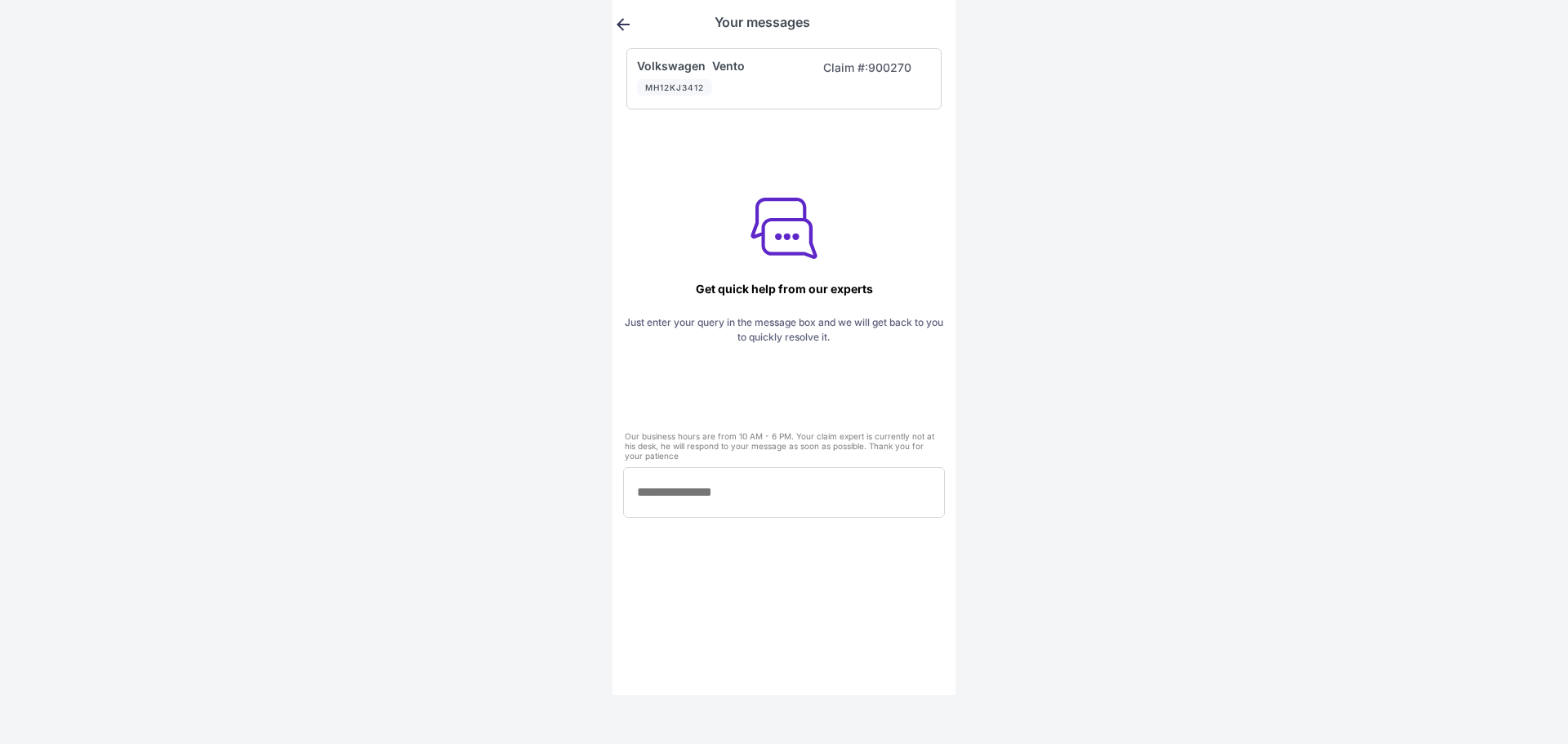
click at [712, 85] on div "MH12KJ3412" at bounding box center [674, 86] width 75 height 16
click at [679, 69] on div "Volkswagen Vento" at bounding box center [715, 65] width 157 height 14
click at [627, 28] on icon at bounding box center [623, 24] width 19 height 19
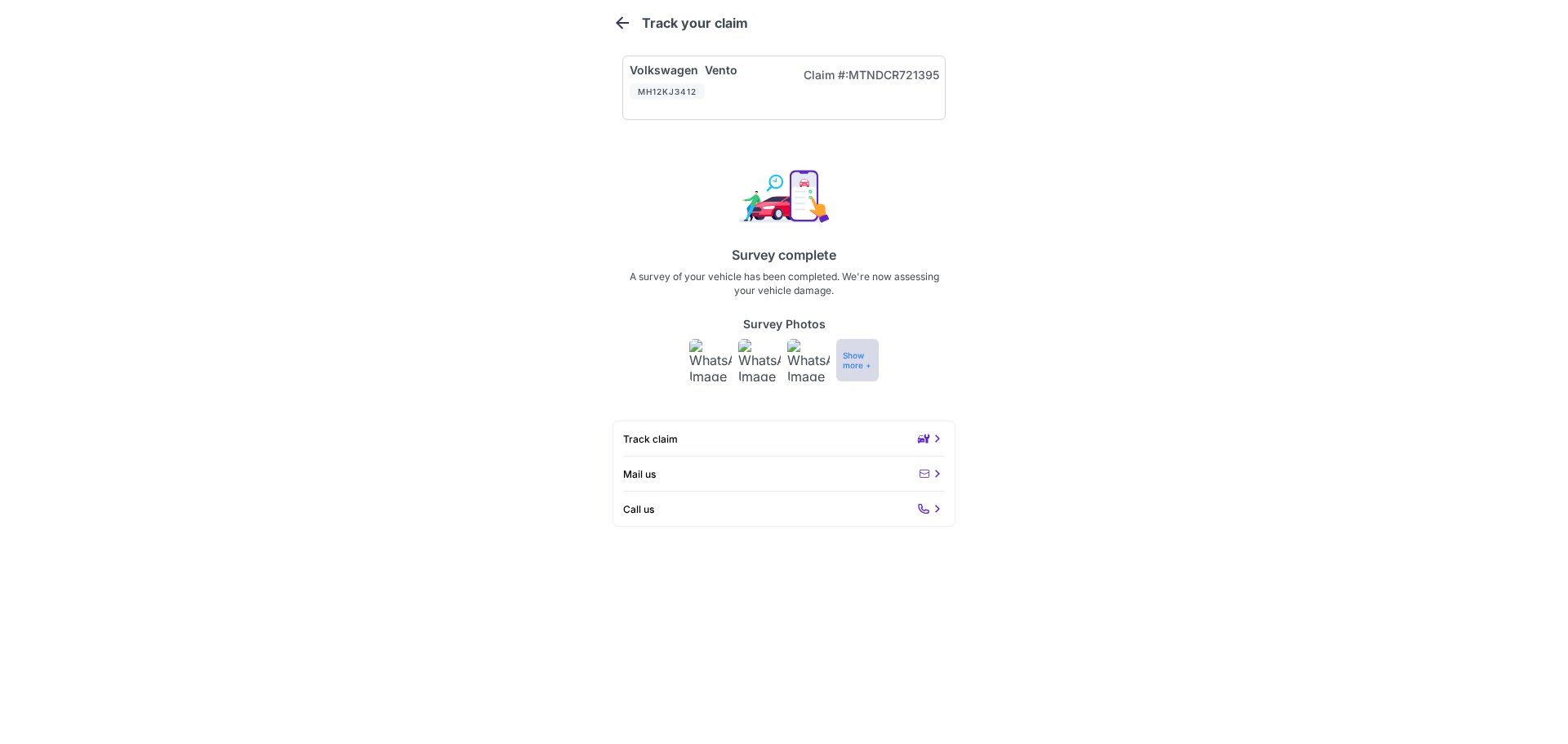
click at [1162, 280] on div "Survey complete A survey of your vehicle has been completed. We're now assessin…" at bounding box center [784, 231] width 1568 height 151
click at [665, 447] on div "Track claim Mail us Call us" at bounding box center [784, 473] width 343 height 106
click at [961, 435] on div "Volkswagen Vento MH12KJ3412 Claim #: MTNDCR721395 Survey complete A survey of y…" at bounding box center [784, 286] width 1568 height 481
click at [927, 436] on icon at bounding box center [923, 438] width 13 height 13
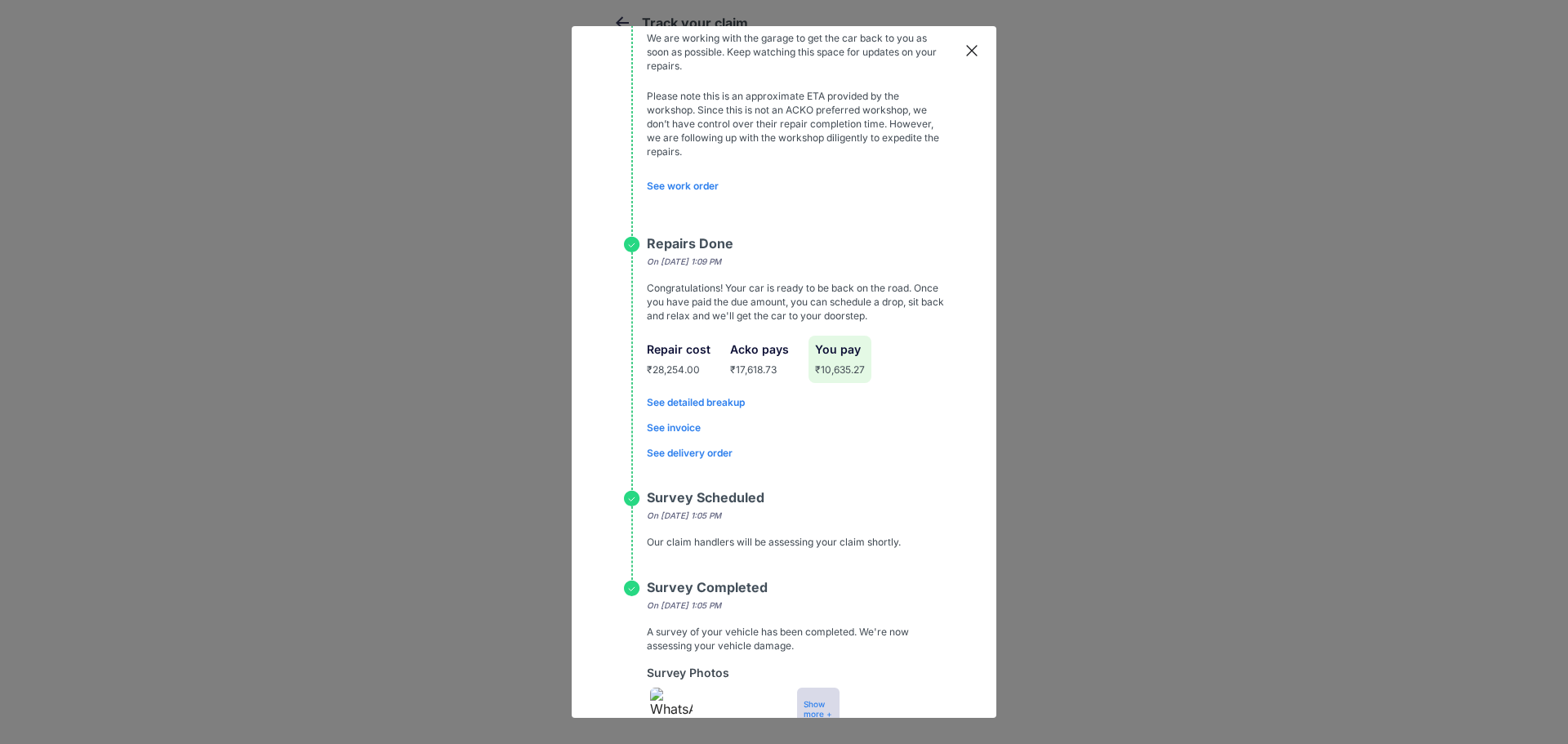
scroll to position [1128, 0]
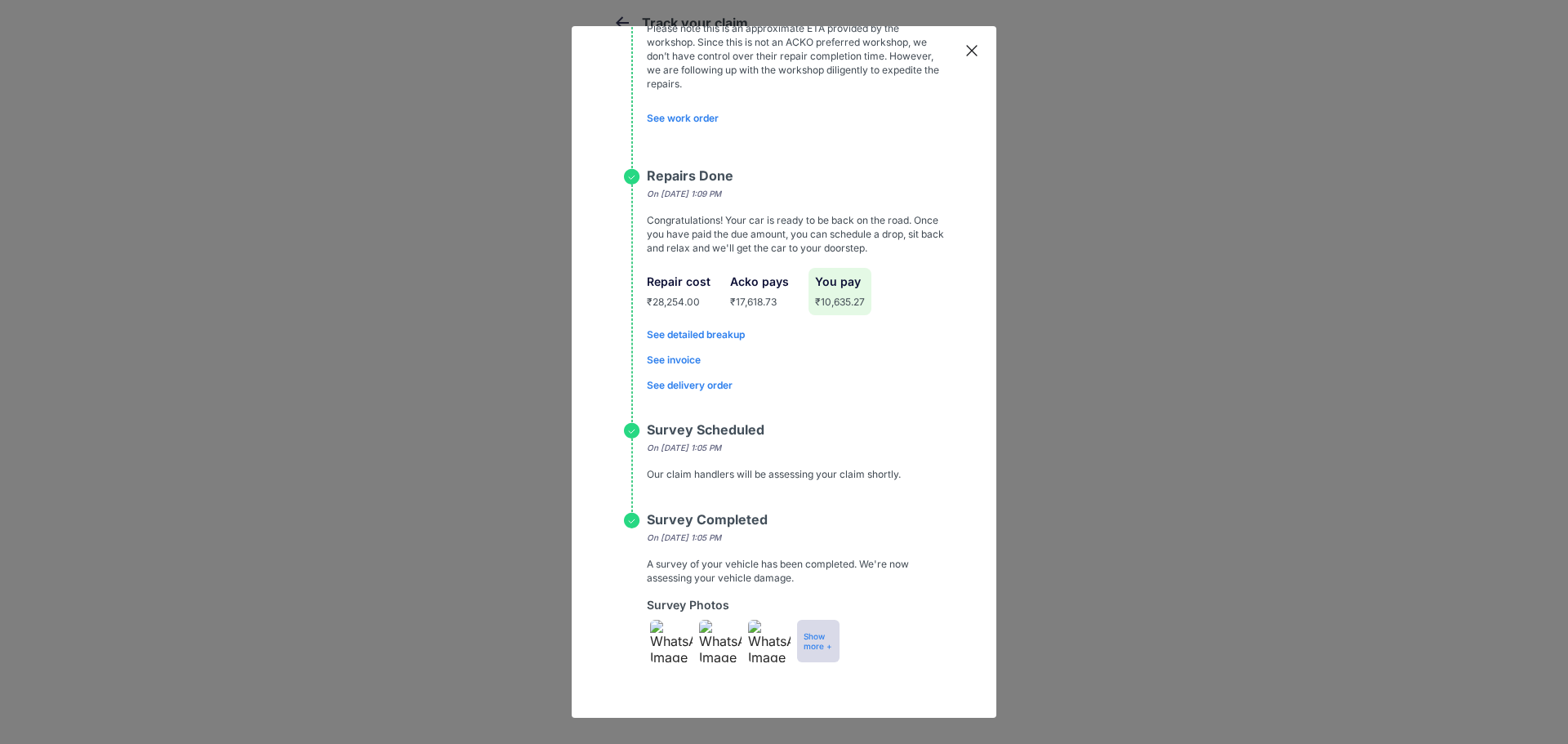
click at [657, 637] on img at bounding box center [671, 641] width 42 height 42
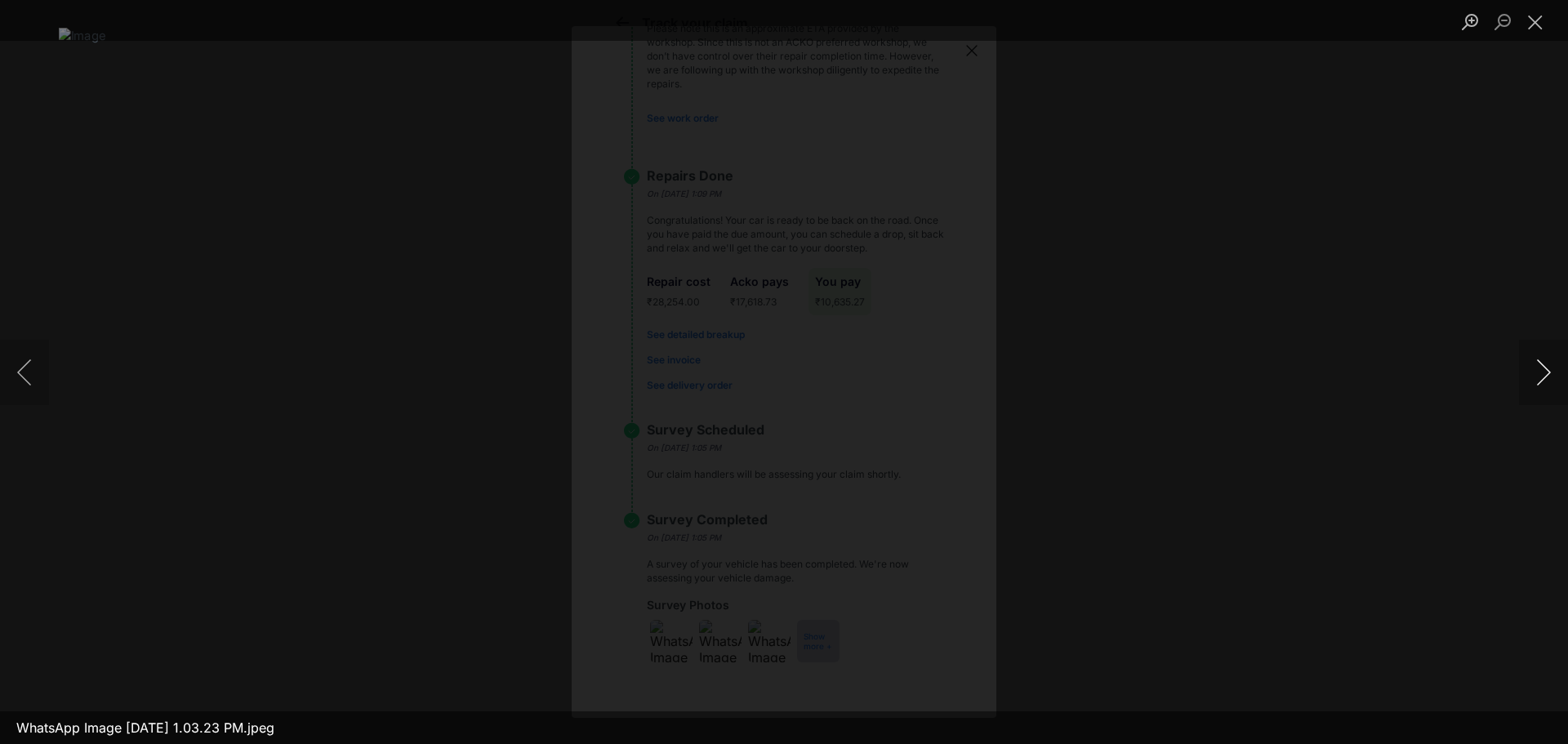
click at [1540, 368] on button "Next image" at bounding box center [1543, 372] width 49 height 65
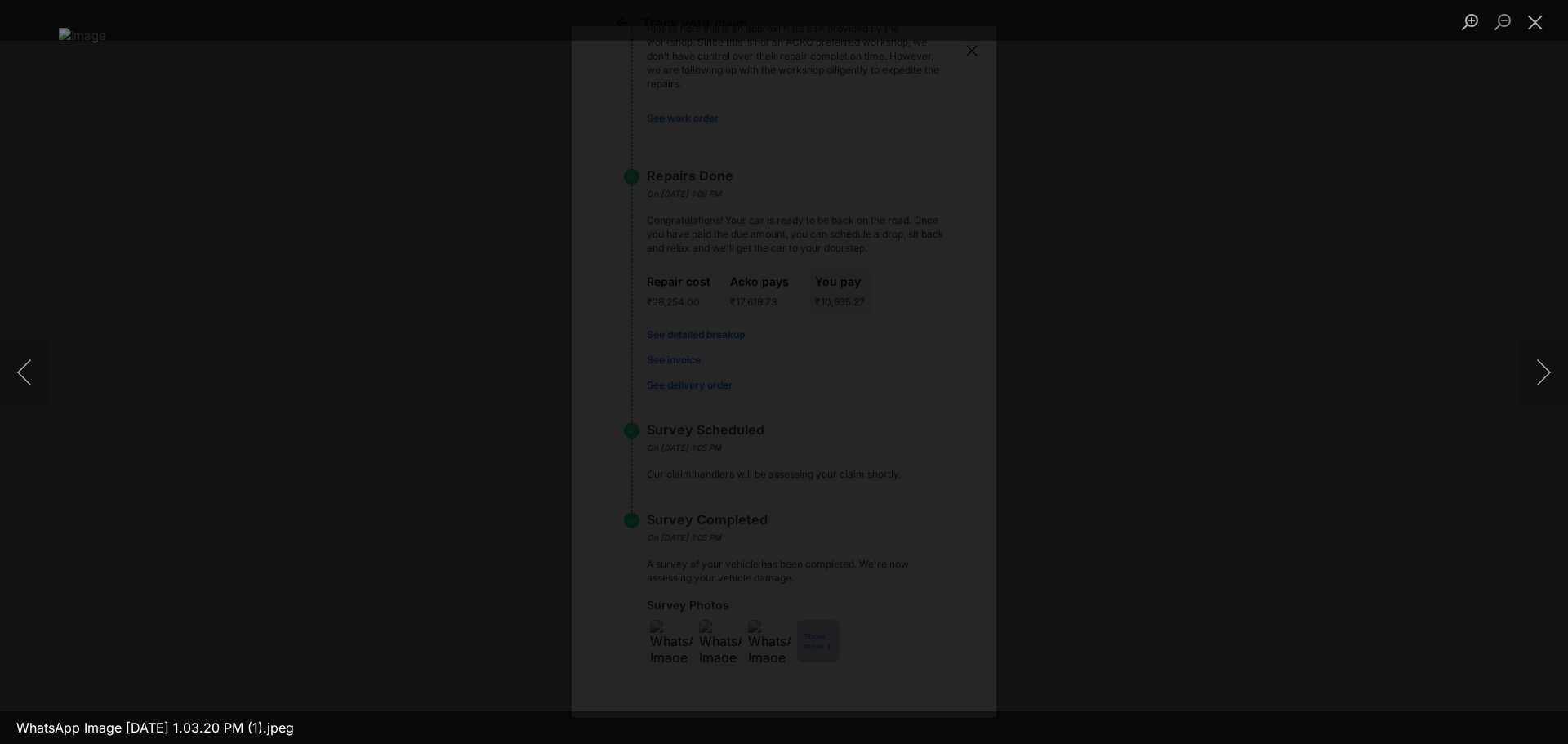
click at [756, 475] on img "Lightbox" at bounding box center [784, 372] width 1450 height 689
click at [1549, 364] on button "Next image" at bounding box center [1543, 372] width 49 height 65
click at [1551, 364] on button "Next image" at bounding box center [1543, 372] width 49 height 65
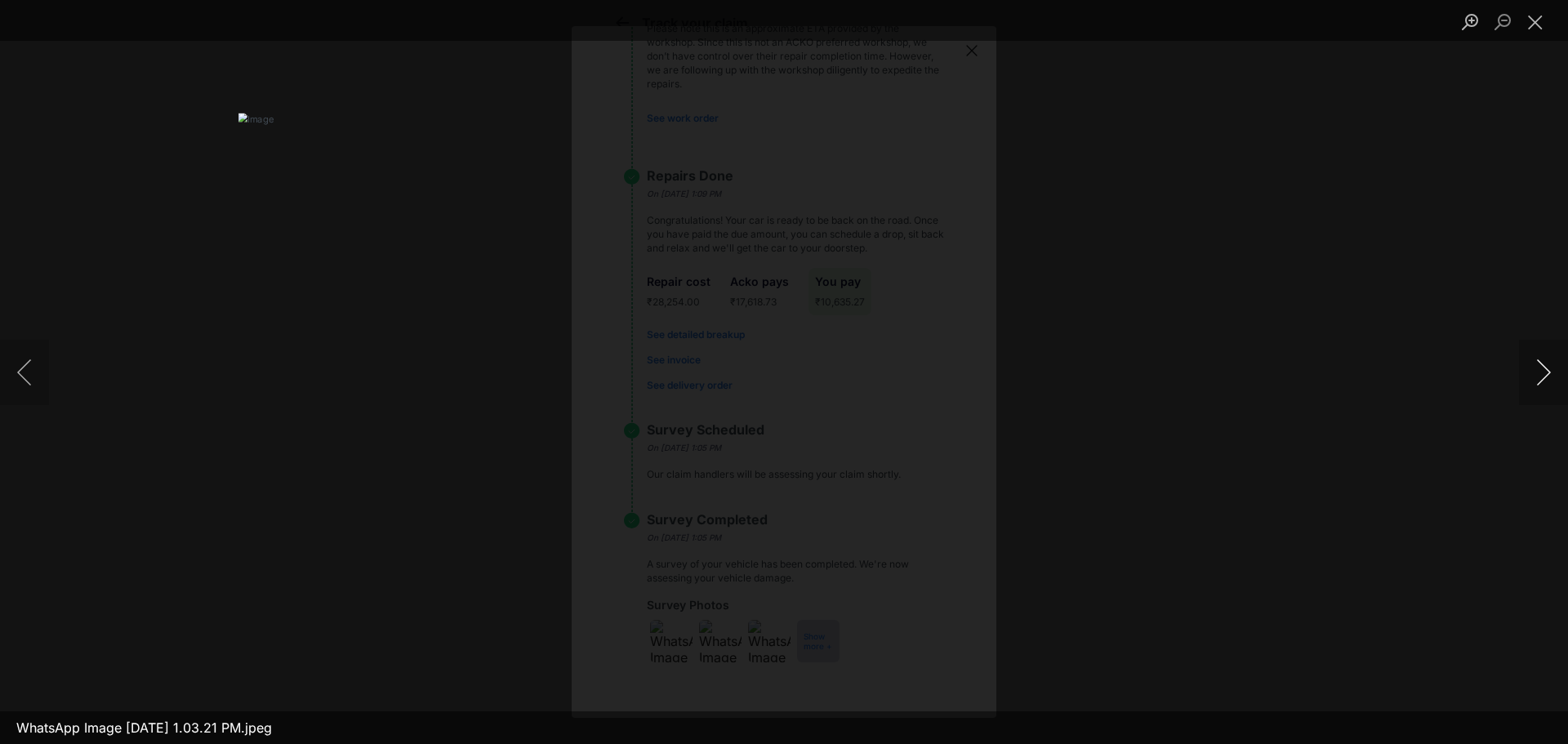
click at [1551, 364] on button "Next image" at bounding box center [1543, 372] width 49 height 65
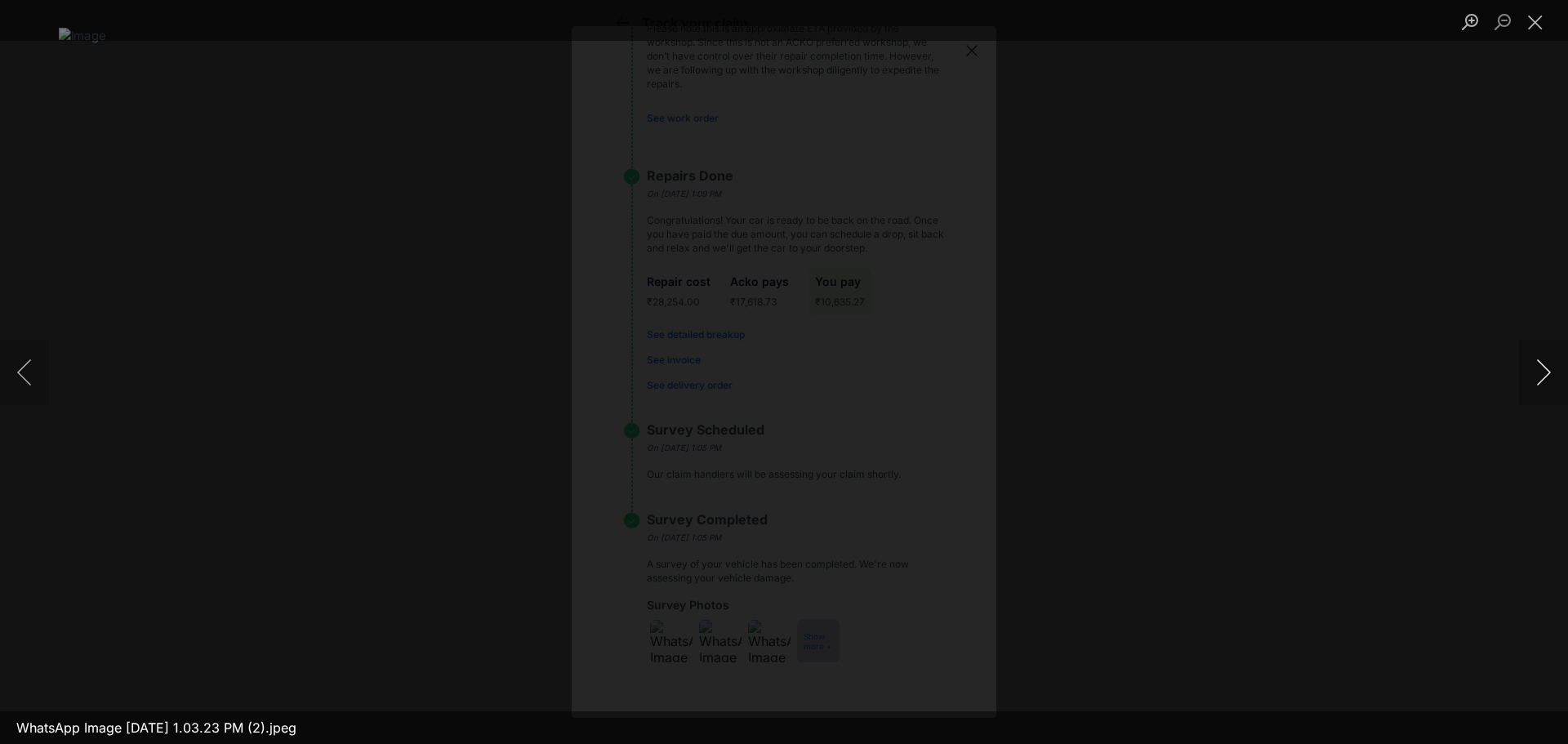
click at [1551, 364] on button "Next image" at bounding box center [1543, 372] width 49 height 65
click at [1539, 12] on button "Close lightbox" at bounding box center [1535, 22] width 33 height 29
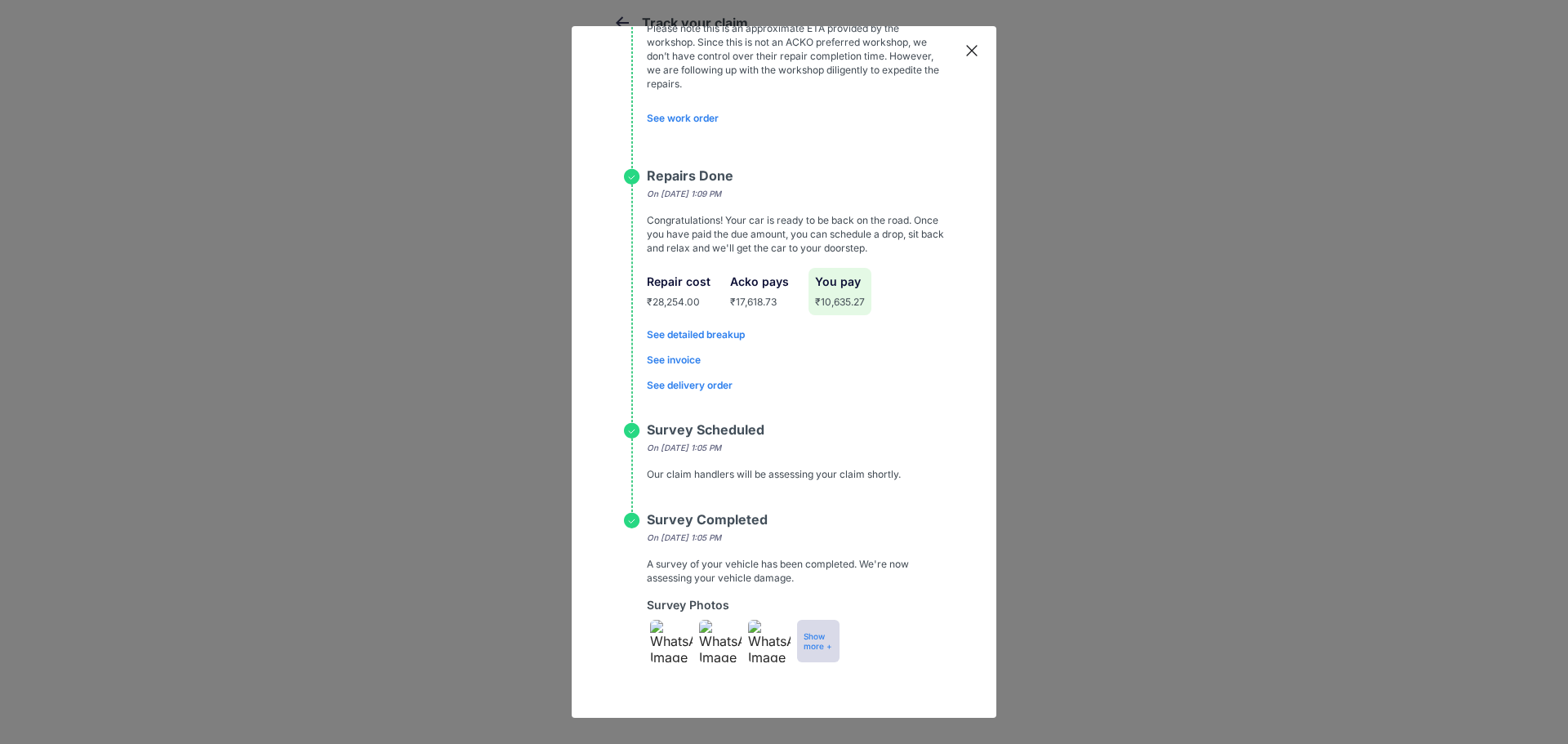
click at [1216, 247] on div "Track claim Claim Initiated [DATE][DATE] 3:49 PM Claim Registered [DATE][DATE] …" at bounding box center [784, 372] width 1568 height 744
click at [957, 39] on div "Track claim Claim Initiated [DATE][DATE] 3:49 PM Claim Registered [DATE][DATE] …" at bounding box center [784, 372] width 424 height 691
click at [965, 55] on icon at bounding box center [971, 50] width 16 height 16
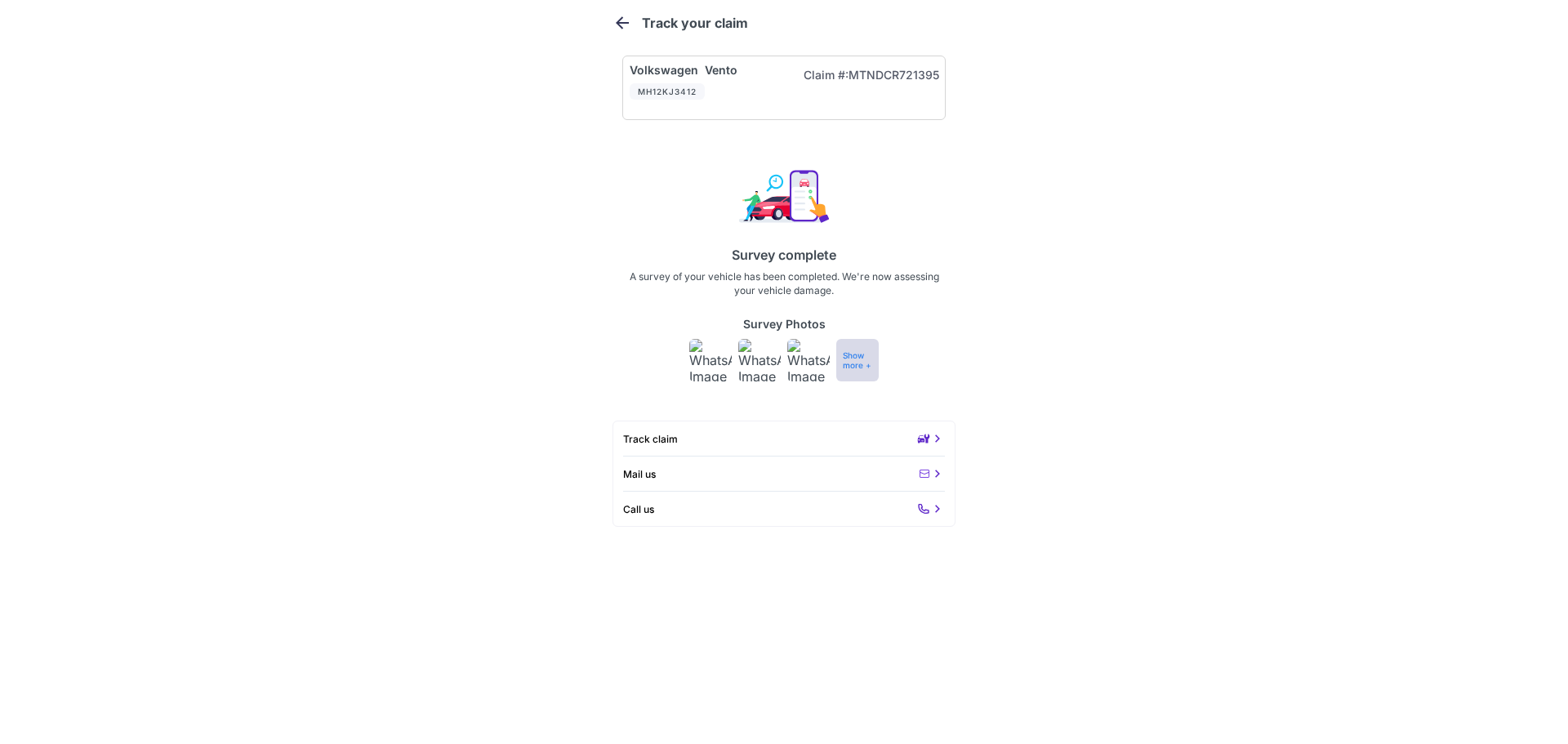
click at [1191, 371] on div "Survey Photos Show more +" at bounding box center [784, 350] width 1568 height 87
